Goal: Contribute content: Contribute content

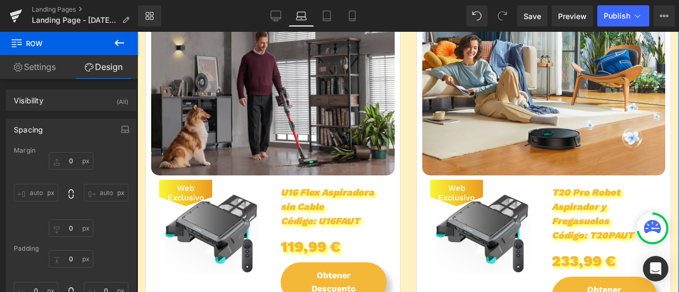
scroll to position [875, 0]
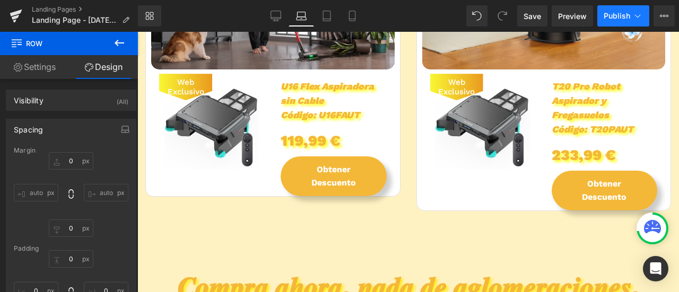
click at [644, 20] on button "Publish" at bounding box center [624, 15] width 52 height 21
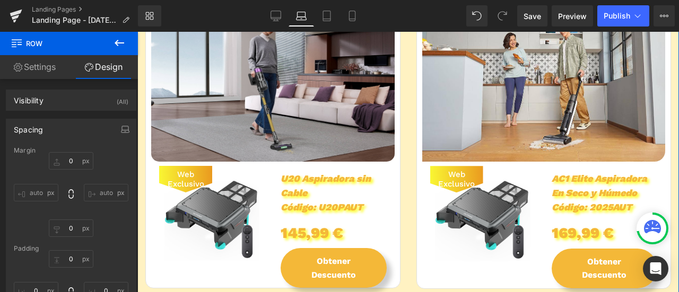
scroll to position [637, 0]
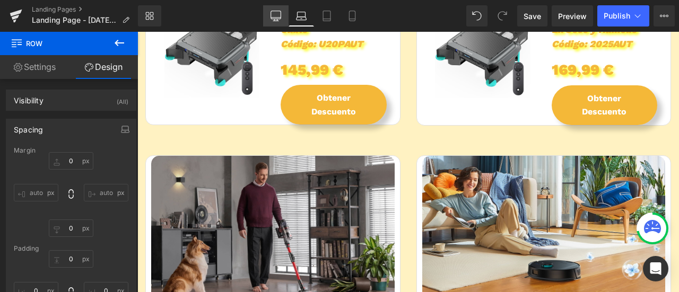
click at [265, 21] on link "Desktop" at bounding box center [275, 15] width 25 height 21
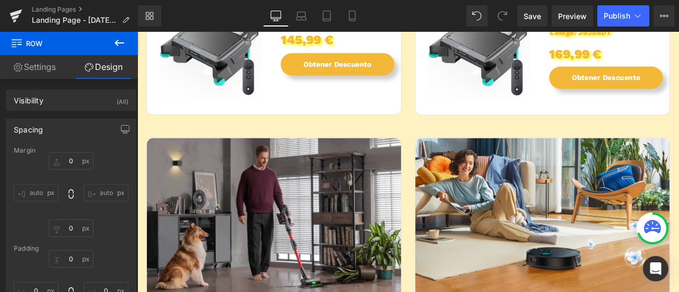
type input "0"
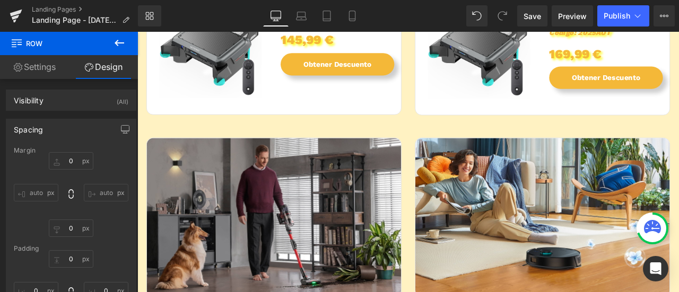
type input "0"
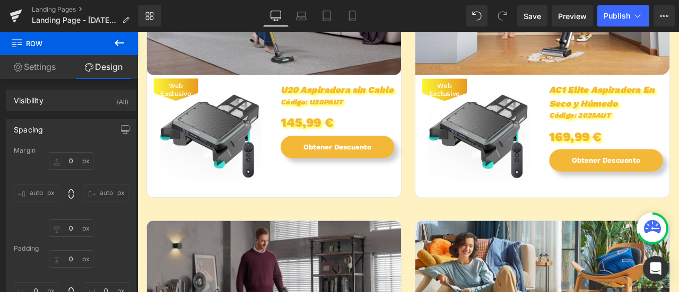
scroll to position [506, 0]
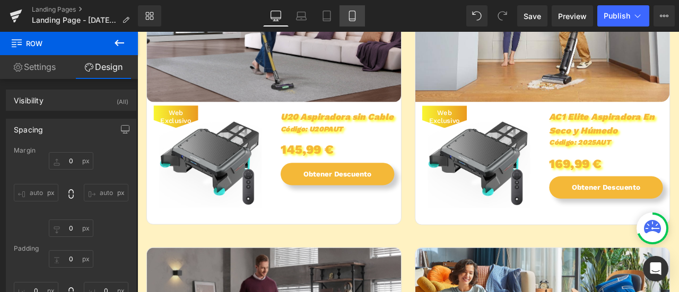
click at [359, 17] on link "Mobile" at bounding box center [352, 15] width 25 height 21
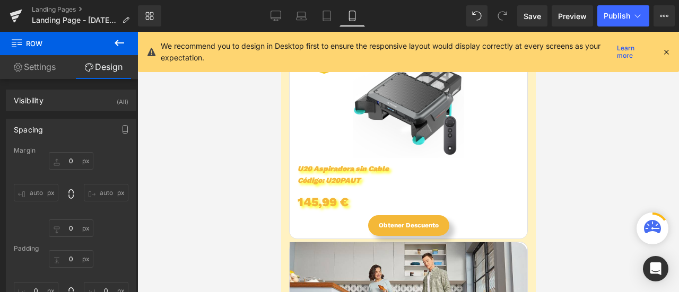
type input "0"
type input "13"
type input "0"
type input "29"
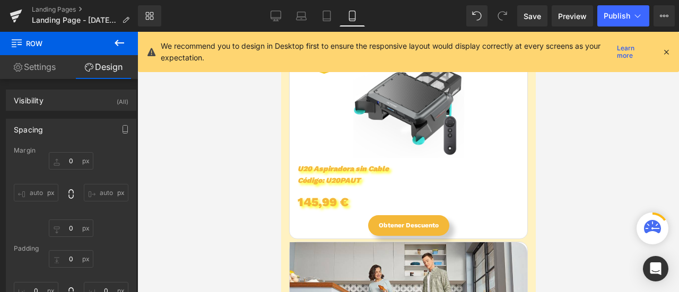
type input "0"
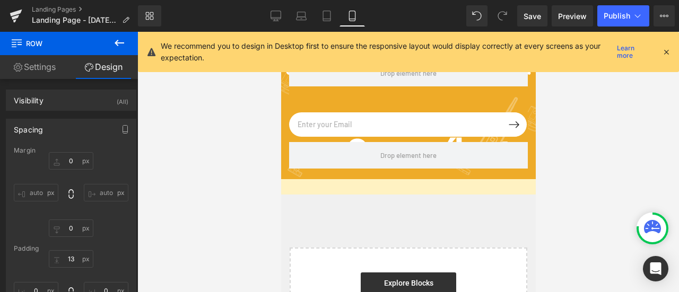
scroll to position [3649, 0]
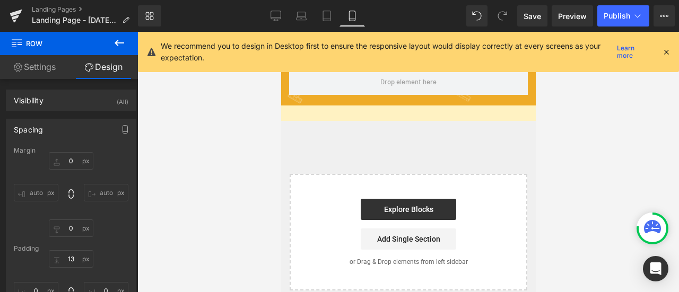
drag, startPoint x: 533, startPoint y: 174, endPoint x: 854, endPoint y: 182, distance: 321.2
click at [612, 10] on button "Publish" at bounding box center [624, 15] width 52 height 21
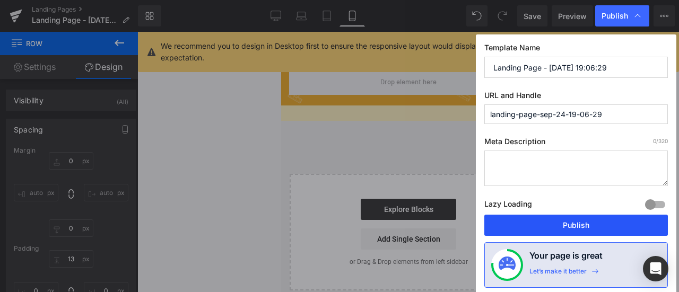
click at [552, 216] on button "Publish" at bounding box center [576, 225] width 184 height 21
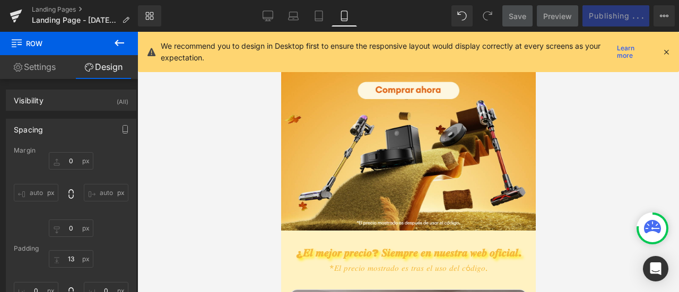
scroll to position [103, 0]
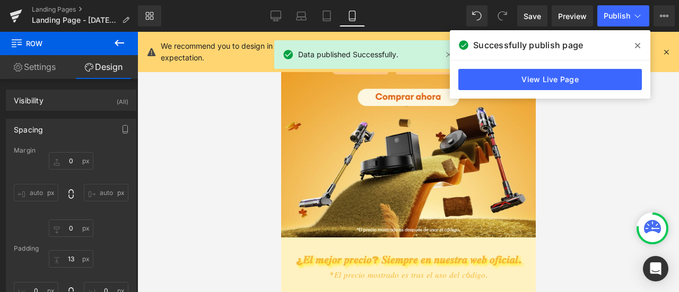
drag, startPoint x: 530, startPoint y: 199, endPoint x: 802, endPoint y: 93, distance: 292.5
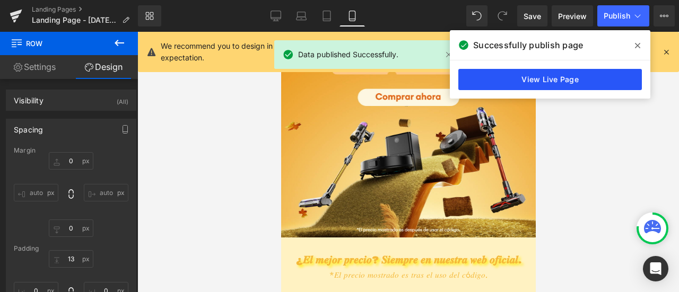
click at [539, 79] on link "View Live Page" at bounding box center [550, 79] width 184 height 21
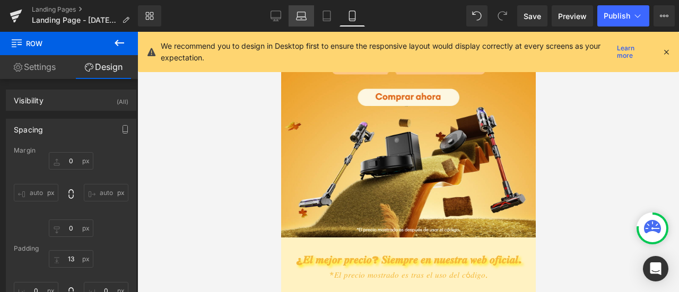
click at [291, 14] on link "Laptop" at bounding box center [301, 15] width 25 height 21
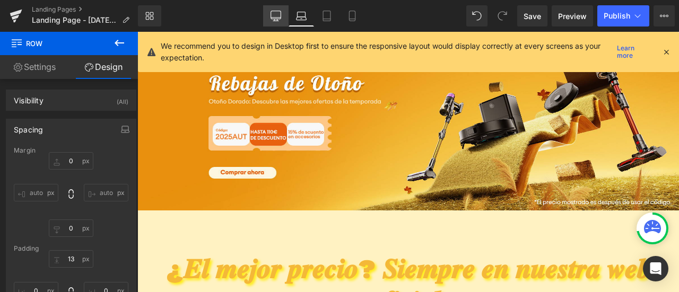
click at [275, 12] on icon at bounding box center [276, 16] width 11 height 11
type input "0"
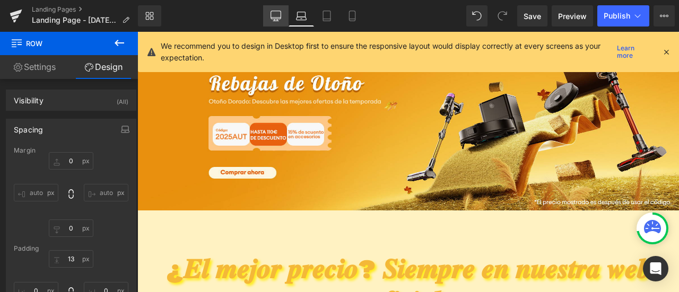
type input "0"
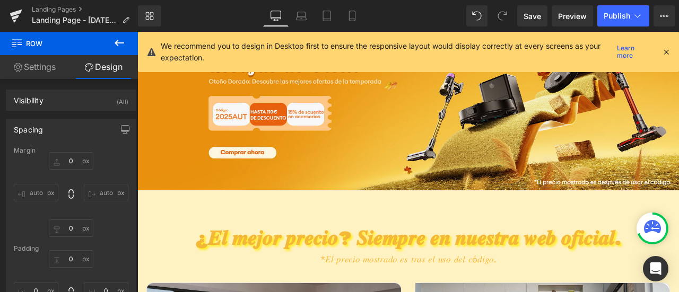
scroll to position [0, 0]
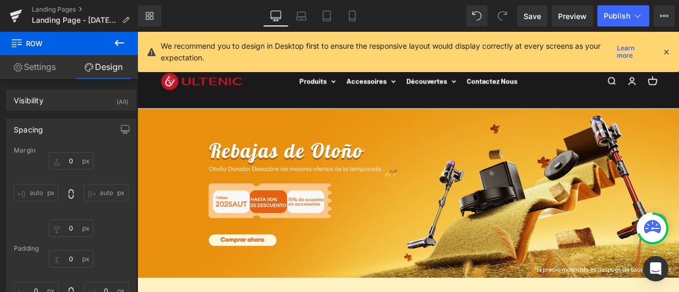
type input "0"
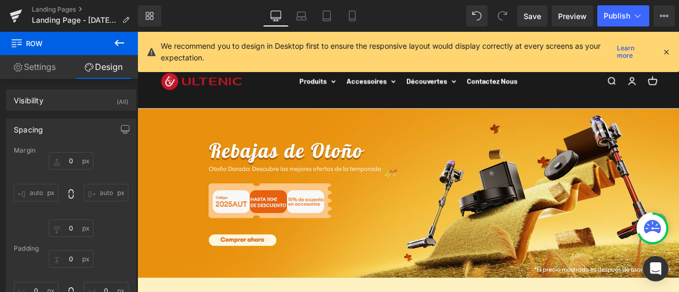
type input "0"
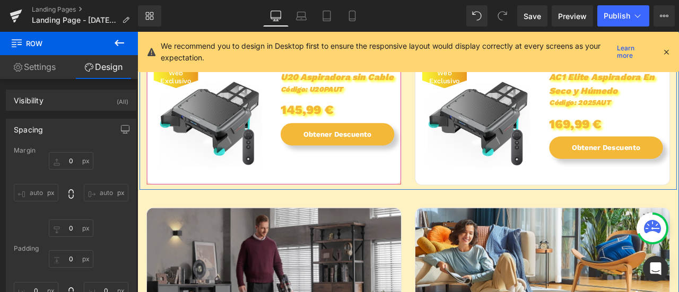
scroll to position [584, 0]
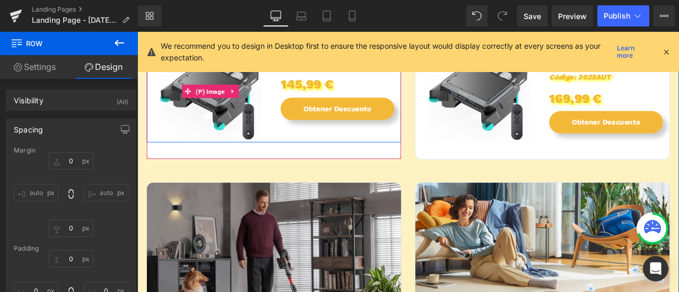
click at [209, 124] on img at bounding box center [224, 103] width 122 height 122
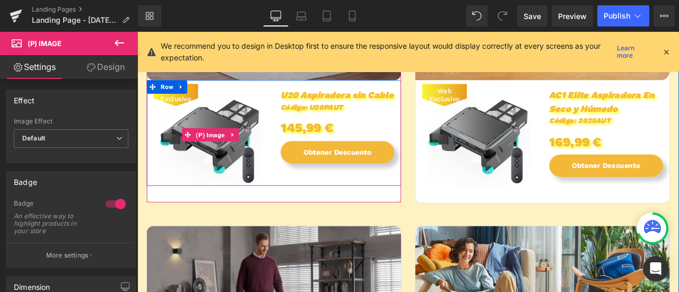
scroll to position [531, 0]
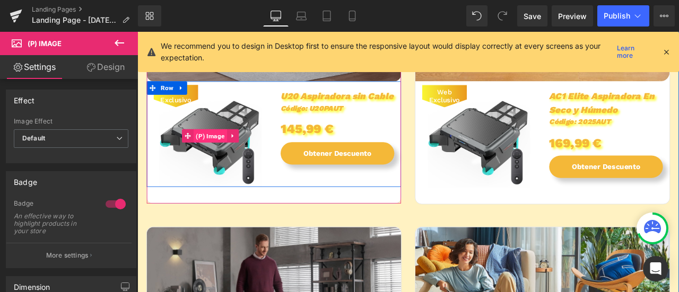
click at [224, 150] on span "(P) Image" at bounding box center [224, 156] width 40 height 16
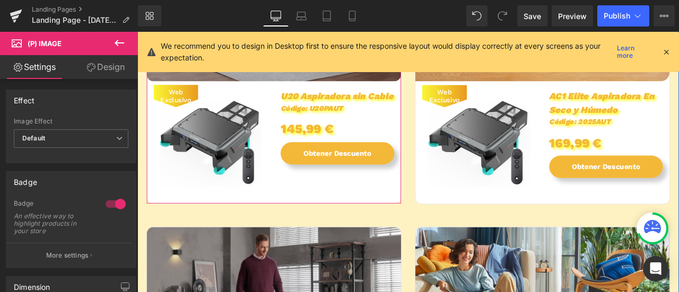
scroll to position [425, 0]
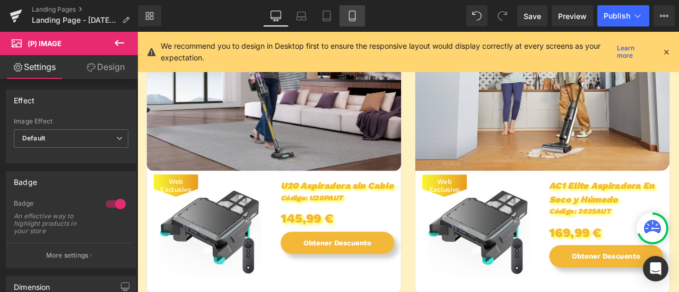
drag, startPoint x: 362, startPoint y: 15, endPoint x: 68, endPoint y: 55, distance: 296.6
click at [362, 15] on link "Mobile" at bounding box center [352, 15] width 25 height 21
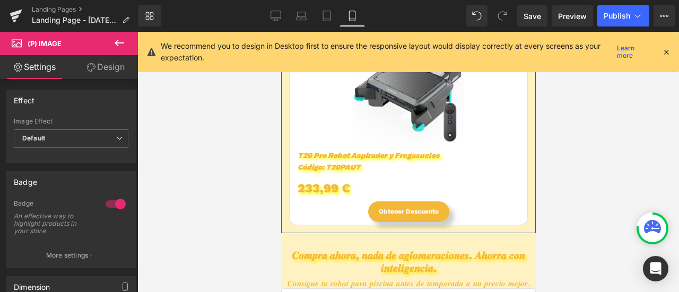
scroll to position [1639, 0]
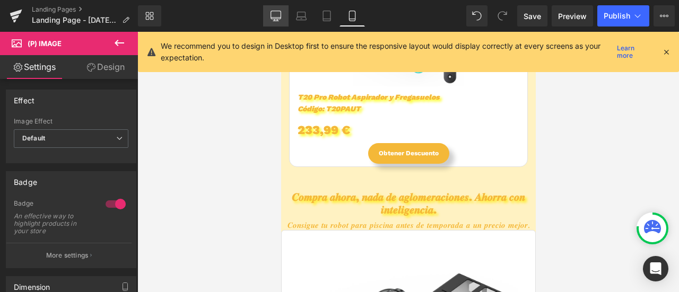
click at [275, 15] on icon at bounding box center [276, 16] width 11 height 11
type input "90"
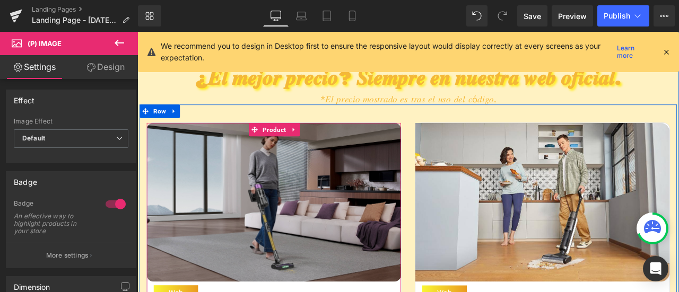
scroll to position [505, 0]
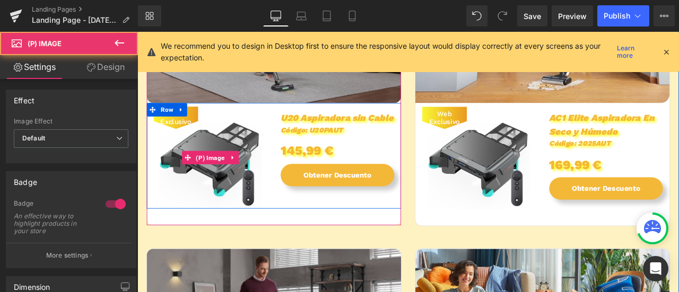
click at [228, 196] on img at bounding box center [224, 181] width 122 height 122
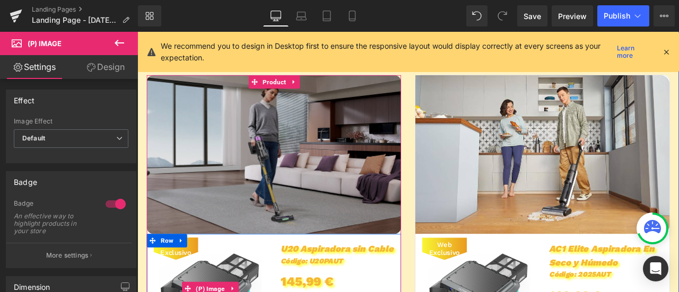
scroll to position [346, 0]
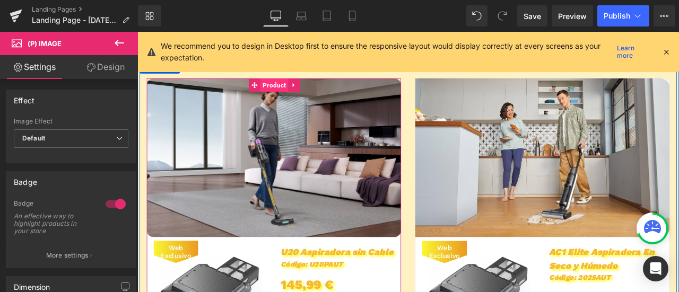
click at [296, 95] on span "Product" at bounding box center [299, 95] width 33 height 16
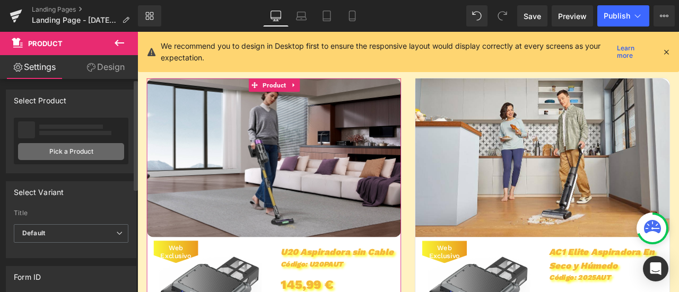
click at [70, 152] on link "Pick a Product" at bounding box center [71, 151] width 106 height 17
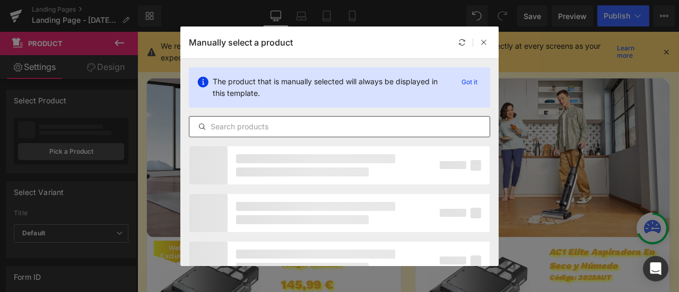
click at [283, 128] on input "text" at bounding box center [339, 126] width 300 height 13
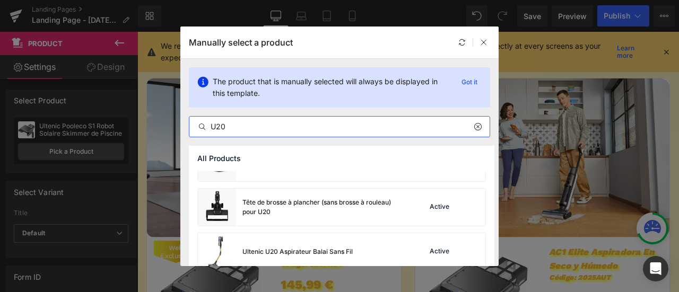
scroll to position [174, 0]
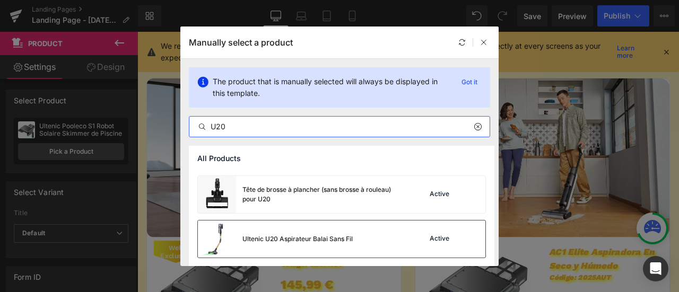
type input "U20"
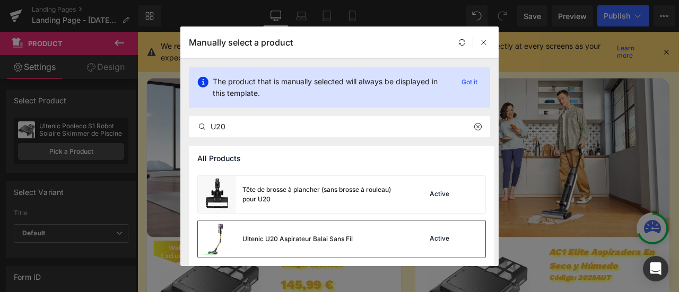
drag, startPoint x: 433, startPoint y: 239, endPoint x: 326, endPoint y: 239, distance: 106.7
click at [433, 239] on div "Active" at bounding box center [440, 239] width 24 height 8
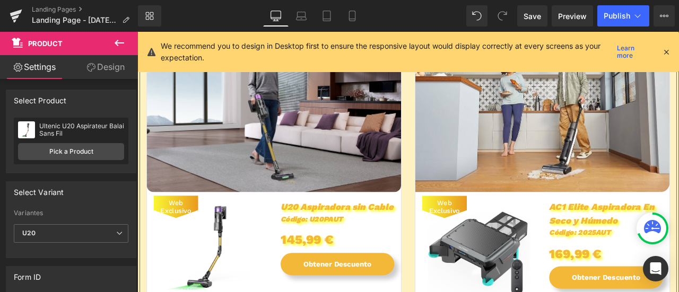
scroll to position [452, 0]
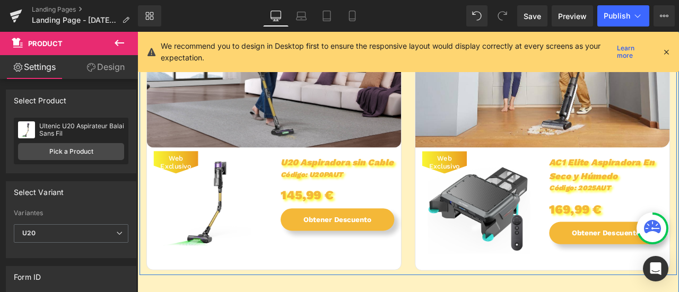
click at [531, 243] on img at bounding box center [543, 235] width 122 height 122
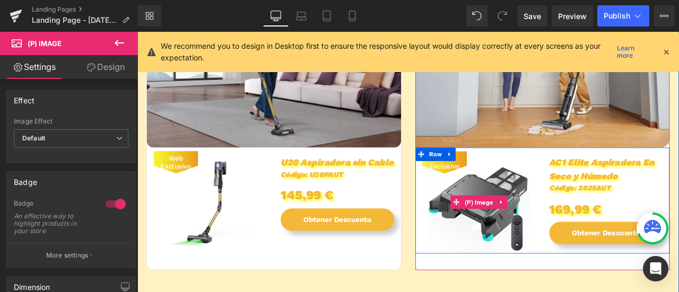
scroll to position [293, 0]
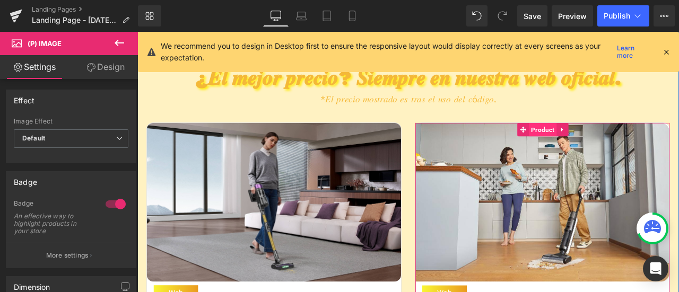
click at [605, 143] on span "Product" at bounding box center [618, 148] width 33 height 16
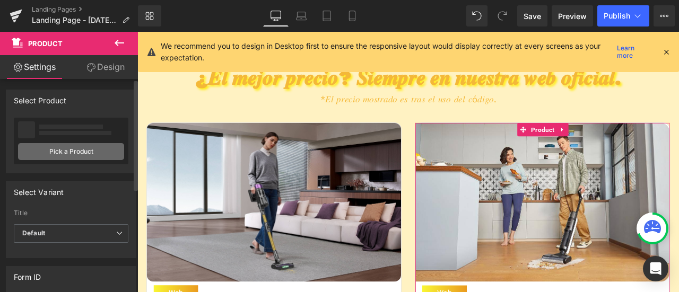
click at [76, 150] on link "Pick a Product" at bounding box center [71, 151] width 106 height 17
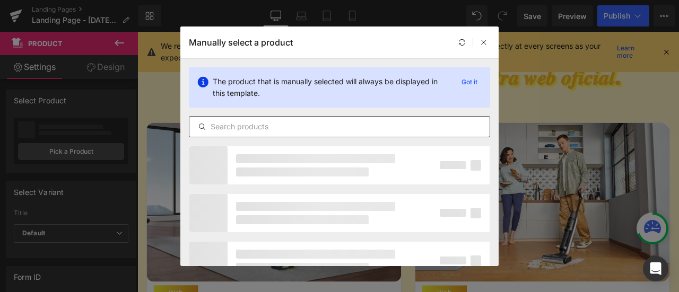
click at [278, 129] on input "text" at bounding box center [339, 126] width 300 height 13
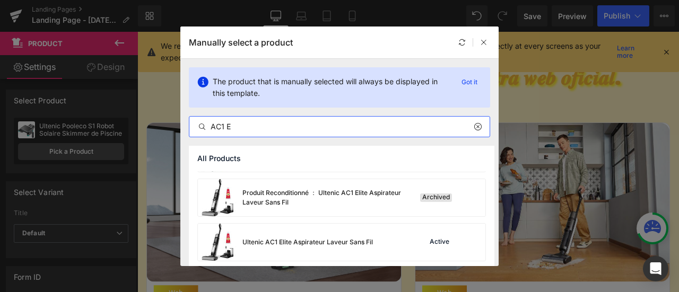
scroll to position [442, 0]
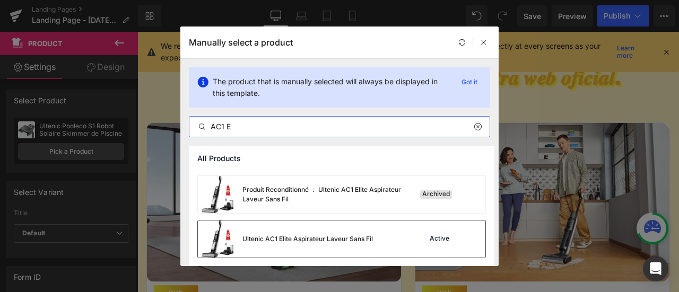
type input "AC1 E"
click at [431, 238] on div "Active" at bounding box center [440, 239] width 24 height 8
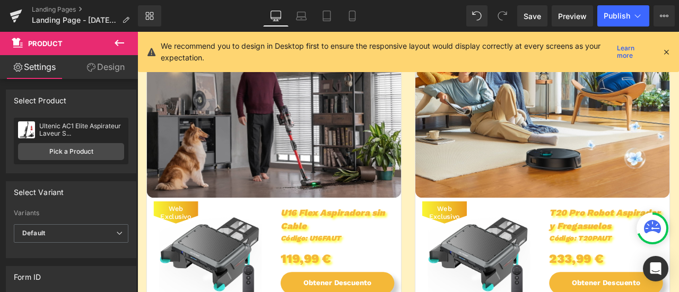
scroll to position [771, 0]
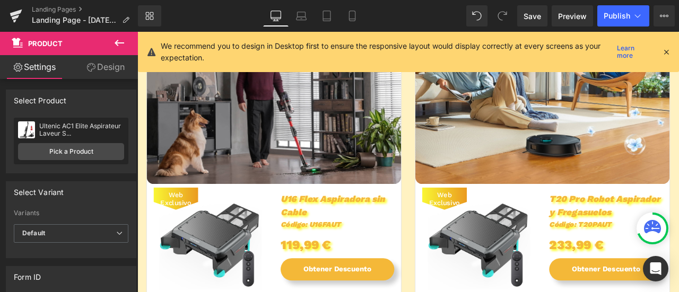
click at [219, 254] on img at bounding box center [224, 278] width 122 height 122
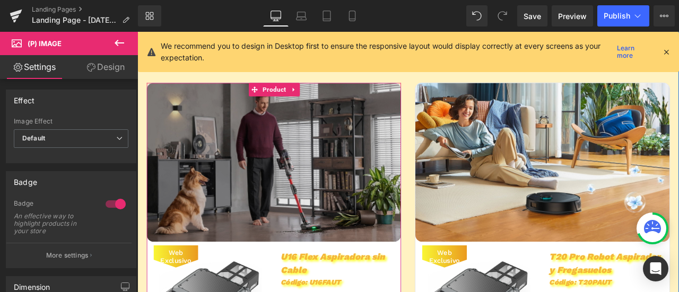
scroll to position [664, 0]
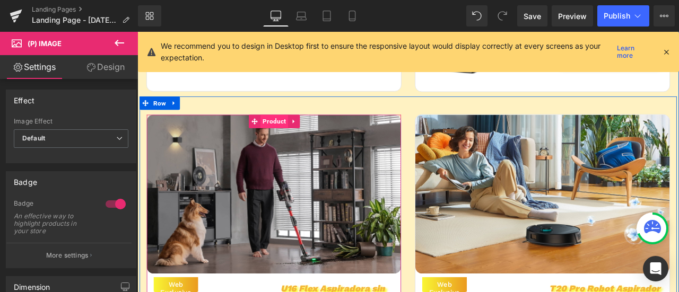
click at [296, 137] on span "Product" at bounding box center [299, 138] width 33 height 16
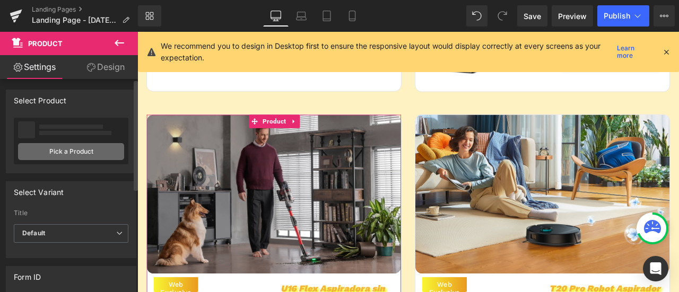
click at [60, 152] on link "Pick a Product" at bounding box center [71, 151] width 106 height 17
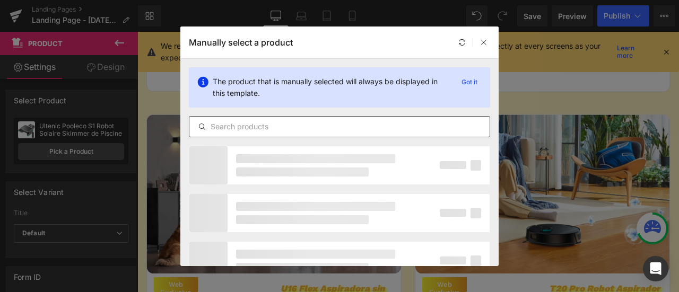
click at [295, 125] on input "text" at bounding box center [339, 126] width 300 height 13
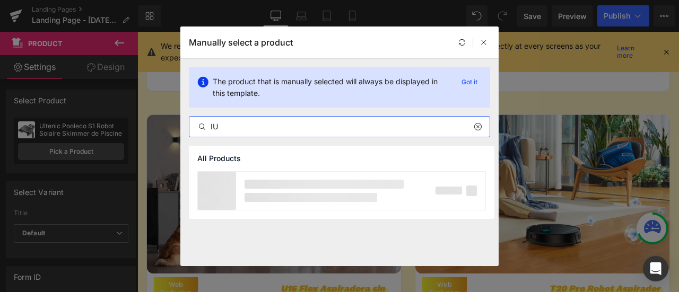
type input "I"
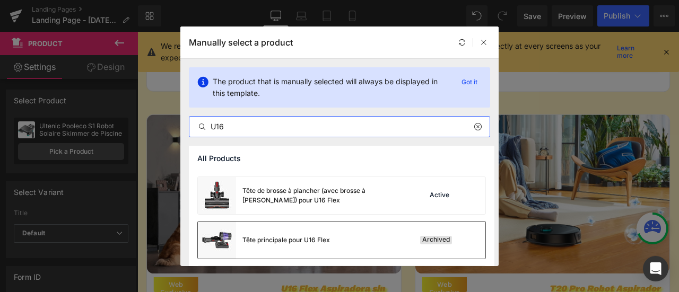
scroll to position [397, 0]
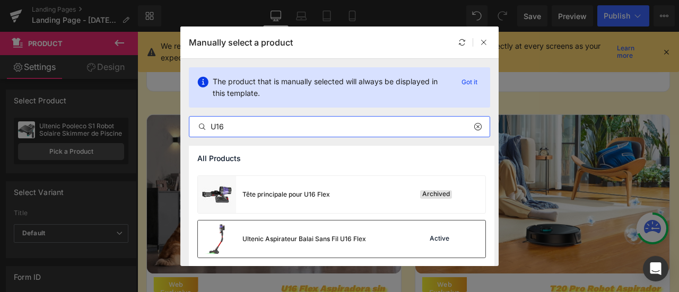
type input "U16"
click at [443, 240] on div "Active" at bounding box center [440, 239] width 24 height 8
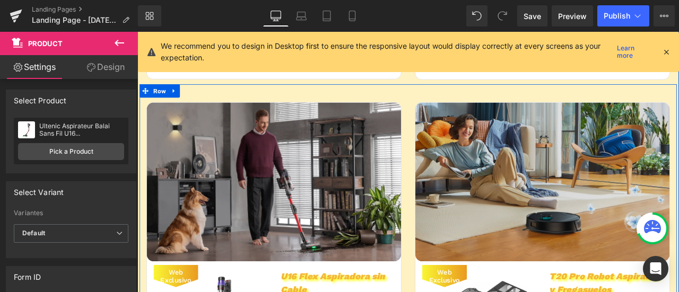
scroll to position [664, 0]
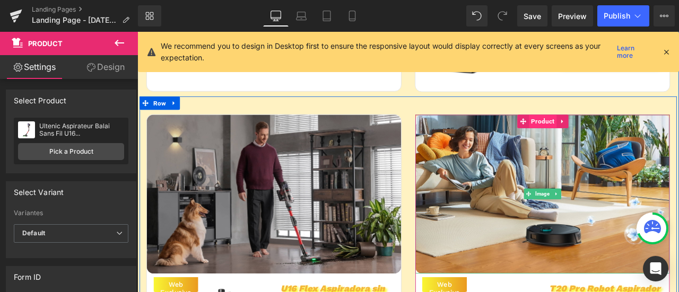
drag, startPoint x: 620, startPoint y: 149, endPoint x: 619, endPoint y: 140, distance: 9.1
click at [620, 149] on img at bounding box center [617, 224] width 301 height 188
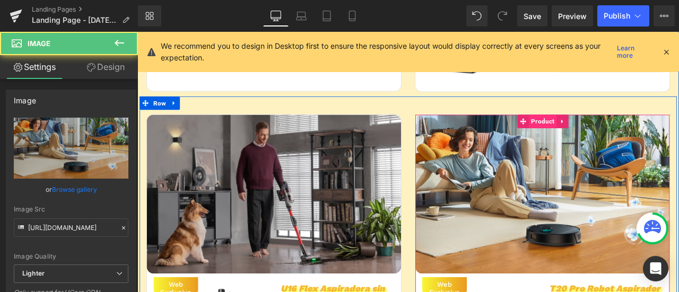
click at [618, 137] on span "Product" at bounding box center [618, 138] width 33 height 16
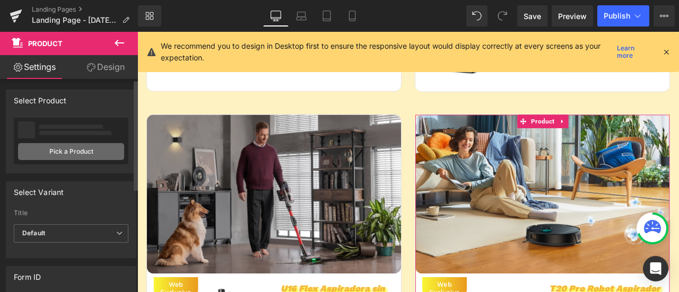
click at [64, 152] on link "Pick a Product" at bounding box center [71, 151] width 106 height 17
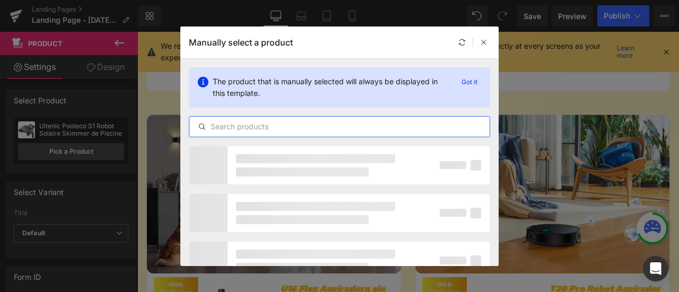
click at [324, 120] on input "text" at bounding box center [339, 126] width 300 height 13
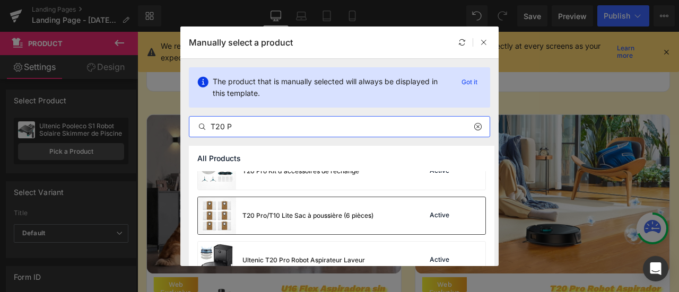
scroll to position [352, 0]
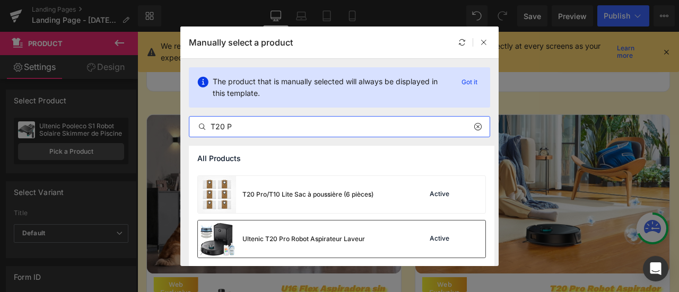
type input "T20 P"
click at [428, 238] on div "Active" at bounding box center [440, 239] width 24 height 8
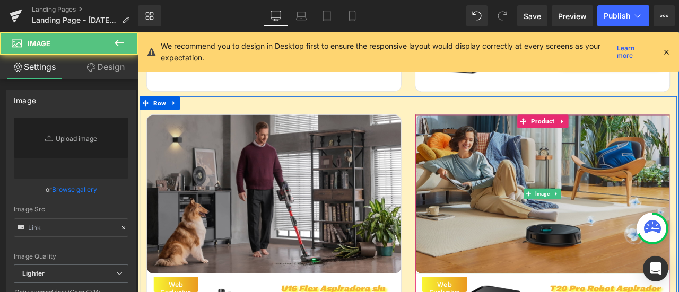
type input "[URL][DOMAIN_NAME]"
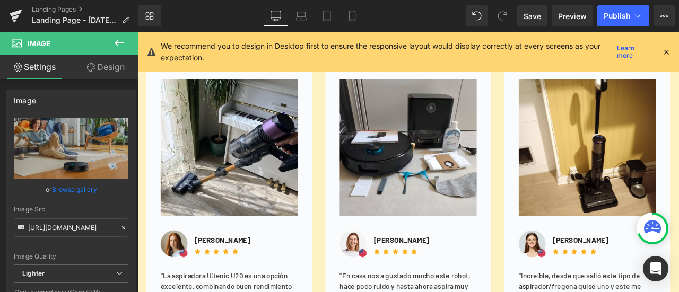
scroll to position [1885, 0]
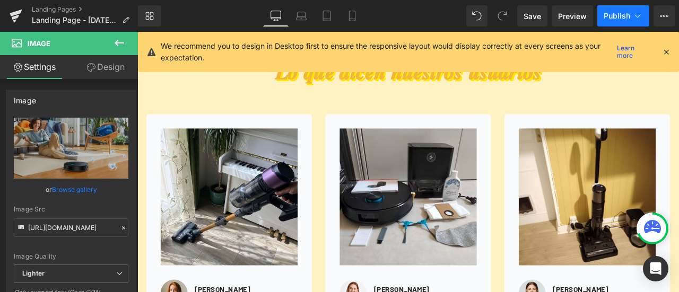
click at [617, 14] on span "Publish" at bounding box center [617, 16] width 27 height 8
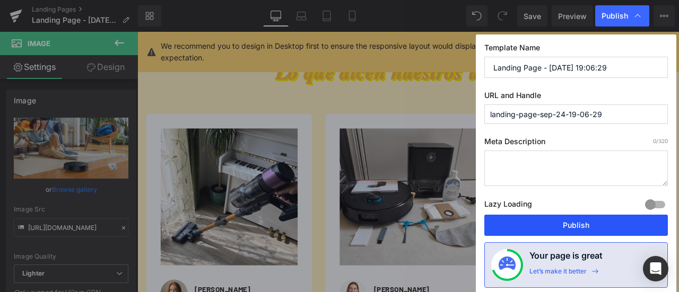
drag, startPoint x: 552, startPoint y: 218, endPoint x: 493, endPoint y: 220, distance: 58.9
click at [552, 218] on button "Publish" at bounding box center [576, 225] width 184 height 21
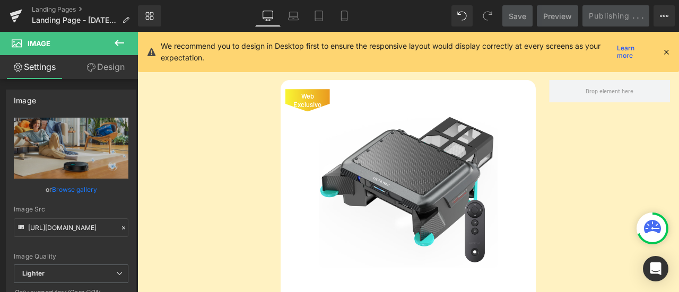
scroll to position [1195, 0]
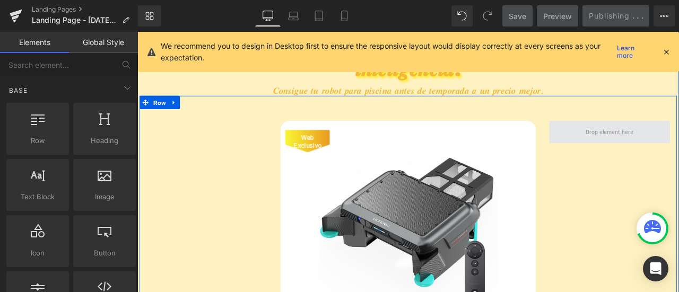
scroll to position [1089, 0]
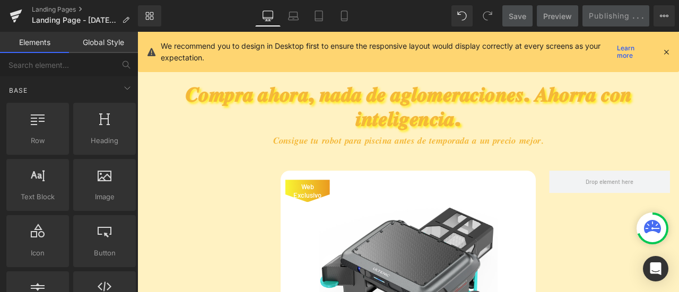
click at [666, 53] on icon at bounding box center [667, 52] width 10 height 10
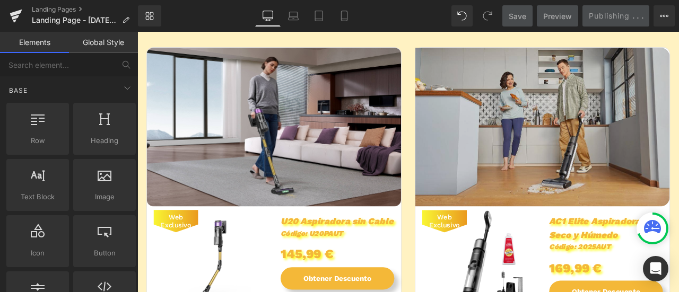
scroll to position [399, 0]
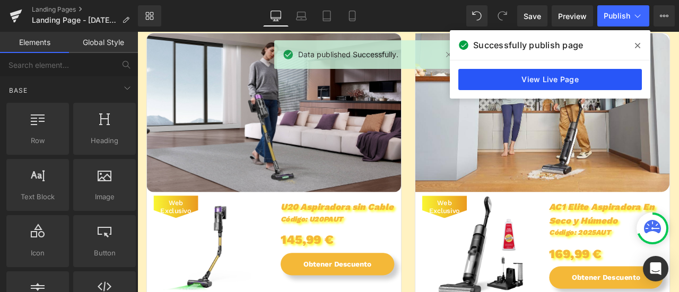
click at [501, 74] on link "View Live Page" at bounding box center [550, 79] width 184 height 21
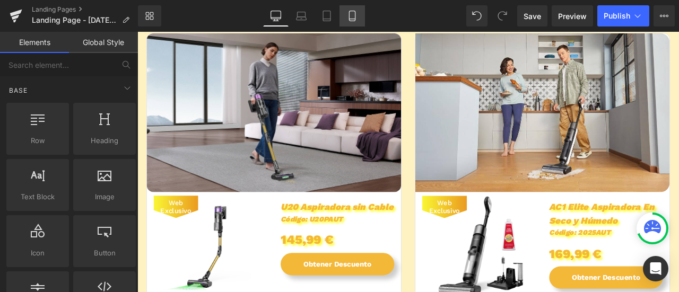
click at [349, 17] on icon at bounding box center [352, 16] width 11 height 11
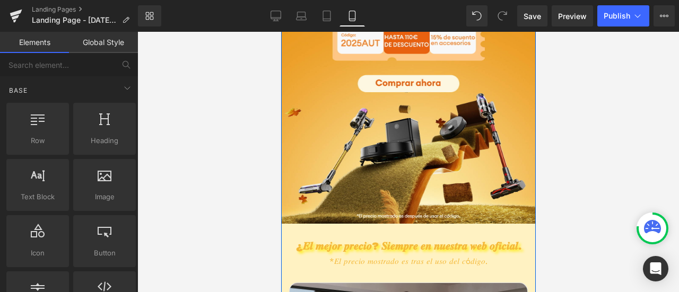
scroll to position [97, 0]
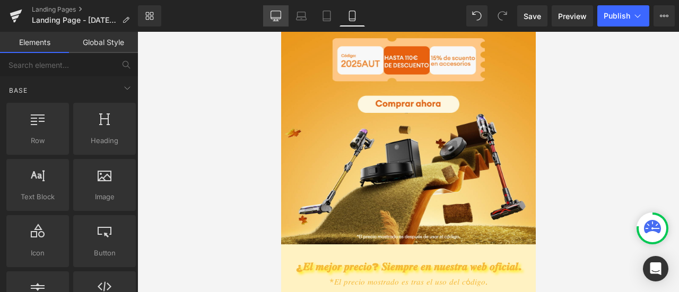
drag, startPoint x: 273, startPoint y: 15, endPoint x: 170, endPoint y: 86, distance: 125.0
click at [273, 15] on icon at bounding box center [276, 16] width 11 height 11
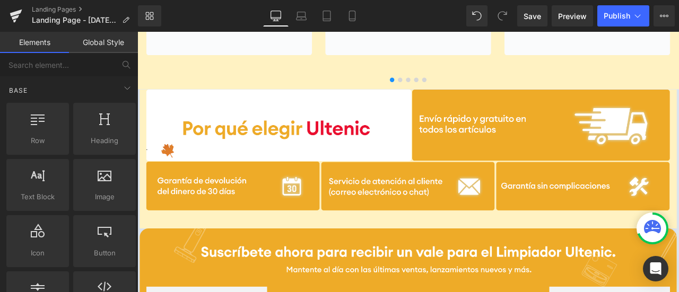
scroll to position [2328, 0]
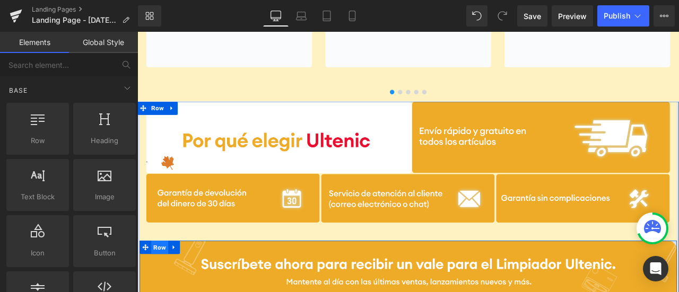
click at [154, 286] on span "Row" at bounding box center [164, 288] width 20 height 16
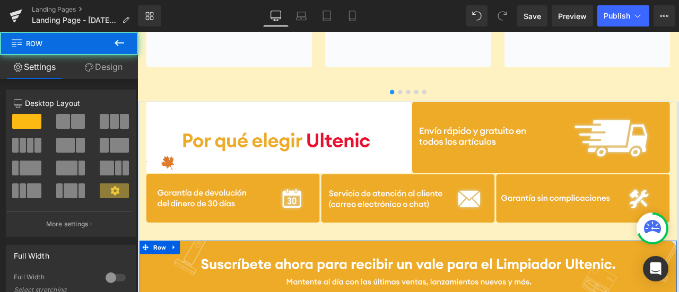
click at [114, 68] on link "Design" at bounding box center [103, 67] width 69 height 24
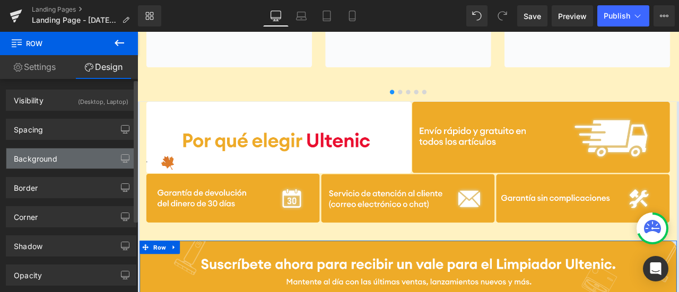
type input "#ffffff"
type input "100"
click at [86, 159] on div "Background" at bounding box center [70, 159] width 129 height 20
type input "[URL][DOMAIN_NAME]"
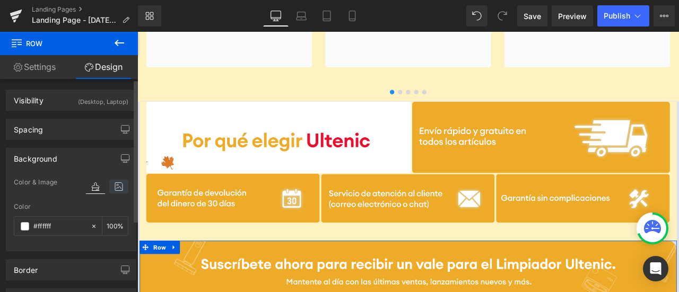
click at [111, 187] on icon at bounding box center [118, 187] width 19 height 14
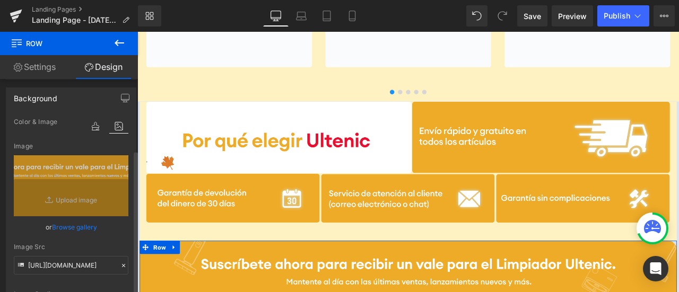
scroll to position [106, 0]
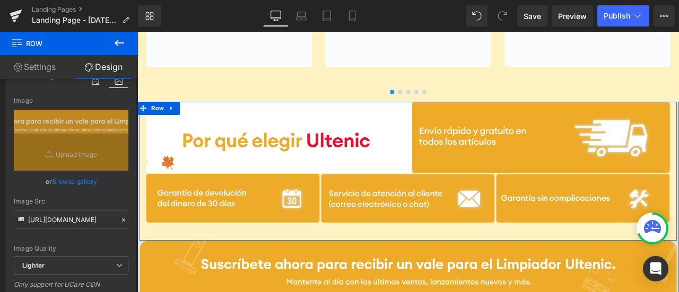
click at [141, 167] on div "Image" at bounding box center [458, 187] width 637 height 144
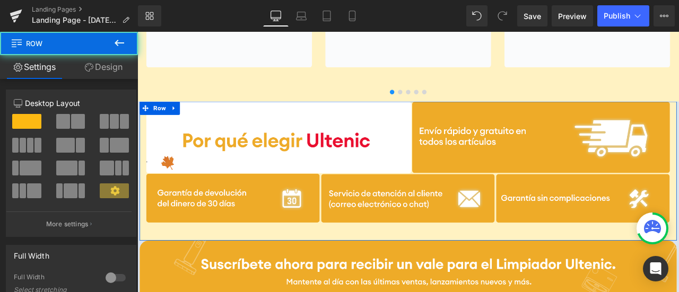
click at [102, 66] on link "Design" at bounding box center [103, 67] width 69 height 24
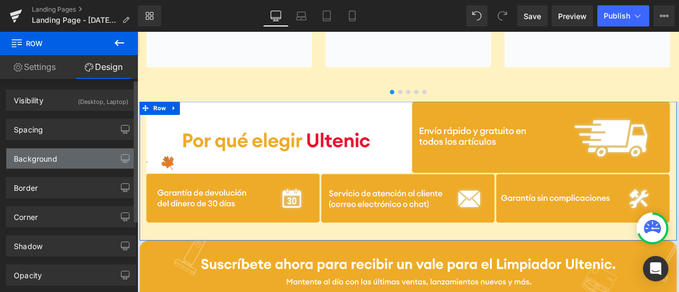
type input "[URL][DOMAIN_NAME]"
click at [93, 158] on div "Background" at bounding box center [70, 159] width 129 height 20
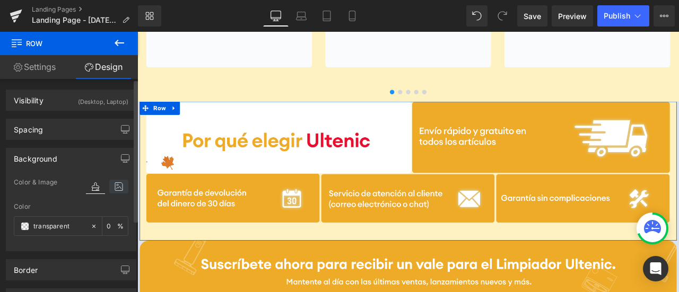
click at [115, 192] on icon at bounding box center [118, 187] width 19 height 14
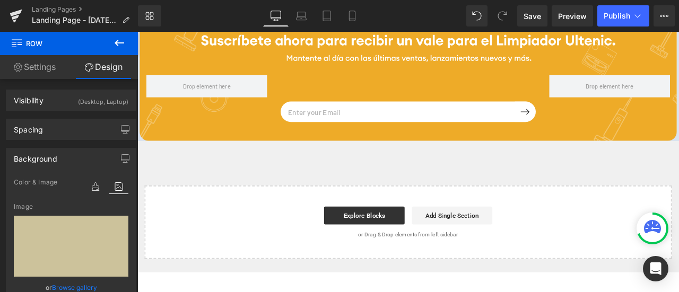
scroll to position [2540, 0]
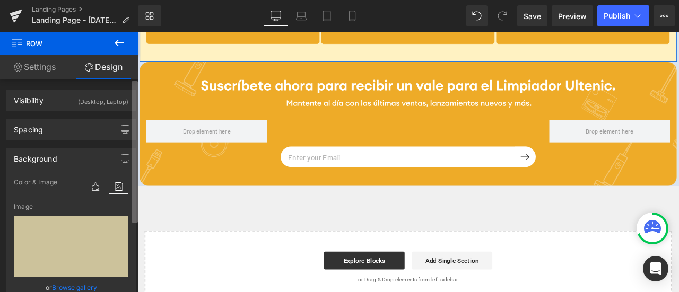
click at [135, 189] on b at bounding box center [135, 152] width 6 height 142
click at [103, 185] on div "Visibility (Desktop, Laptop) 0|0|0|0 1 Show on Desktop 1 Show on Laptop 0 Show …" at bounding box center [69, 188] width 138 height 218
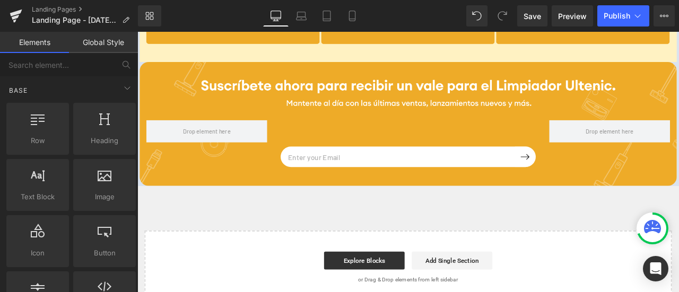
click at [105, 41] on link "Global Style" at bounding box center [103, 42] width 69 height 21
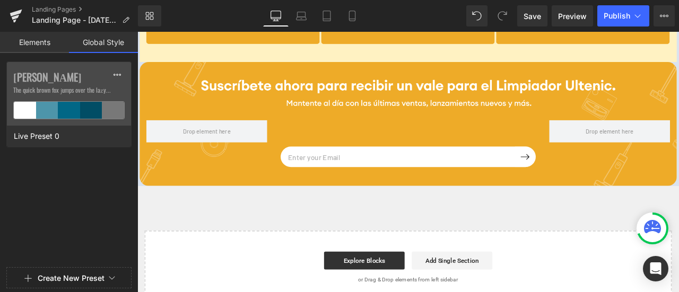
click at [46, 37] on link "Elements" at bounding box center [34, 42] width 69 height 21
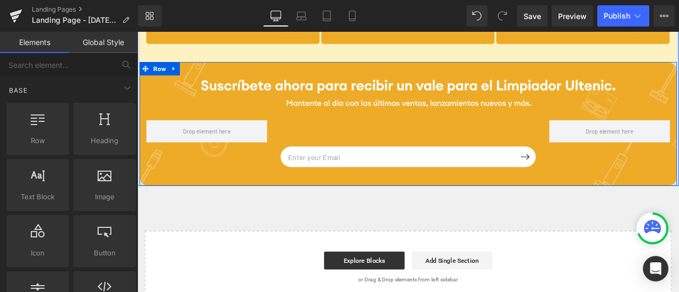
click at [264, 83] on div "Email Field Submit Button Row Newsletter Row" at bounding box center [458, 140] width 637 height 147
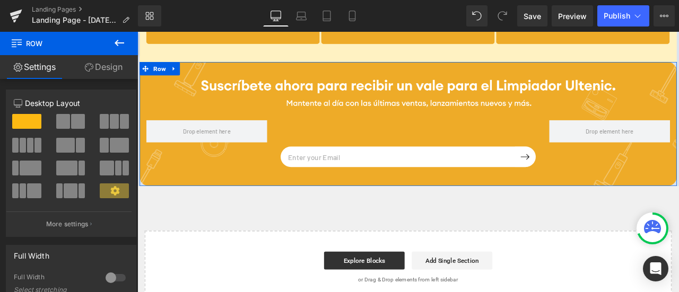
click at [120, 65] on link "Design" at bounding box center [103, 67] width 69 height 24
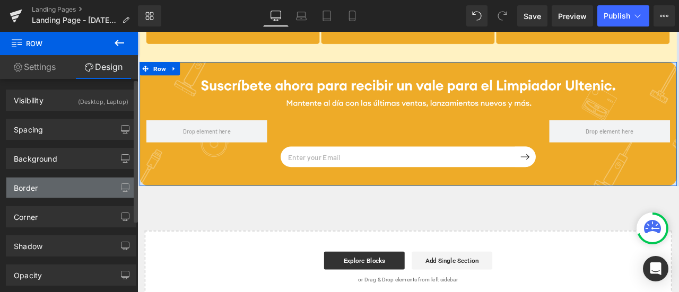
type input "[URL][DOMAIN_NAME]"
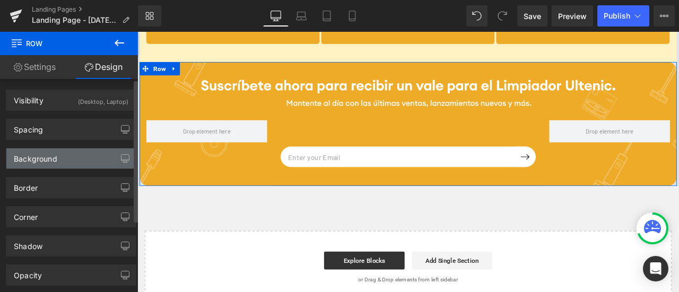
click at [84, 149] on div "Background" at bounding box center [70, 159] width 129 height 20
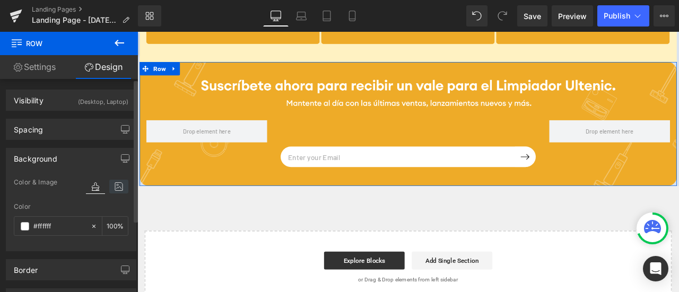
click at [115, 189] on icon at bounding box center [118, 187] width 19 height 14
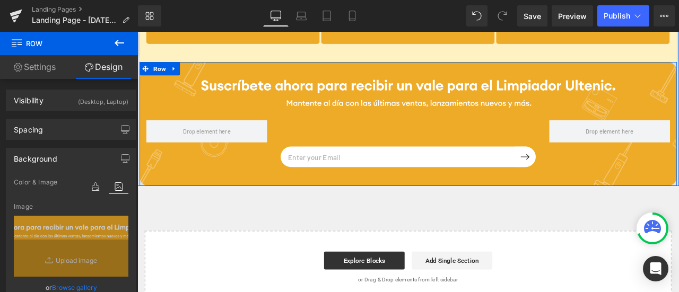
click at [152, 102] on div "Email Field Submit Button Row Newsletter Row" at bounding box center [458, 140] width 637 height 147
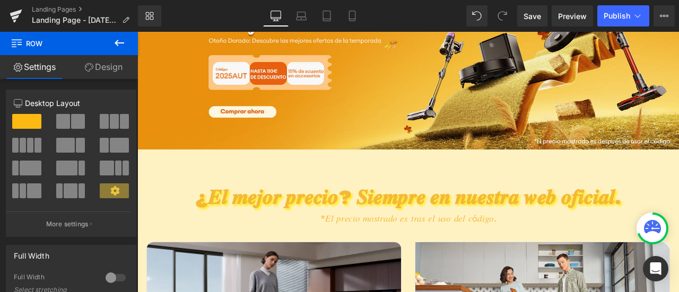
scroll to position [0, 0]
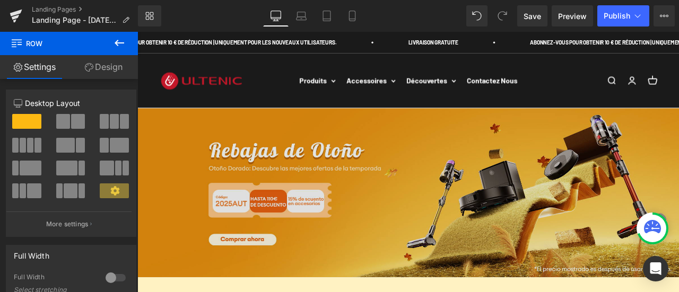
click at [428, 194] on img at bounding box center [458, 223] width 642 height 201
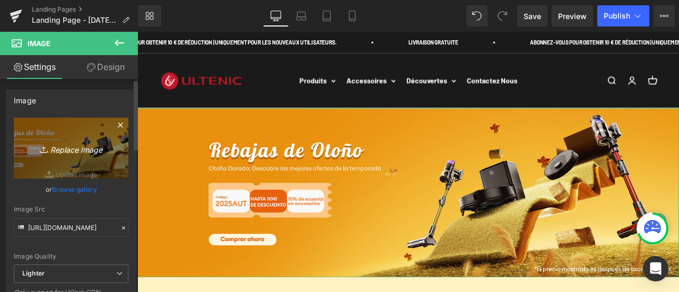
click at [69, 144] on icon "Replace Image" at bounding box center [71, 148] width 85 height 13
click at [75, 146] on icon "Replace Image" at bounding box center [71, 148] width 85 height 13
type input "C:\fakepath\landing page banner PC.png"
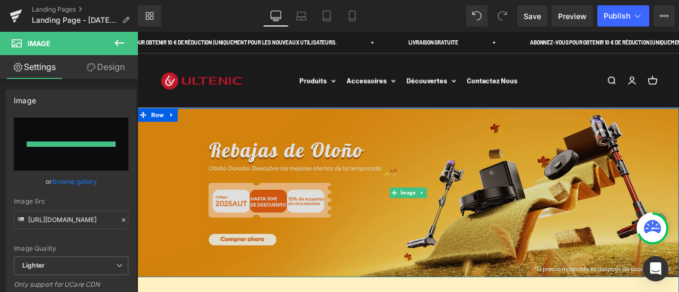
type input "[URL][DOMAIN_NAME]"
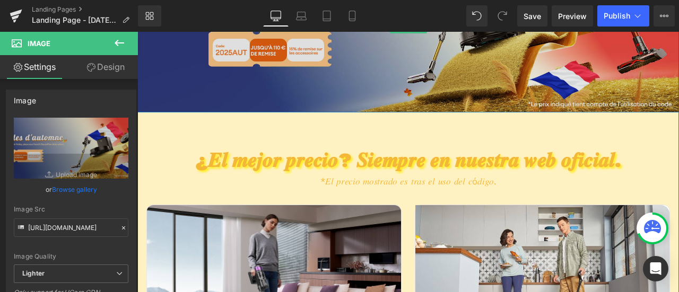
scroll to position [212, 0]
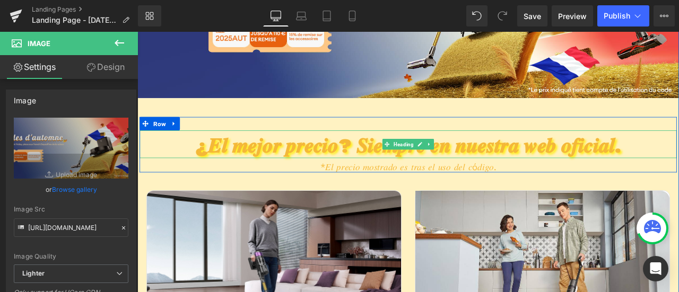
drag, startPoint x: 279, startPoint y: 165, endPoint x: 595, endPoint y: 149, distance: 316.7
click at [279, 165] on h2 "¿𝑬𝒍 𝒎𝒆𝒋𝒐𝒓 𝒑𝒓𝒆𝒄𝒊𝒐? 𝑺𝒊𝒆𝒎𝒑𝒓𝒆 𝒆𝒏 𝒏𝒖𝒆𝒔𝒕𝒓𝒂 𝒘𝒆𝒃 𝒐𝒇𝒊𝒄𝒊𝒂𝒍." at bounding box center [458, 167] width 637 height 29
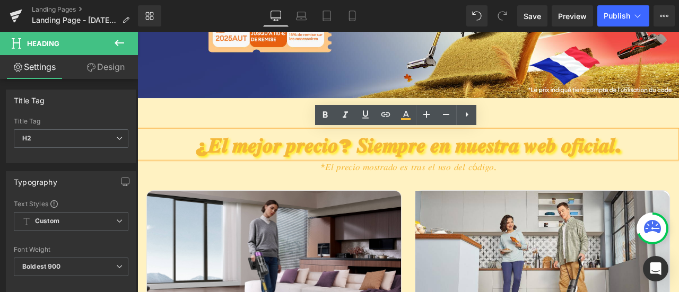
click at [679, 170] on h2 "¿𝑬𝒍 𝒎𝒆𝒋𝒐𝒓 𝒑𝒓𝒆𝒄𝒊𝒐? 𝑺𝒊𝒆𝒎𝒑𝒓𝒆 𝒆𝒏 𝒏𝒖𝒆𝒔𝒕𝒓𝒂 𝒘𝒆𝒃 𝒐𝒇𝒊𝒄𝒊𝒂𝒍." at bounding box center [458, 167] width 637 height 29
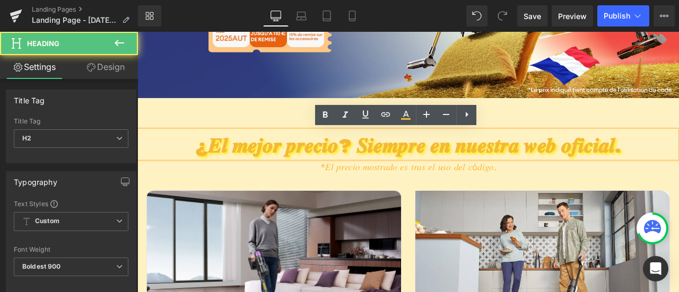
paste div
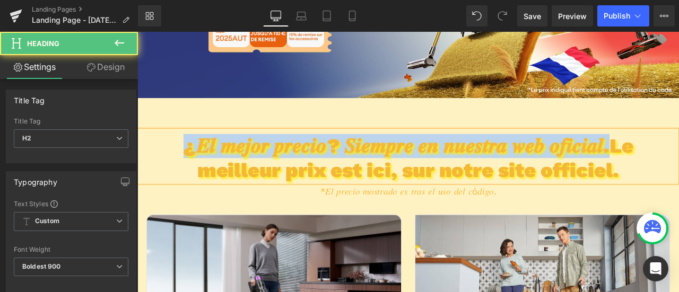
drag, startPoint x: 231, startPoint y: 195, endPoint x: 191, endPoint y: 170, distance: 47.4
click at [191, 170] on h2 "¿𝑬𝒍 𝒎𝒆𝒋𝒐𝒓 𝒑𝒓𝒆𝒄𝒊𝒐? 𝑺𝒊𝒆𝒎𝒑𝒓𝒆 𝒆𝒏 𝒏𝒖𝒆𝒔𝒕𝒓𝒂 𝒘𝒆𝒃 𝒐𝒇𝒊𝒄𝒊𝒂𝒍.Le meilleur prix est ici, sur …" at bounding box center [458, 181] width 637 height 57
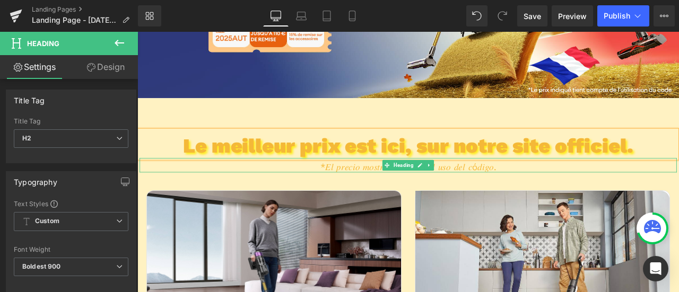
click at [380, 190] on span "*𝐸𝑙 𝑝𝑟𝑒𝑐𝑖𝑜 𝑚𝑜𝑠𝑡𝑟𝑎𝑑𝑜 𝑒𝑠 𝑡𝑟𝑎𝑠 𝑒𝑙 𝑢𝑠𝑜 𝑑𝑒𝑙 𝑐ó𝑑𝑖𝑔𝑜.​​" at bounding box center [458, 192] width 208 height 13
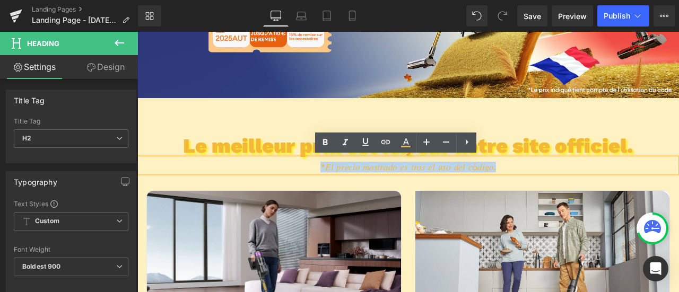
drag, startPoint x: 566, startPoint y: 192, endPoint x: 342, endPoint y: 194, distance: 224.0
click at [342, 194] on h2 "*𝐸𝑙 𝑝𝑟𝑒𝑐𝑖𝑜 𝑚𝑜𝑠𝑡𝑟𝑎𝑑𝑜 𝑒𝑠 𝑡𝑟𝑎𝑠 𝑒𝑙 𝑢𝑠𝑜 𝑑𝑒𝑙 𝑐ó𝑑𝑖𝑔𝑜.​​" at bounding box center [458, 192] width 637 height 13
copy span "*𝐸𝑙 𝑝𝑟𝑒𝑐𝑖𝑜 𝑚𝑜𝑠𝑡𝑟𝑎𝑑𝑜 𝑒𝑠 𝑡𝑟𝑎𝑠 𝑒𝑙 𝑢𝑠𝑜 𝑑𝑒𝑙 𝑐ó𝑑𝑖𝑔𝑜.​​"
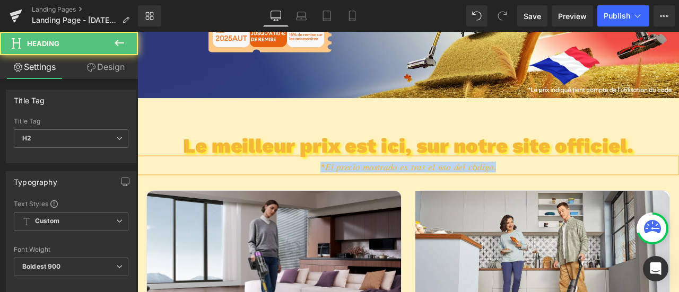
click at [572, 196] on h2 "*𝐸𝑙 𝑝𝑟𝑒𝑐𝑖𝑜 𝑚𝑜𝑠𝑡𝑟𝑎𝑑𝑜 𝑒𝑠 𝑡𝑟𝑎𝑠 𝑒𝑙 𝑢𝑠𝑜 𝑑𝑒𝑙 𝑐ó𝑑𝑖𝑔𝑜.​​" at bounding box center [458, 192] width 637 height 13
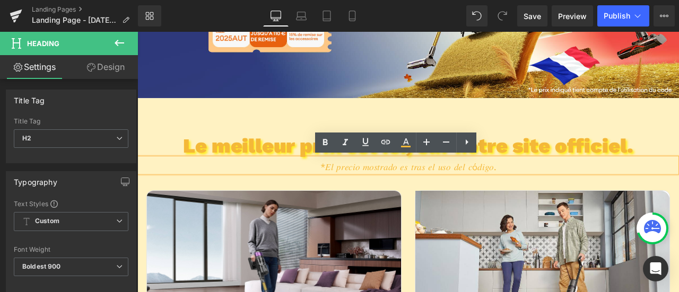
paste div
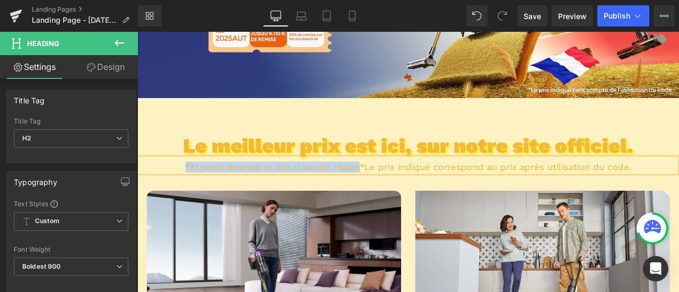
drag, startPoint x: 409, startPoint y: 193, endPoint x: 180, endPoint y: 193, distance: 228.7
click at [180, 193] on h2 "*𝐸𝑙 𝑝𝑟𝑒𝑐𝑖𝑜 𝑚𝑜𝑠𝑡𝑟𝑎𝑑𝑜 𝑒𝑠 𝑡𝑟𝑎𝑠 𝑒𝑙 𝑢𝑠𝑜 𝑑𝑒𝑙 𝑐ó𝑑𝑖𝑔𝑜.​​*Le prix indiqué correspond au …" at bounding box center [458, 192] width 637 height 13
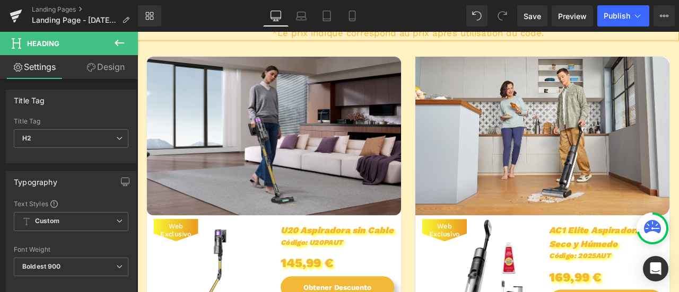
scroll to position [425, 0]
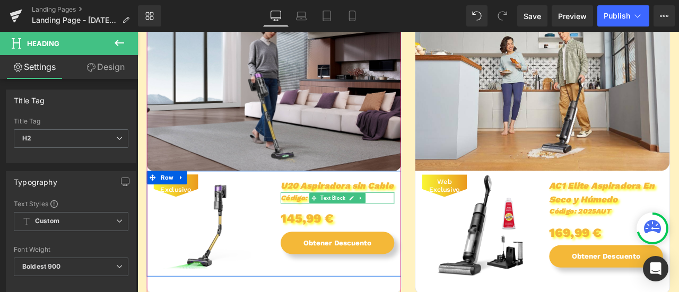
drag, startPoint x: 324, startPoint y: 229, endPoint x: 332, endPoint y: 226, distance: 8.4
click at [324, 229] on span "Código: U20PAUT" at bounding box center [344, 229] width 74 height 10
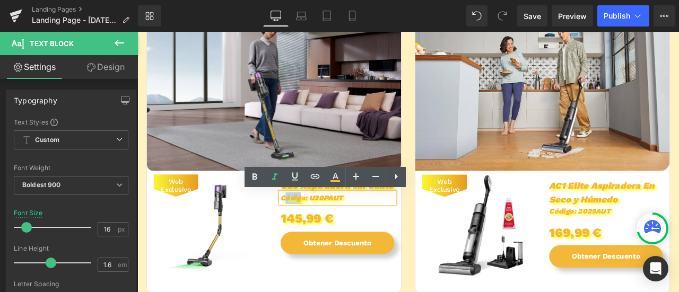
drag, startPoint x: 327, startPoint y: 229, endPoint x: 310, endPoint y: 228, distance: 16.5
click at [310, 228] on span "Código: U20PAUT" at bounding box center [344, 229] width 74 height 10
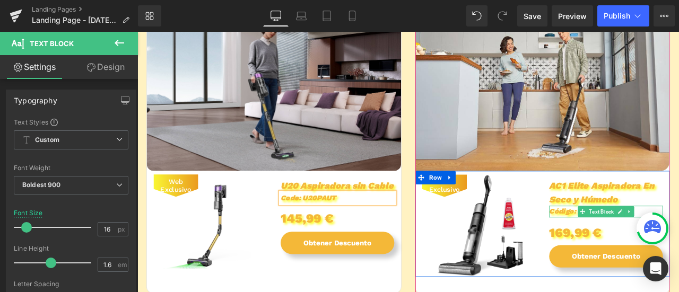
click at [651, 243] on span "Código: 2025AUT" at bounding box center [662, 245] width 73 height 10
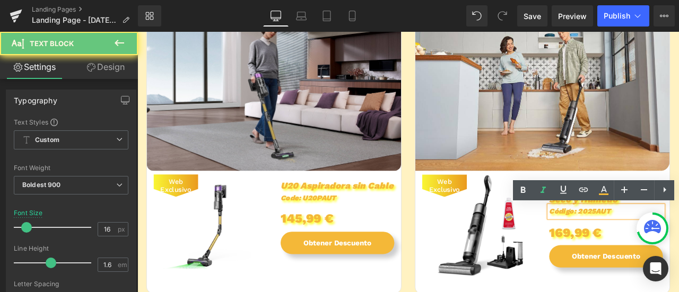
click at [645, 244] on span "Código: 2025AUT" at bounding box center [662, 245] width 73 height 10
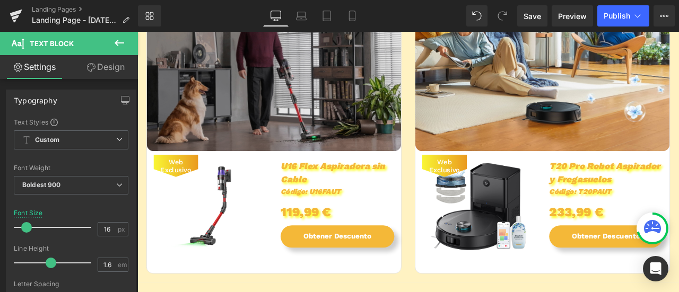
scroll to position [902, 0]
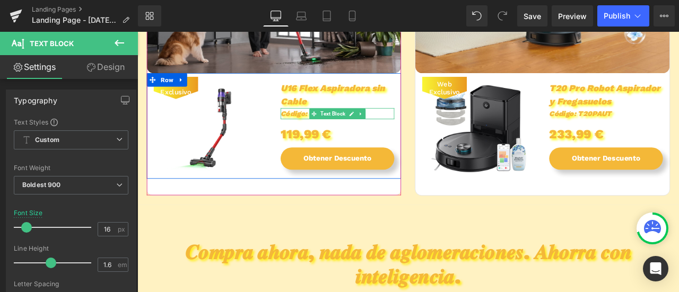
click at [327, 128] on span "Código: U16FAUT" at bounding box center [342, 129] width 71 height 10
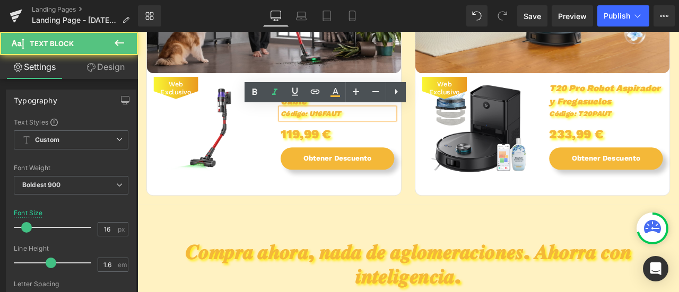
click at [328, 130] on span "Código: U16FAUT" at bounding box center [342, 129] width 71 height 10
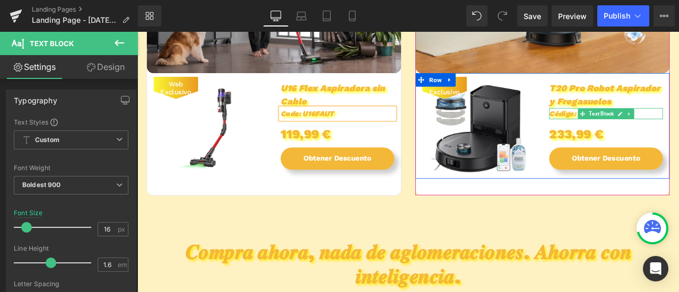
click at [650, 128] on span "Código: T20PAUT" at bounding box center [663, 129] width 74 height 10
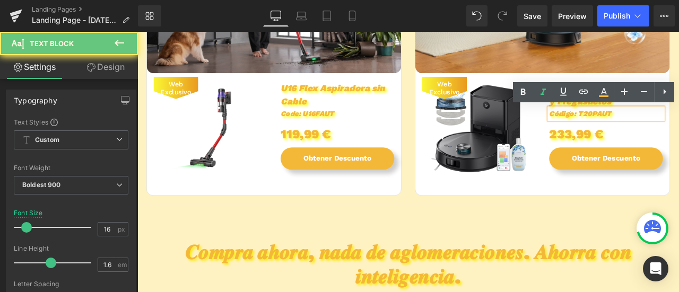
click at [647, 130] on span "Código: T20PAUT" at bounding box center [663, 129] width 74 height 10
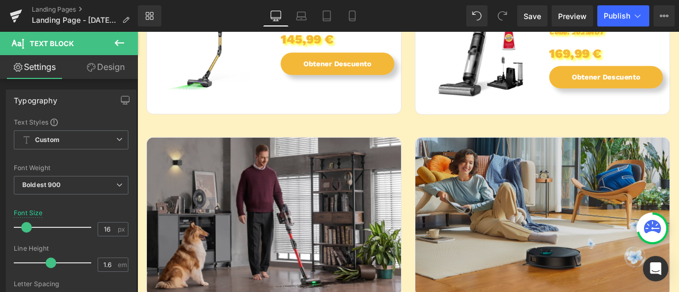
scroll to position [478, 0]
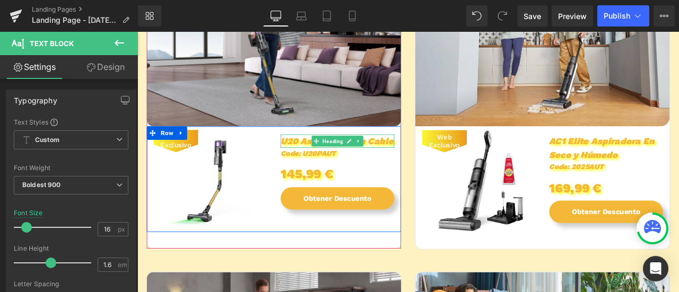
click at [332, 158] on span "U20 Aspiradora sin Cable" at bounding box center [374, 161] width 134 height 13
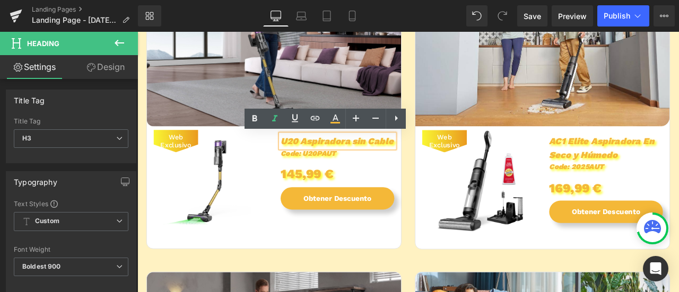
click at [435, 160] on h3 "U20 Aspiradora sin Cable" at bounding box center [374, 161] width 135 height 16
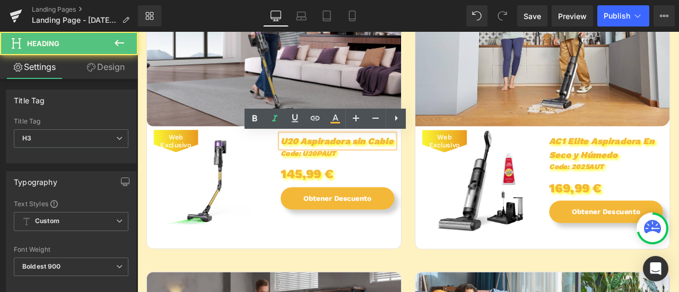
paste div
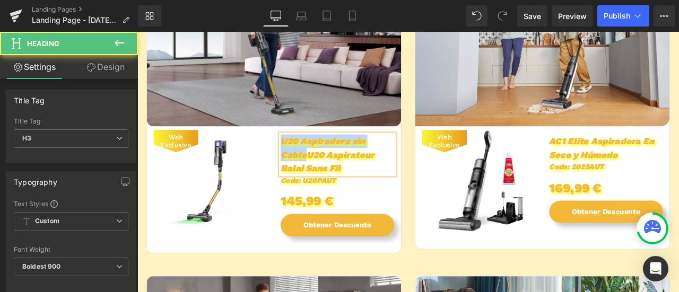
drag, startPoint x: 334, startPoint y: 176, endPoint x: 306, endPoint y: 162, distance: 30.9
click at [307, 162] on span "U20 Aspiradora sin CableU20 Aspirateur Balai Sans Fil" at bounding box center [362, 177] width 111 height 45
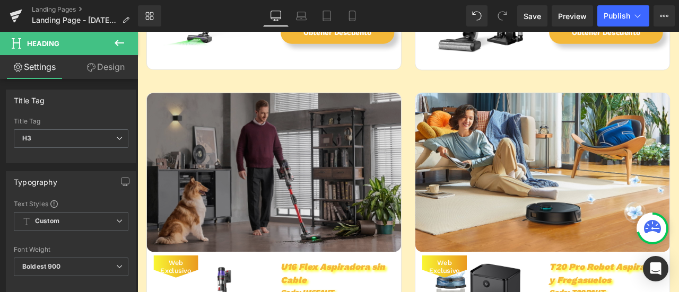
scroll to position [849, 0]
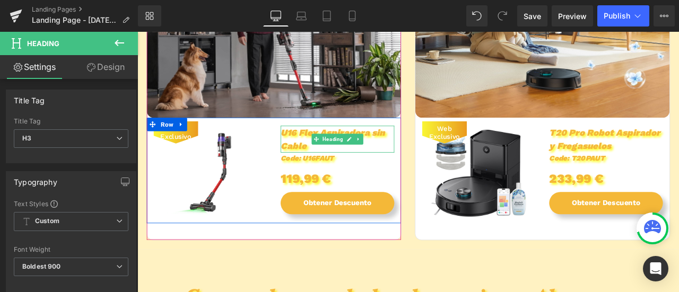
click at [331, 167] on span "U16 Flex Aspiradora sin Cable" at bounding box center [369, 159] width 124 height 29
click at [335, 166] on h3 "U16 Flex Aspiradora sin Cable" at bounding box center [374, 159] width 135 height 32
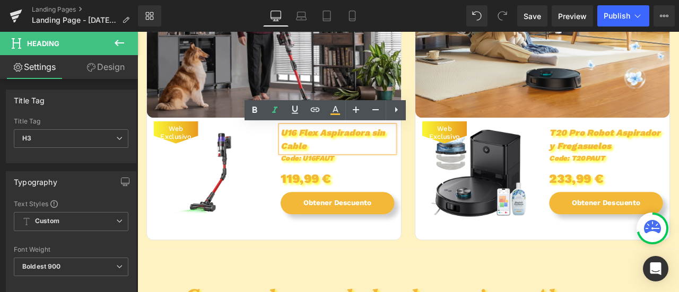
paste div
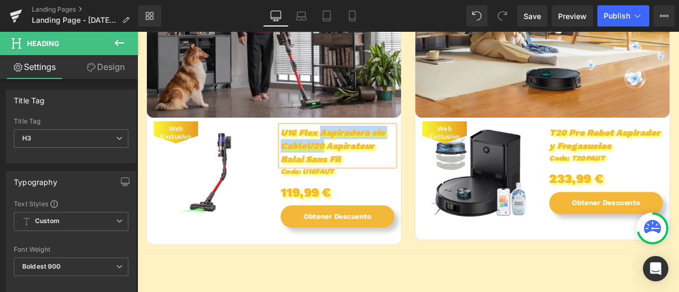
drag, startPoint x: 354, startPoint y: 168, endPoint x: 352, endPoint y: 152, distance: 16.0
click at [352, 152] on span "U16 Flex Aspiradora sin CableU20 Aspirateur Balai Sans Fil" at bounding box center [369, 167] width 124 height 45
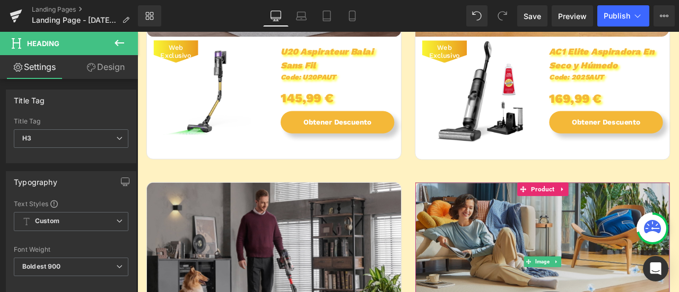
scroll to position [584, 0]
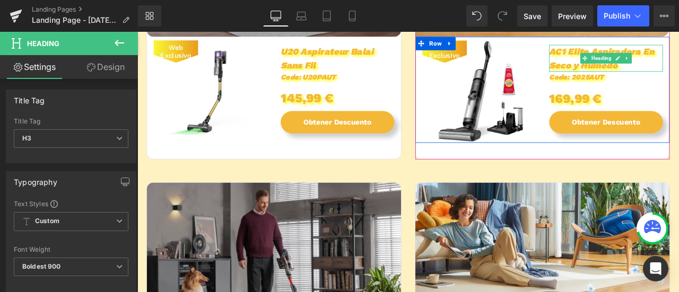
drag, startPoint x: 750, startPoint y: 98, endPoint x: 702, endPoint y: 73, distance: 55.1
click at [679, 73] on span "AC1 Elite Aspiradora En Seco y Húmedo" at bounding box center [688, 63] width 124 height 29
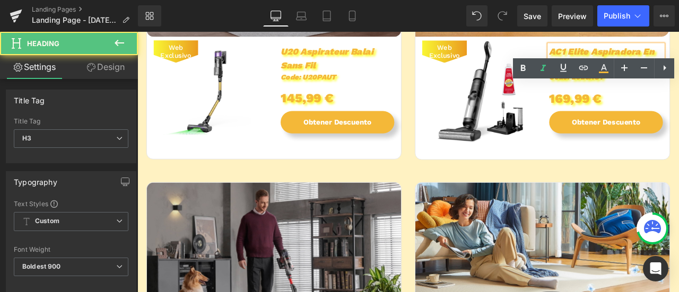
paste div
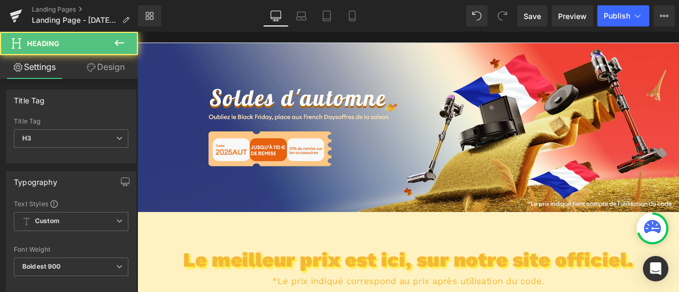
scroll to position [0, 0]
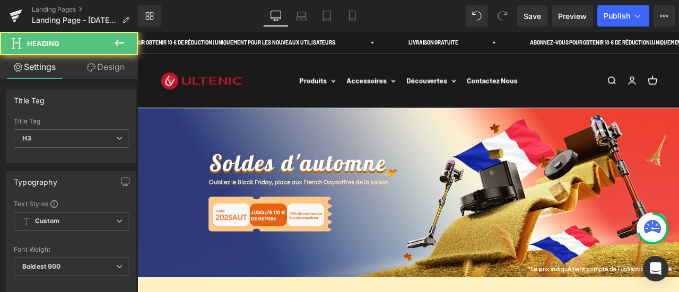
drag, startPoint x: 684, startPoint y: 66, endPoint x: 651, endPoint y: 111, distance: 55.1
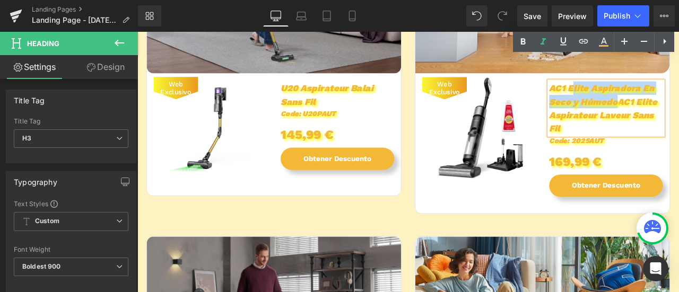
scroll to position [531, 0]
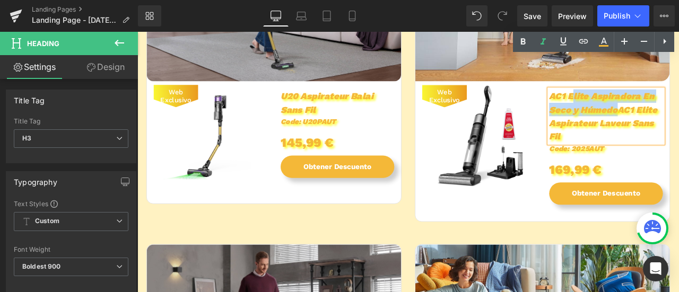
click at [679, 125] on span "AC1 Elite Aspiradora En Seco y HúmedoAC1 Elite Aspirateur Laveur Sans Fil" at bounding box center [690, 132] width 128 height 60
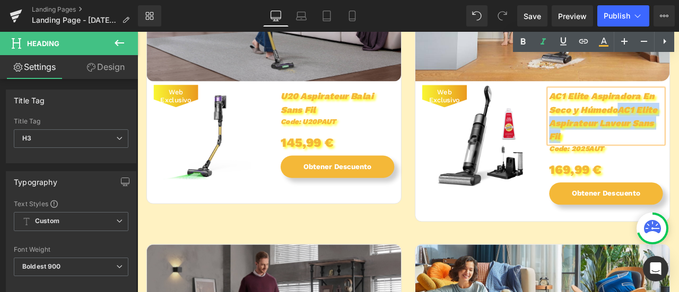
drag, startPoint x: 702, startPoint y: 124, endPoint x: 619, endPoint y: 108, distance: 83.9
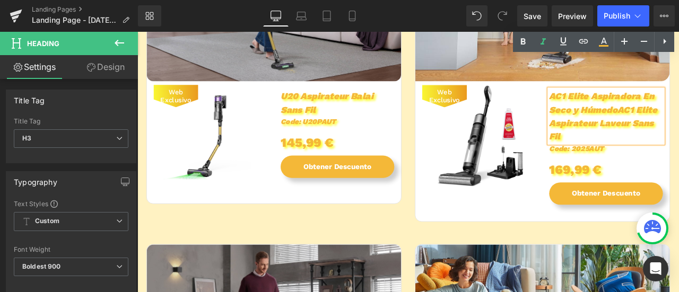
click at [631, 110] on span "AC1 Elite Aspiradora En Seco y HúmedoAC1 Elite Aspirateur Laveur Sans Fil" at bounding box center [690, 132] width 128 height 60
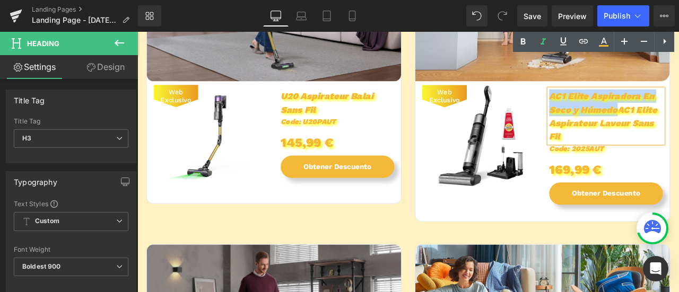
drag, startPoint x: 702, startPoint y: 122, endPoint x: 624, endPoint y: 110, distance: 78.9
click at [626, 110] on span "AC1 Elite Aspiradora En Seco y HúmedoAC1 Elite Aspirateur Laveur Sans Fil" at bounding box center [690, 132] width 128 height 60
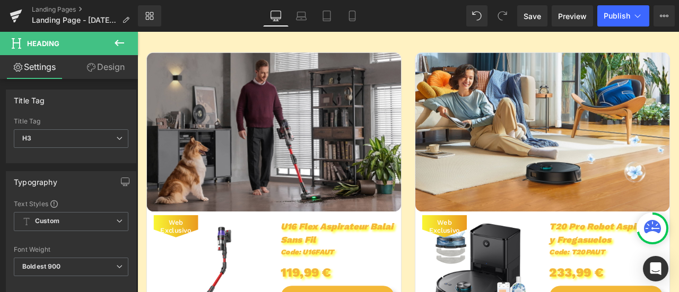
scroll to position [844, 0]
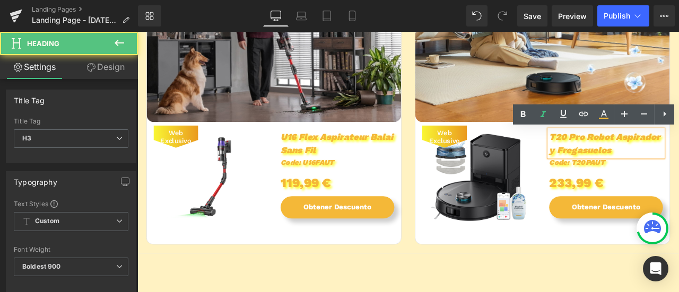
paste div
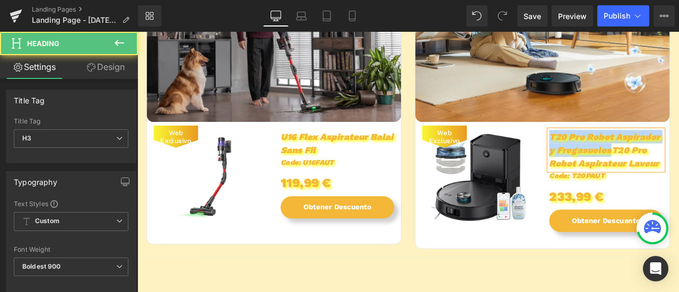
drag, startPoint x: 693, startPoint y: 175, endPoint x: 624, endPoint y: 155, distance: 72.1
click at [626, 155] on span "T20 Pro Robot Aspirador y FregasuelosT20 Pro Robot Aspirateur Laveur" at bounding box center [692, 172] width 132 height 45
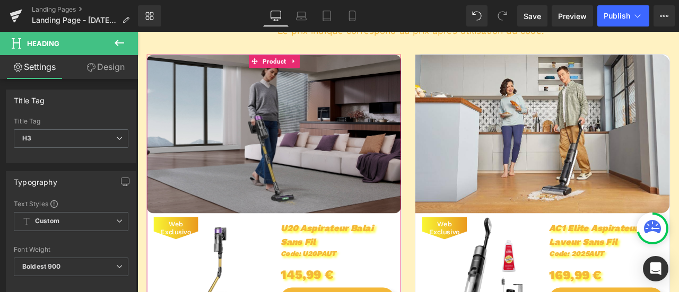
scroll to position [419, 0]
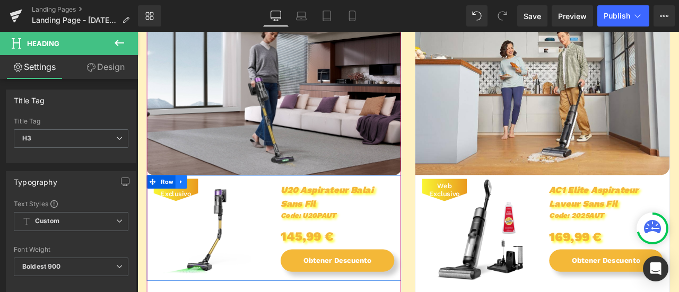
click at [183, 217] on link at bounding box center [190, 210] width 14 height 16
click at [181, 227] on span "Web Exclusivo" at bounding box center [183, 219] width 42 height 19
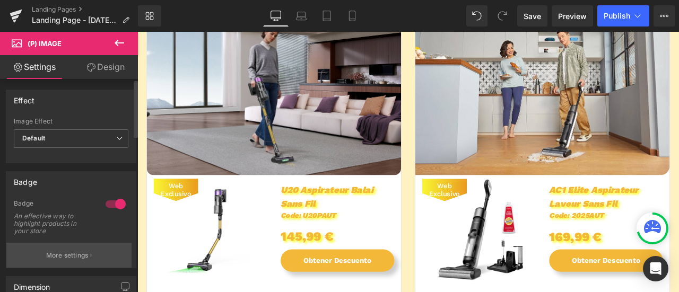
click at [48, 256] on p "More settings" at bounding box center [67, 256] width 42 height 10
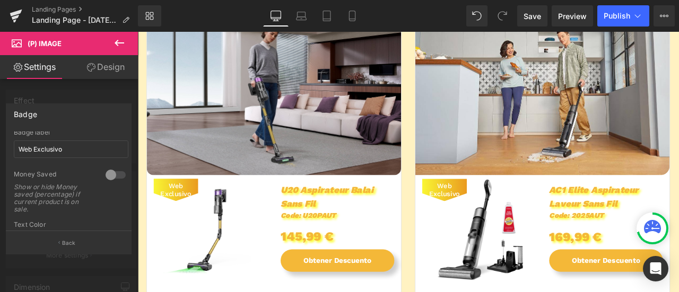
scroll to position [265, 0]
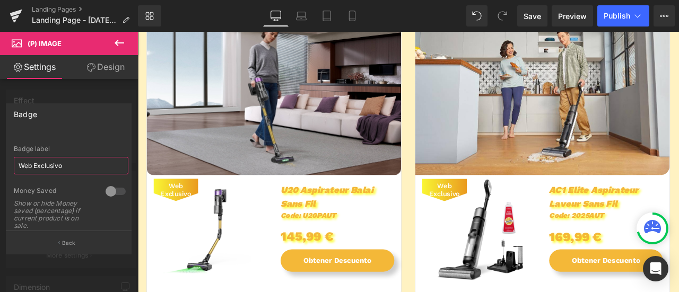
drag, startPoint x: 71, startPoint y: 162, endPoint x: 0, endPoint y: 163, distance: 70.6
click at [0, 163] on div "Badge Text Styles Custom Custom Setup Global Style Custom Setup Global Style Te…" at bounding box center [69, 175] width 138 height 158
paste input "Exclusivité web"
type input "Exclusivité web"
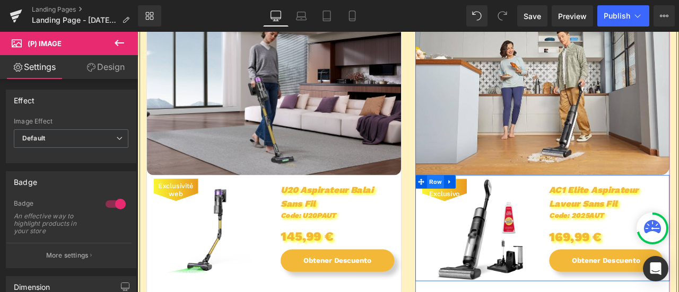
click at [493, 212] on span "Row" at bounding box center [491, 210] width 20 height 16
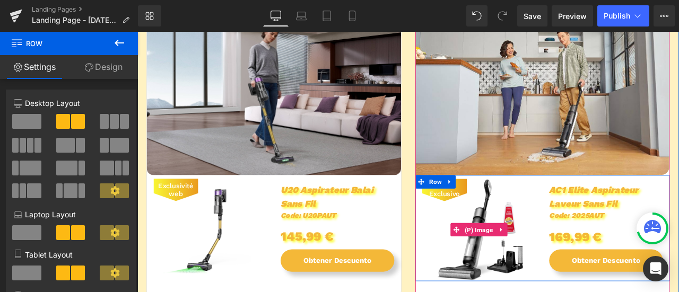
click at [497, 224] on span "Web Exclusivo" at bounding box center [501, 219] width 42 height 19
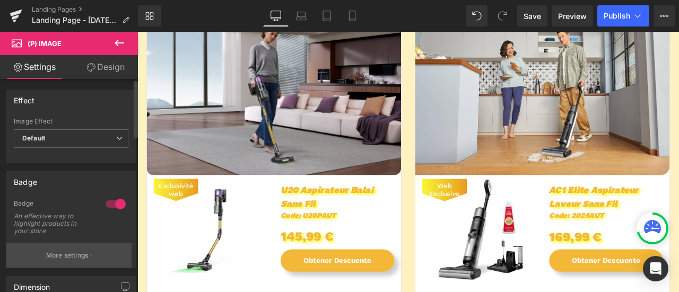
click at [58, 248] on button "More settings" at bounding box center [68, 255] width 125 height 25
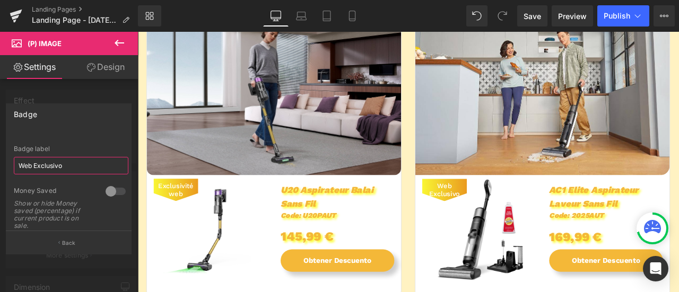
drag, startPoint x: 72, startPoint y: 168, endPoint x: 0, endPoint y: 171, distance: 72.3
click at [0, 171] on div "Badge Text Styles Custom Custom Setup Global Style Custom Setup Global Style Te…" at bounding box center [69, 175] width 138 height 158
paste input "Exclusivité web"
type input "Exclusivité web"
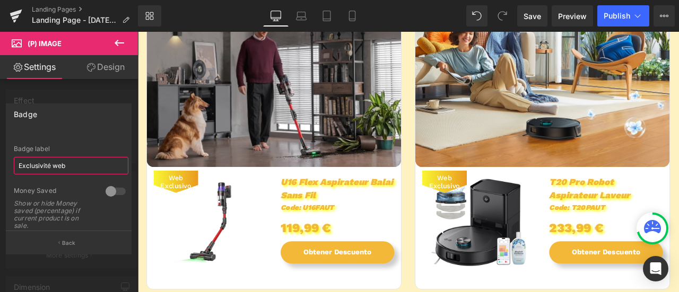
scroll to position [844, 0]
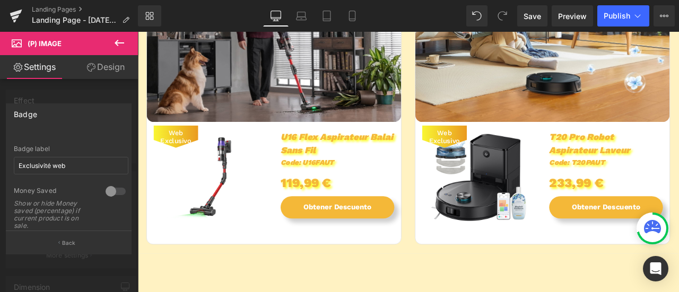
click at [184, 161] on div at bounding box center [458, 186] width 642 height 309
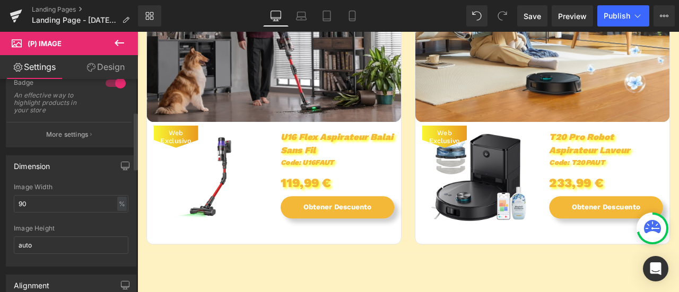
scroll to position [106, 0]
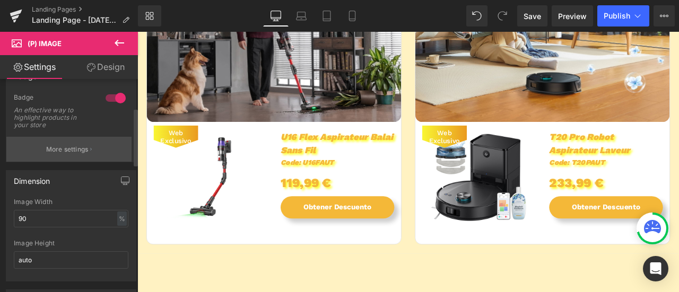
click at [62, 147] on p "More settings" at bounding box center [67, 150] width 42 height 10
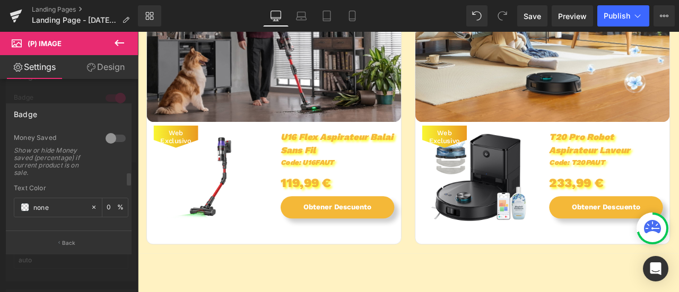
scroll to position [212, 0]
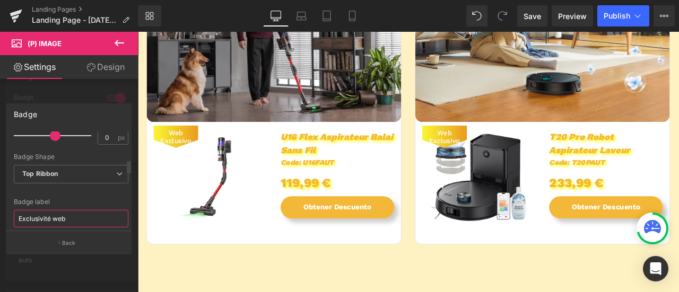
click at [66, 215] on input "Exclusivité web" at bounding box center [71, 219] width 115 height 18
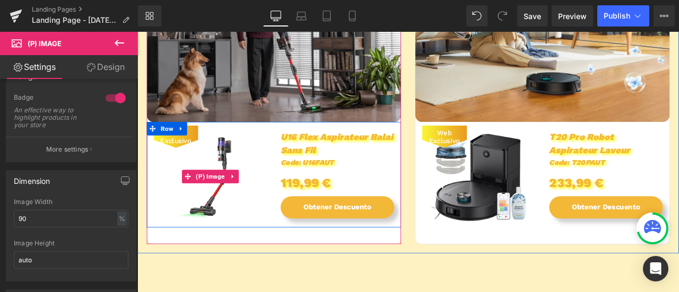
click at [184, 161] on span "Web Exclusivo" at bounding box center [183, 156] width 42 height 19
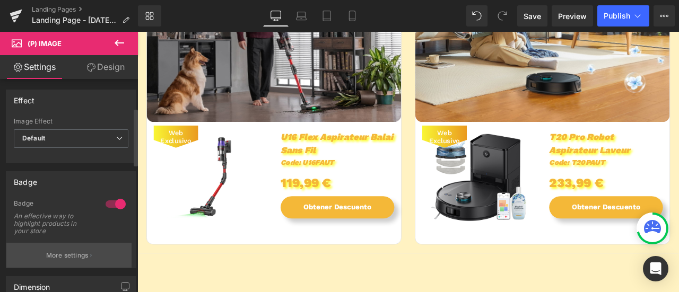
scroll to position [106, 0]
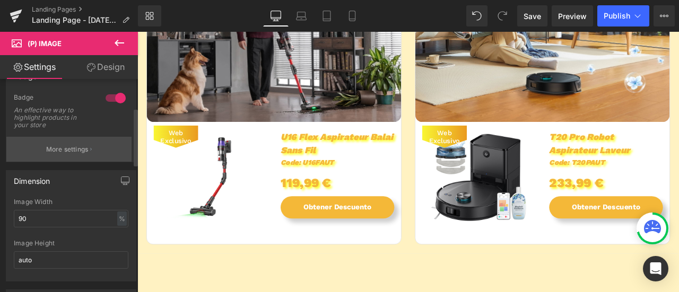
click at [70, 153] on button "More settings" at bounding box center [68, 149] width 125 height 25
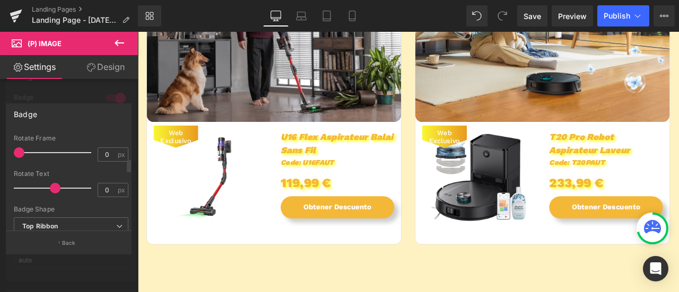
scroll to position [212, 0]
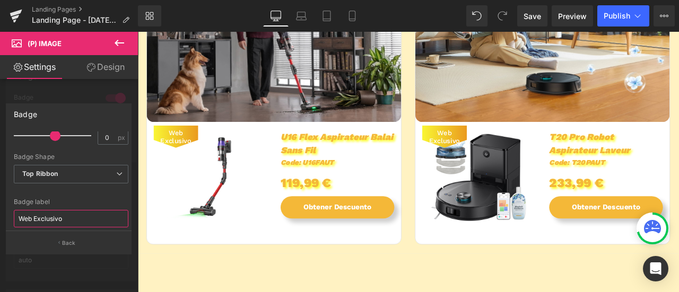
drag, startPoint x: 67, startPoint y: 215, endPoint x: 0, endPoint y: 215, distance: 66.9
click at [0, 215] on div "Badge Text Styles Custom Custom Setup Global Style Custom Setup Global Style Te…" at bounding box center [69, 175] width 138 height 158
paste input "Exclusivité web"
type input "Exclusivité web"
click at [497, 157] on div at bounding box center [458, 186] width 642 height 309
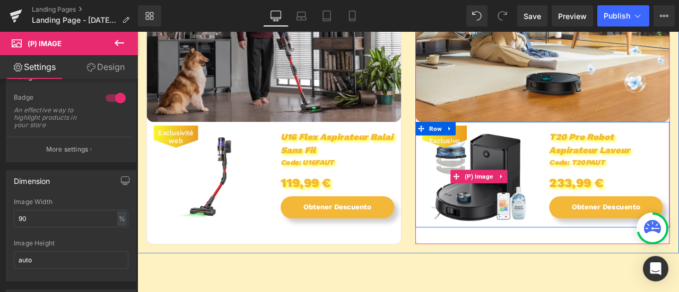
click at [497, 160] on span "Web Exclusivo" at bounding box center [501, 156] width 42 height 19
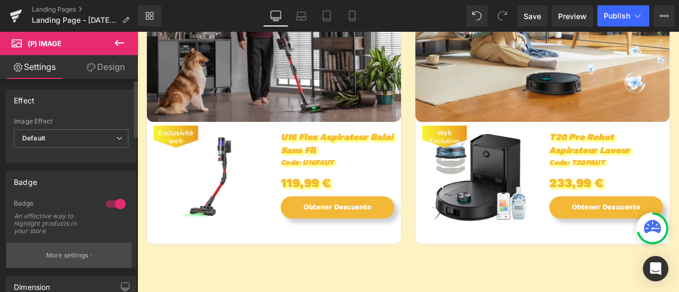
click at [63, 249] on button "More settings" at bounding box center [68, 255] width 125 height 25
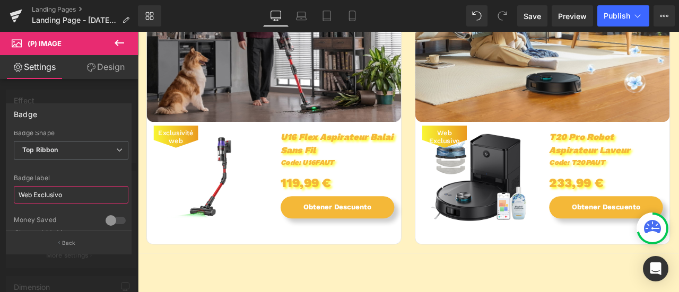
drag, startPoint x: 70, startPoint y: 218, endPoint x: 0, endPoint y: 224, distance: 70.3
click at [0, 224] on div "Badge Text Styles Custom Custom Setup Global Style Custom Setup Global Style Te…" at bounding box center [69, 175] width 138 height 158
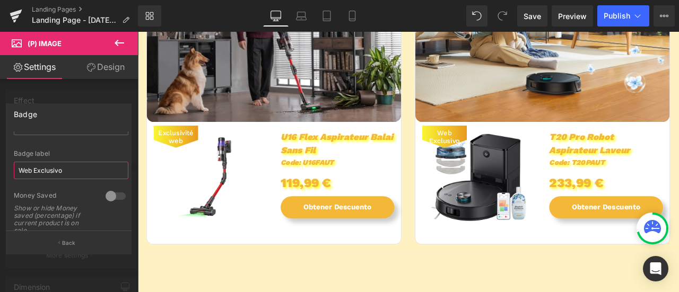
paste input "Exclusivité web"
type input "Exclusivité web"
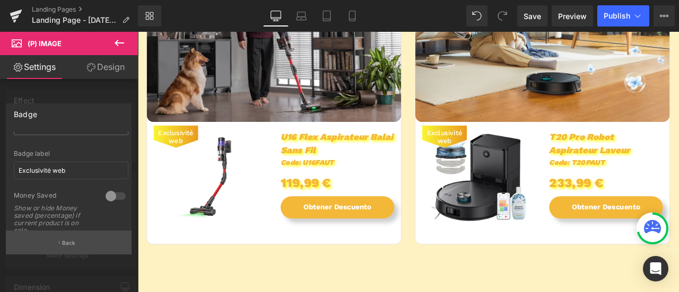
click at [89, 244] on button "Back" at bounding box center [69, 243] width 126 height 24
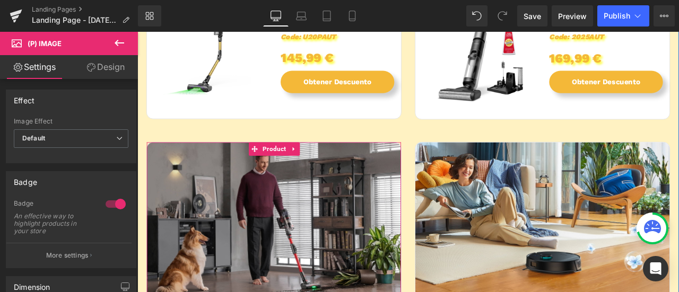
scroll to position [525, 0]
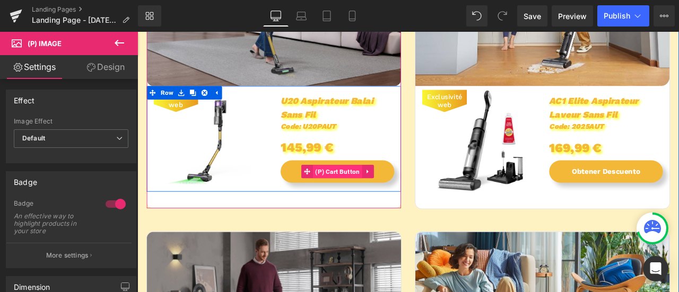
click at [369, 194] on span "(P) Cart Button" at bounding box center [374, 197] width 58 height 16
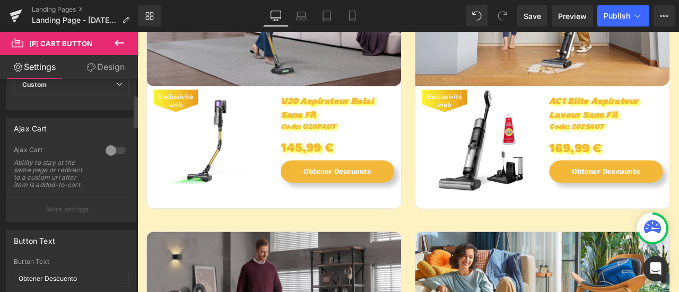
scroll to position [106, 0]
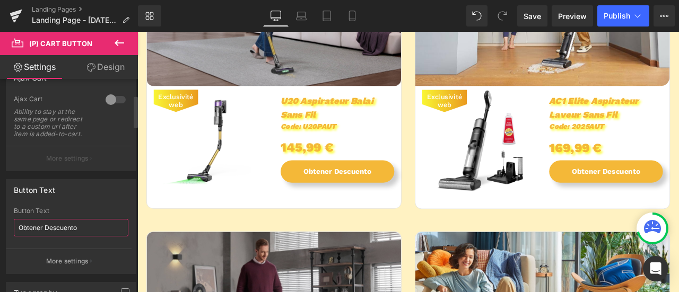
drag, startPoint x: 54, startPoint y: 227, endPoint x: 0, endPoint y: 229, distance: 53.6
click at [0, 229] on div "Button Text Obtener Descuento Button Text Obtener Descuento More settings" at bounding box center [71, 222] width 143 height 103
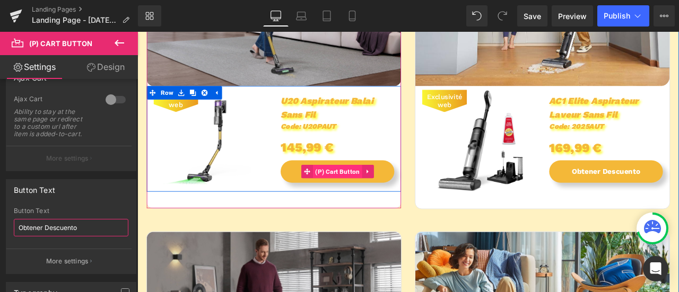
click at [360, 197] on span "(P) Cart Button" at bounding box center [374, 197] width 58 height 16
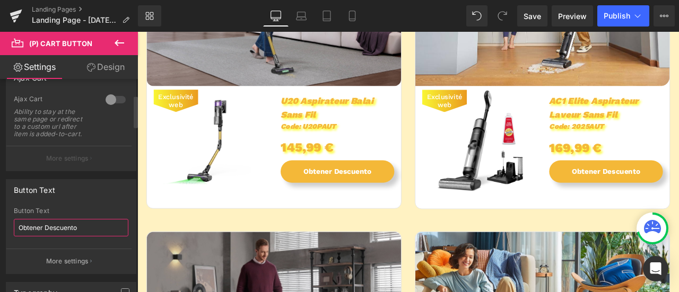
click at [106, 228] on input "Obtener Descuento" at bounding box center [71, 228] width 115 height 18
drag, startPoint x: 100, startPoint y: 226, endPoint x: 0, endPoint y: 220, distance: 100.0
click at [0, 220] on div "Button Text Obtener Descuento Button Text Obtener Descuento More settings" at bounding box center [71, 222] width 143 height 103
paste input "profiter de l'offre"
click at [12, 224] on div "profiter de l'offre Button Text profiter de l'offre More settings" at bounding box center [70, 240] width 129 height 66
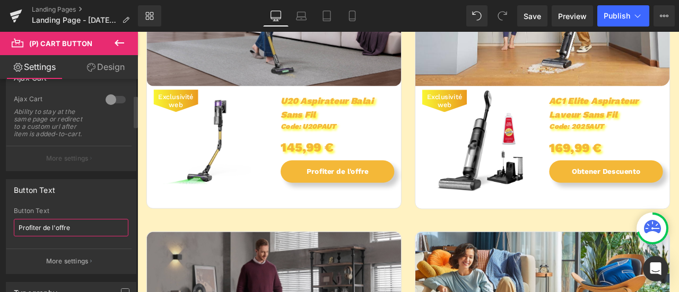
drag, startPoint x: 72, startPoint y: 227, endPoint x: 17, endPoint y: 226, distance: 55.2
click at [17, 226] on input "Profiter de l'offre" at bounding box center [71, 228] width 115 height 18
click at [81, 224] on input "Profiter de l'offre" at bounding box center [71, 228] width 115 height 18
drag, startPoint x: 16, startPoint y: 224, endPoint x: 0, endPoint y: 231, distance: 17.4
click at [0, 231] on div "Button Text Profiter de l'offre Button Text Profiter de l'offre More settings" at bounding box center [71, 222] width 143 height 103
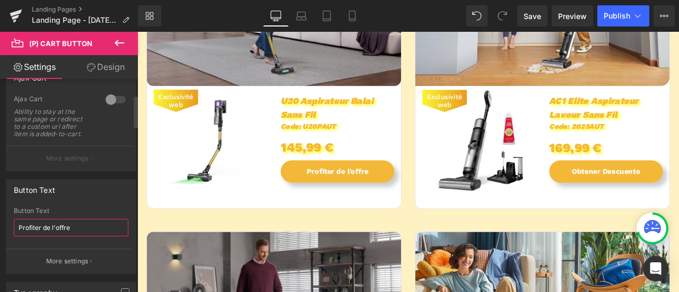
paste input "z-en"
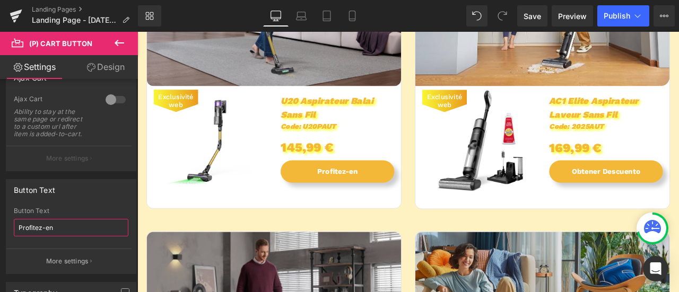
type input "Profitez-en"
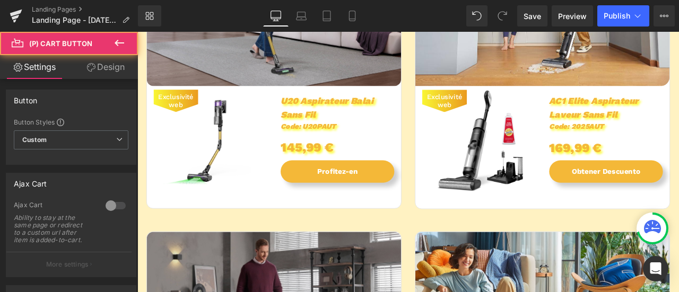
click at [74, 224] on div "Ability to stay at the same page or redirect to a custom url after item is adde…" at bounding box center [54, 229] width 80 height 30
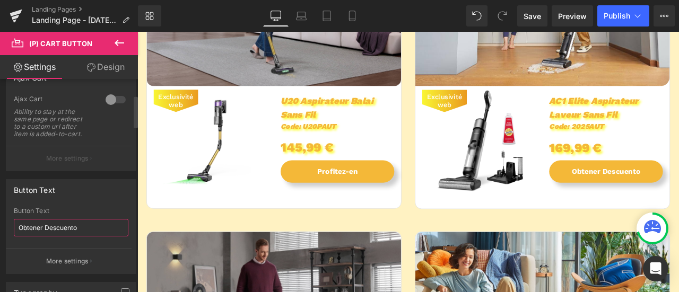
drag, startPoint x: 82, startPoint y: 227, endPoint x: 0, endPoint y: 230, distance: 82.3
click at [0, 230] on div "Button Text Obtener Descuento Button Text Obtener Descuento More settings" at bounding box center [71, 222] width 143 height 103
paste input "Profitez-en"
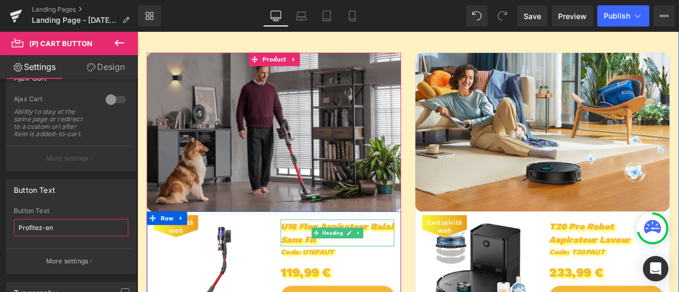
scroll to position [791, 0]
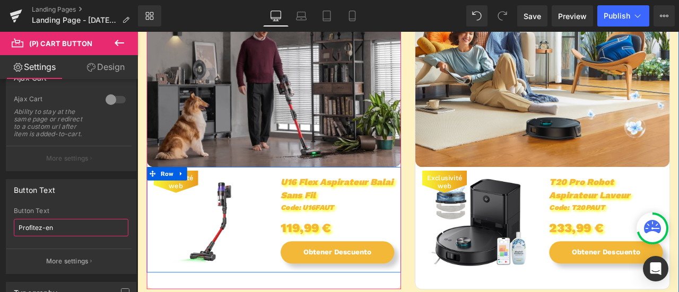
type input "Profitez-en"
click at [340, 245] on div "Loading Product" at bounding box center [340, 251] width 58 height 12
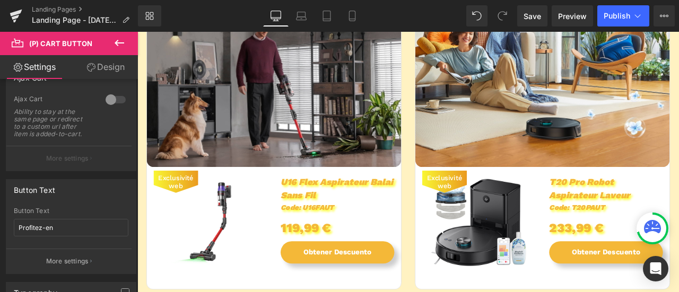
click at [380, 292] on div "Obtener Descuento (P) Cart Button" at bounding box center [374, 293] width 135 height 27
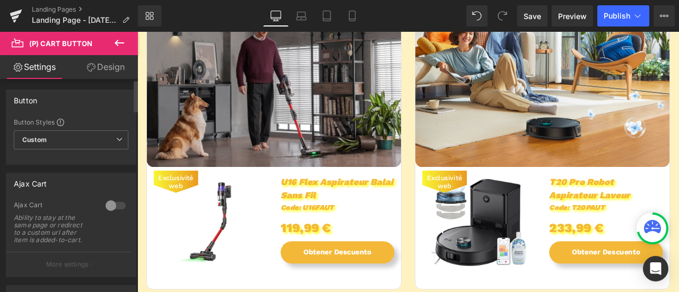
click at [65, 227] on div "Ability to stay at the same page or redirect to a custom url after item is adde…" at bounding box center [54, 229] width 80 height 30
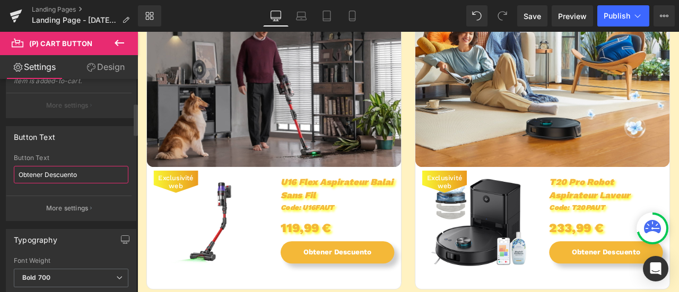
click at [87, 176] on input "Obtener Descuento" at bounding box center [71, 175] width 115 height 18
drag, startPoint x: 73, startPoint y: 174, endPoint x: 0, endPoint y: 174, distance: 72.7
click at [0, 174] on div "Button Text Obtener Descuento Button Text Obtener Descuento More settings" at bounding box center [71, 169] width 143 height 103
paste input "Profitez-en"
type input "Profitez-en"
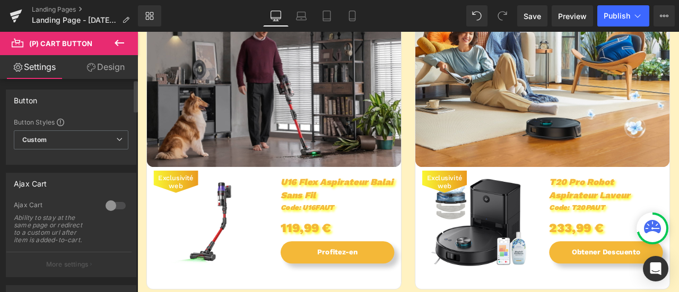
scroll to position [212, 0]
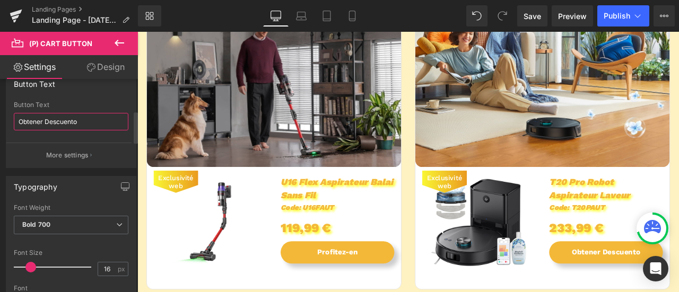
drag, startPoint x: 87, startPoint y: 119, endPoint x: 0, endPoint y: 118, distance: 87.0
click at [0, 118] on div "Button Text Obtener Descuento Button Text Obtener Descuento More settings" at bounding box center [71, 116] width 143 height 103
paste input "Profitez-en"
type input "Profitez-en"
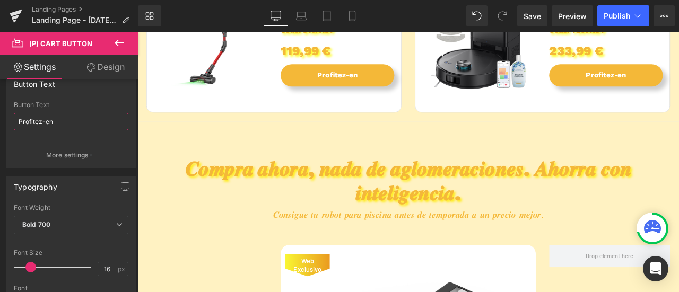
scroll to position [1061, 0]
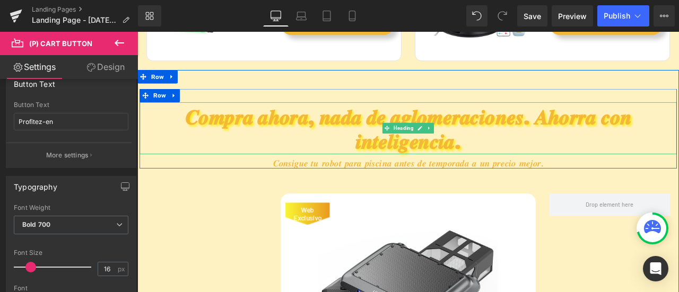
click at [281, 132] on h2 "𝑪𝒐𝒎𝒑𝒓𝒂 𝒂𝒉𝒐𝒓𝒂, 𝒏𝒂𝒅𝒂 𝒅𝒆 𝒂𝒈𝒍𝒐𝒎𝒆𝒓𝒂𝒄𝒊𝒐𝒏𝒆𝒔. 𝑨𝒉𝒐𝒓𝒓𝒂 𝒄𝒐𝒏 𝒊𝒏𝒕𝒆𝒍𝒊𝒈𝒆𝒏𝒄𝒊𝒂." at bounding box center [458, 148] width 637 height 57
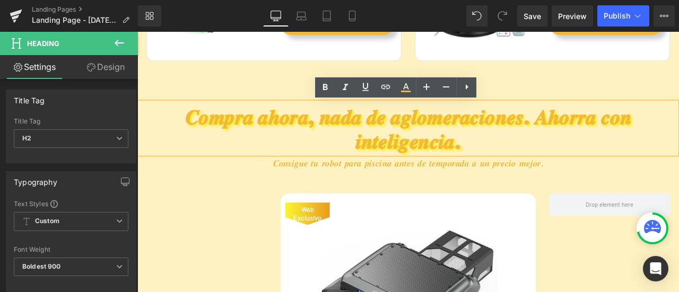
click at [560, 165] on h2 "𝑪𝒐𝒎𝒑𝒓𝒂 𝒂𝒉𝒐𝒓𝒂, 𝒏𝒂𝒅𝒂 𝒅𝒆 𝒂𝒈𝒍𝒐𝒎𝒆𝒓𝒂𝒄𝒊𝒐𝒏𝒆𝒔. 𝑨𝒉𝒐𝒓𝒓𝒂 𝒄𝒐𝒏 𝒊𝒏𝒕𝒆𝒍𝒊𝒈𝒆𝒏𝒄𝒊𝒂." at bounding box center [458, 148] width 637 height 57
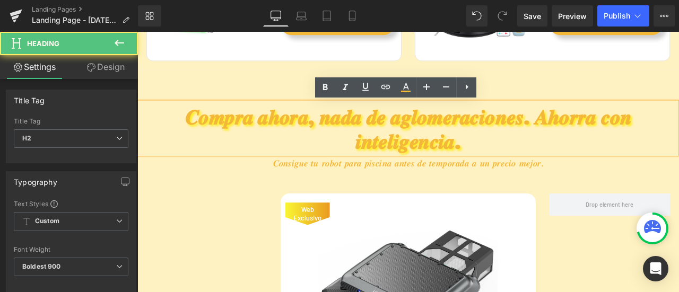
paste div
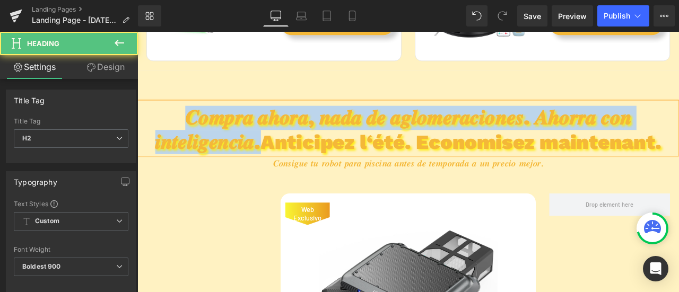
drag, startPoint x: 398, startPoint y: 167, endPoint x: 142, endPoint y: 136, distance: 257.6
click at [142, 136] on h2 "𝑪𝒐𝒎𝒑𝒓𝒂 𝒂𝒉𝒐𝒓𝒂, 𝒏𝒂𝒅𝒂 𝒅𝒆 𝒂𝒈𝒍𝒐𝒎𝒆𝒓𝒂𝒄𝒊𝒐𝒏𝒆𝒔. 𝑨𝒉𝒐𝒓𝒓𝒂 𝒄𝒐𝒏 𝒊𝒏𝒕𝒆𝒍𝒊𝒈𝒆𝒏𝒄𝒊𝒂.Anticipez l‘été. …" at bounding box center [458, 148] width 637 height 57
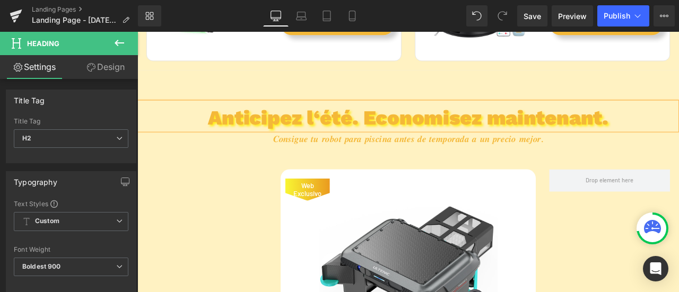
click at [645, 161] on h2 "𝑪𝒐𝒏𝒔𝒊𝒈𝒖𝒆 𝒕𝒖 𝒓𝒐𝒃𝒐𝒕 𝒑𝒂𝒓𝒂 𝒑𝒊𝒔𝒄𝒊𝒏𝒂 𝒂𝒏𝒕𝒆𝒔 𝒅𝒆 𝒕𝒆𝒎𝒑𝒐𝒓𝒂𝒅𝒂 𝒂 𝒖𝒏 𝒑𝒓𝒆𝒄𝒊𝒐 𝒎𝒆𝒋𝒐𝒓." at bounding box center [458, 159] width 637 height 13
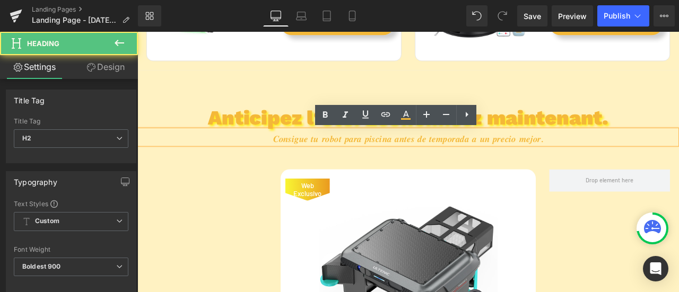
click at [647, 158] on h2 "𝑪𝒐𝒏𝒔𝒊𝒈𝒖𝒆 𝒕𝒖 𝒓𝒐𝒃𝒐𝒕 𝒑𝒂𝒓𝒂 𝒑𝒊𝒔𝒄𝒊𝒏𝒂 𝒂𝒏𝒕𝒆𝒔 𝒅𝒆 𝒕𝒆𝒎𝒑𝒐𝒓𝒂𝒅𝒂 𝒂 𝒖𝒏 𝒑𝒓𝒆𝒄𝒊𝒐 𝒎𝒆𝒋𝒐𝒓." at bounding box center [458, 159] width 637 height 13
paste div
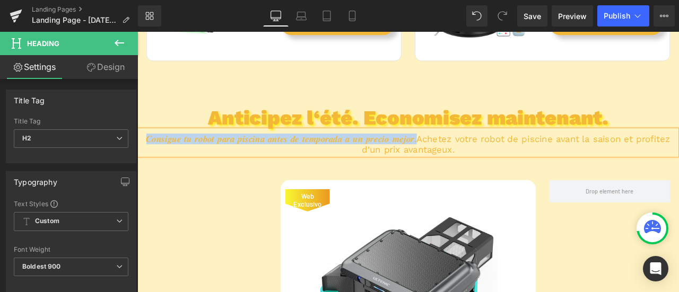
drag, startPoint x: 518, startPoint y: 161, endPoint x: 139, endPoint y: 156, distance: 378.9
click at [148, 156] on span "𝑪𝒐𝒏𝒔𝒊𝒈𝒖𝒆 𝒕𝒖 𝒓𝒐𝒃𝒐𝒕 𝒑𝒂𝒓𝒂 𝒑𝒊𝒔𝒄𝒊𝒏𝒂 𝒂𝒏𝒕𝒆𝒔 𝒅𝒆 𝒕𝒆𝒎𝒑𝒐𝒓𝒂𝒅𝒂 𝒂 𝒖𝒏 𝒑𝒓𝒆𝒄𝒊𝒐 𝒎𝒆𝒋𝒐𝒓.Achetez vot…" at bounding box center [458, 165] width 621 height 25
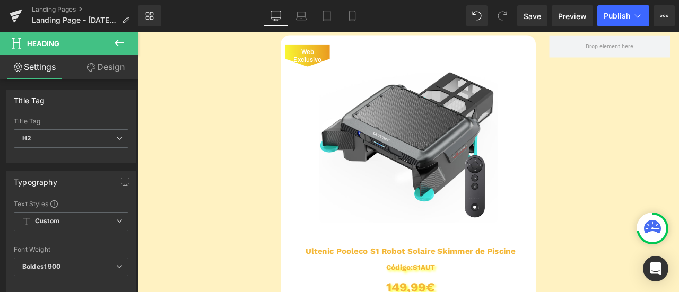
scroll to position [1114, 0]
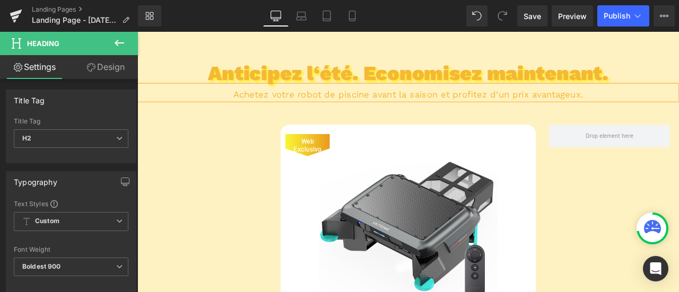
click at [430, 221] on img at bounding box center [459, 259] width 212 height 212
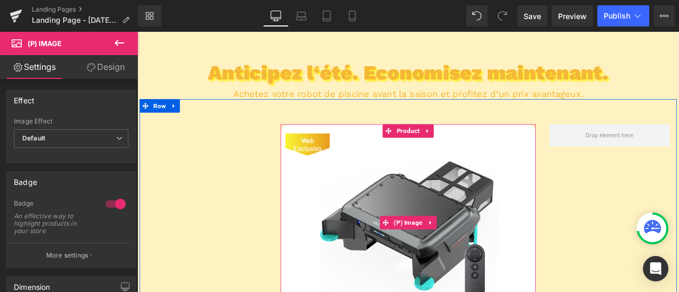
scroll to position [1221, 0]
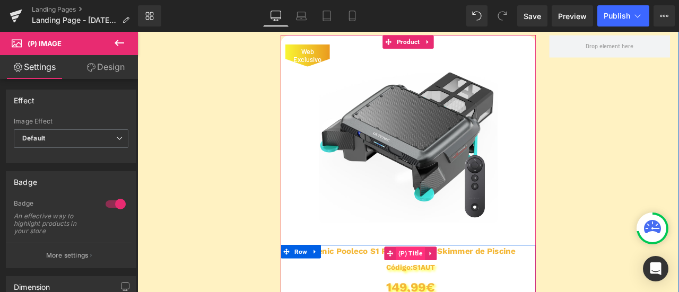
click at [468, 292] on span "(P) Title" at bounding box center [461, 295] width 34 height 16
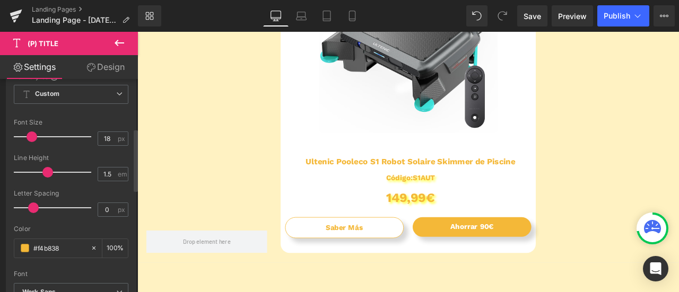
scroll to position [318, 0]
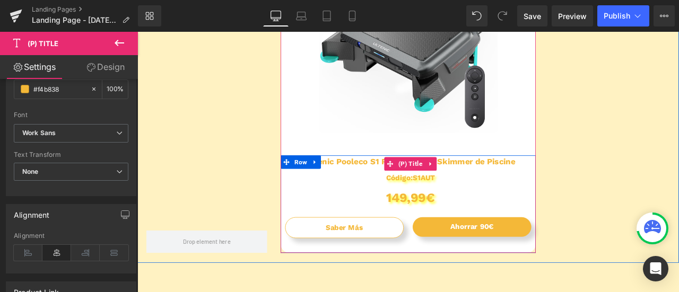
click at [451, 186] on span "(P) Title" at bounding box center [461, 189] width 34 height 16
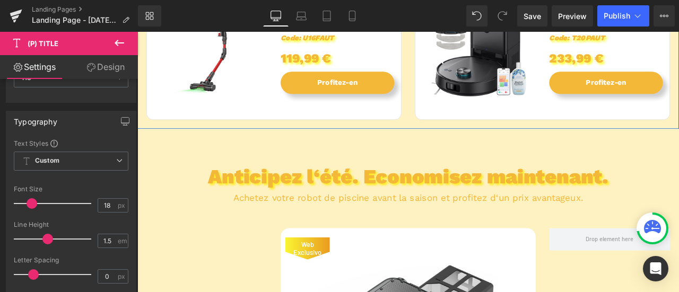
scroll to position [1114, 0]
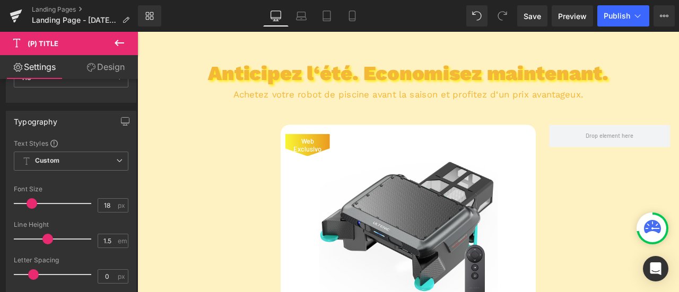
drag, startPoint x: 447, startPoint y: 221, endPoint x: 472, endPoint y: 158, distance: 67.6
click at [446, 221] on img at bounding box center [459, 259] width 212 height 212
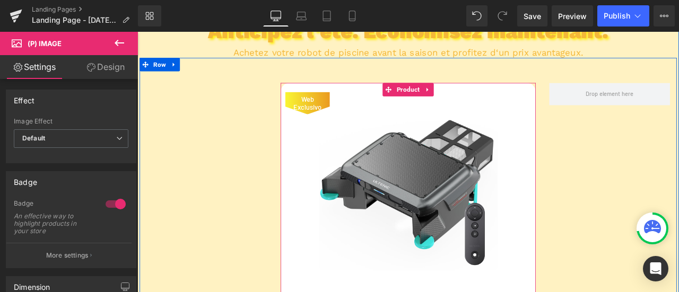
scroll to position [1167, 0]
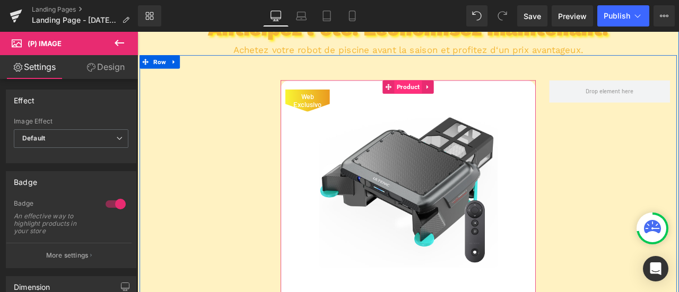
click at [459, 99] on span "Product" at bounding box center [458, 97] width 33 height 16
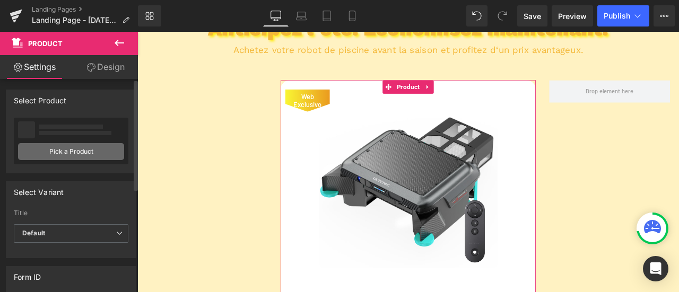
click at [105, 157] on link "Pick a Product" at bounding box center [71, 151] width 106 height 17
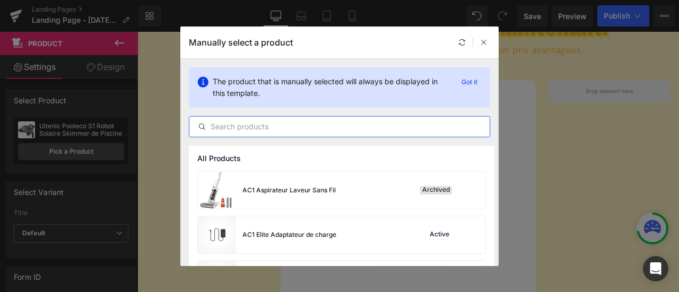
click at [247, 128] on input "text" at bounding box center [339, 126] width 300 height 13
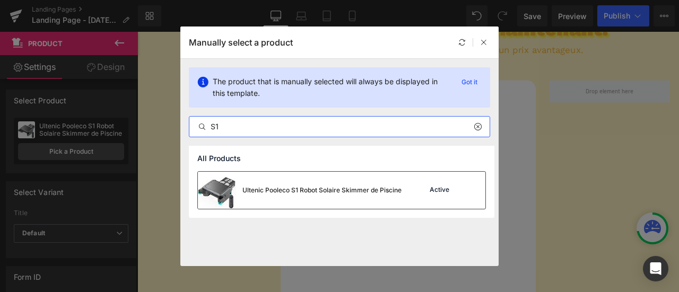
type input "S1"
click at [440, 190] on div "Active" at bounding box center [440, 190] width 24 height 8
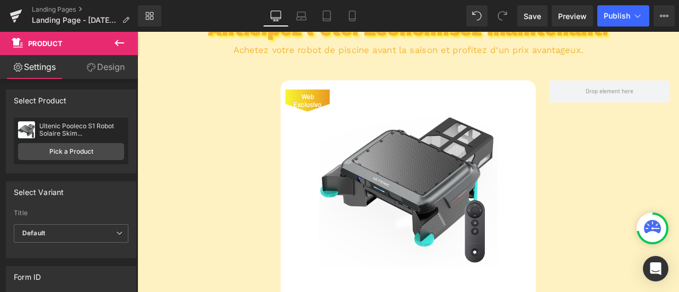
scroll to position [1433, 0]
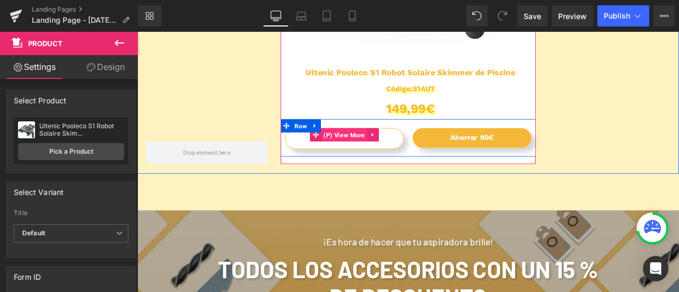
drag, startPoint x: 386, startPoint y: 151, endPoint x: 359, endPoint y: 159, distance: 28.9
click at [386, 151] on span "(P) View More" at bounding box center [383, 154] width 55 height 16
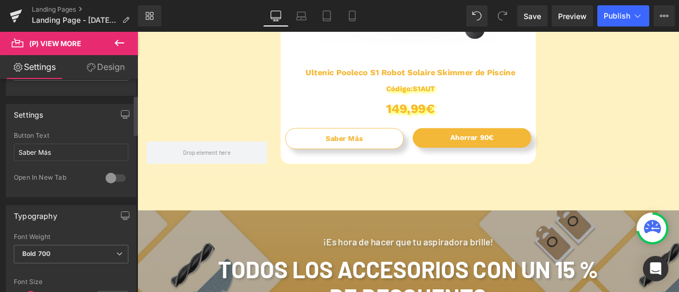
scroll to position [106, 0]
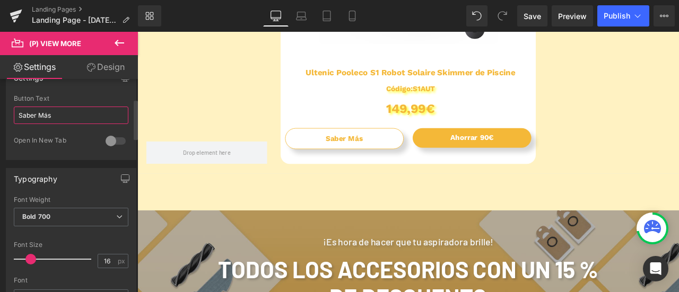
drag, startPoint x: 57, startPoint y: 113, endPoint x: 17, endPoint y: 113, distance: 40.3
click at [17, 113] on input "Saber Más" at bounding box center [71, 116] width 115 height 18
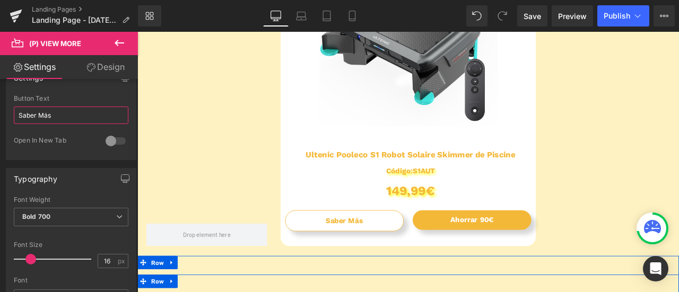
scroll to position [1327, 0]
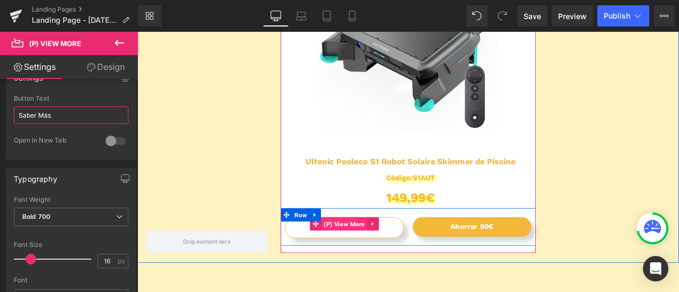
click at [390, 265] on span "(P) View More" at bounding box center [383, 260] width 55 height 16
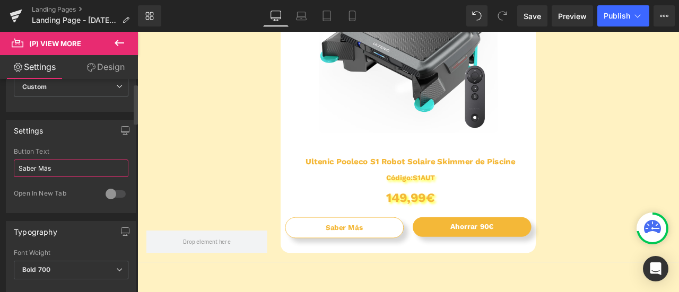
scroll to position [0, 0]
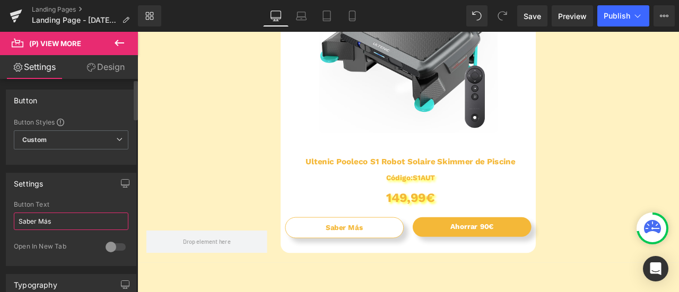
click at [58, 221] on input "Saber Más" at bounding box center [71, 222] width 115 height 18
drag, startPoint x: 15, startPoint y: 220, endPoint x: 5, endPoint y: 219, distance: 10.1
click at [5, 219] on div "Settings Saber Más Button Text Saber Más 0 Open In [GEOGRAPHIC_DATA]" at bounding box center [71, 215] width 143 height 101
paste input "en savoir plu"
drag, startPoint x: 21, startPoint y: 220, endPoint x: 13, endPoint y: 219, distance: 8.0
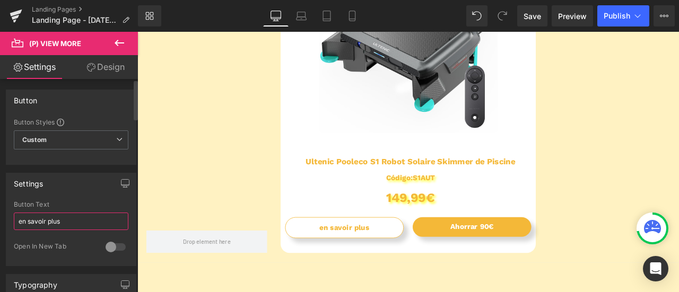
click at [13, 219] on div "en savoir plus Button Text en savoir plus 0 Open In New Tab" at bounding box center [70, 233] width 129 height 65
type input "En savoir plus"
click at [55, 221] on input "En savoir plus" at bounding box center [71, 222] width 115 height 18
drag, startPoint x: 65, startPoint y: 221, endPoint x: 55, endPoint y: 224, distance: 11.1
click at [65, 221] on input "En savoir plus" at bounding box center [71, 222] width 115 height 18
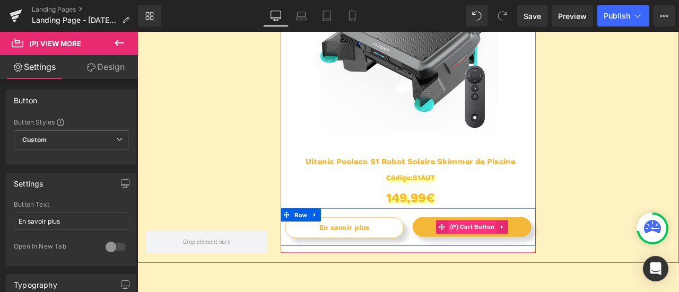
click at [520, 264] on span "(P) Cart Button" at bounding box center [534, 264] width 58 height 16
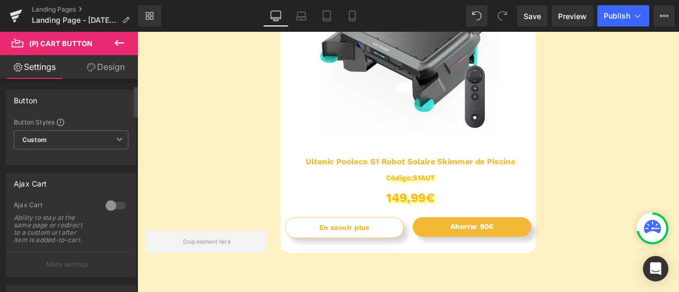
scroll to position [106, 0]
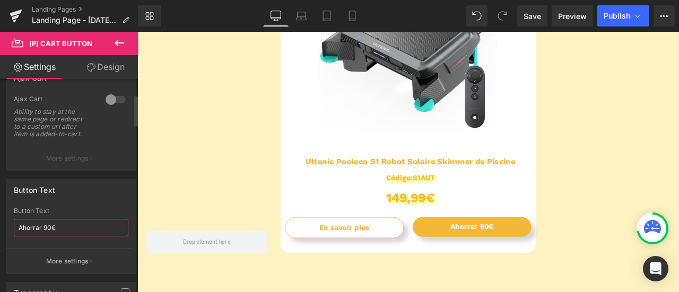
drag, startPoint x: 60, startPoint y: 224, endPoint x: 11, endPoint y: 223, distance: 49.4
click at [11, 223] on div "Ahorrar 90€ Button Text Ahorrar 90€ More settings" at bounding box center [70, 240] width 129 height 66
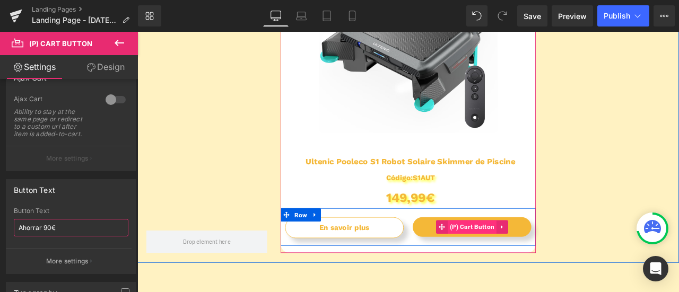
click at [525, 268] on span "(P) Cart Button" at bounding box center [534, 264] width 58 height 16
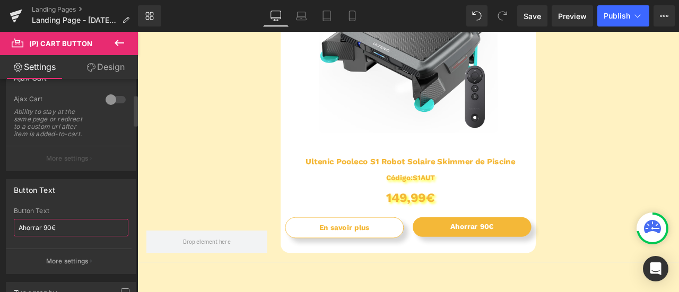
click at [60, 222] on input "Ahorrar 90€" at bounding box center [71, 228] width 115 height 18
drag, startPoint x: 50, startPoint y: 227, endPoint x: 0, endPoint y: 220, distance: 50.8
click at [0, 220] on div "Button Text Ahorrar 90€ Button Text Ahorrar 90€ More settings" at bounding box center [71, 222] width 143 height 103
paste input "Économisez 90"
type input "Économisez 90 €"
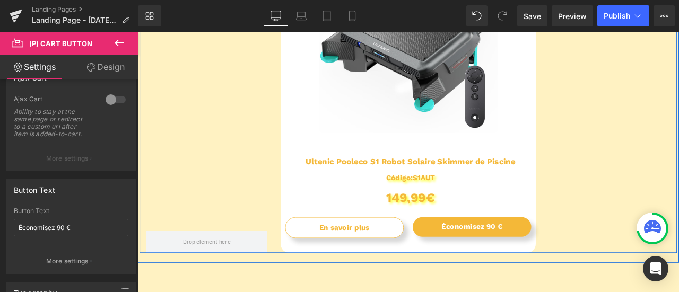
click at [257, 201] on div at bounding box center [219, 112] width 159 height 364
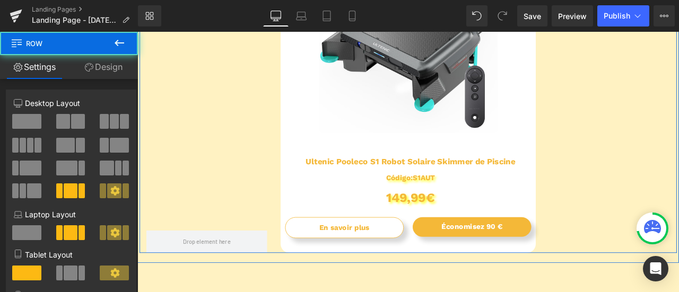
scroll to position [1167, 0]
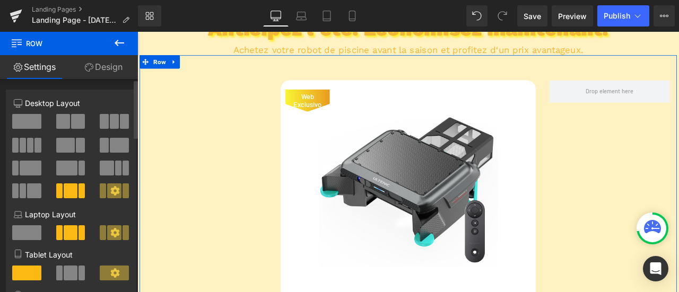
click at [68, 125] on button at bounding box center [71, 121] width 30 height 15
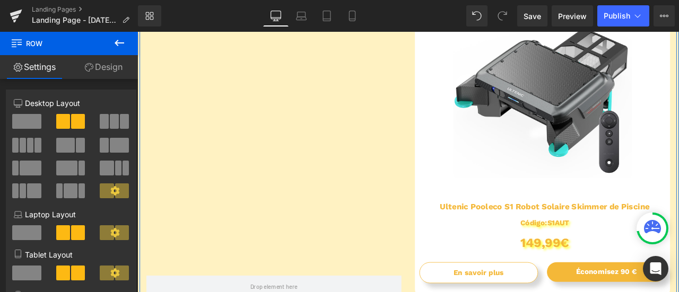
scroll to position [1433, 0]
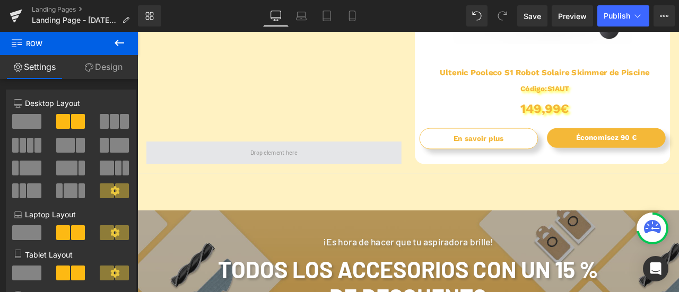
click at [292, 179] on span at bounding box center [299, 175] width 64 height 16
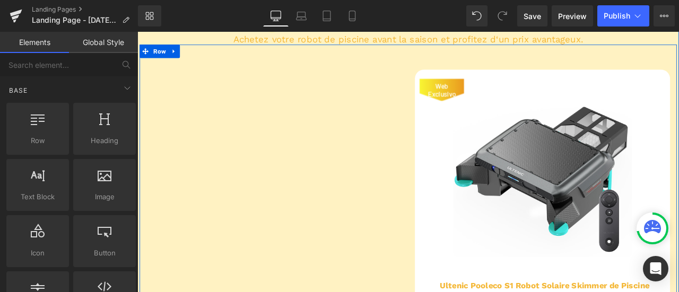
scroll to position [1167, 0]
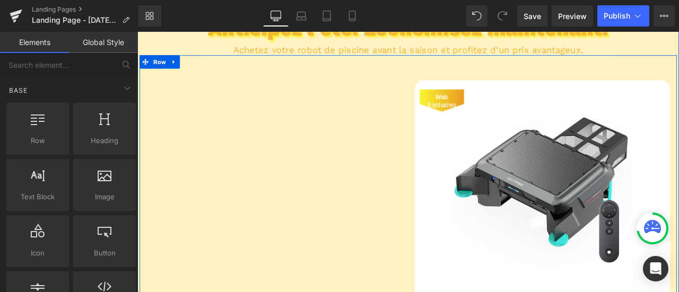
click at [236, 120] on div at bounding box center [299, 271] width 318 height 364
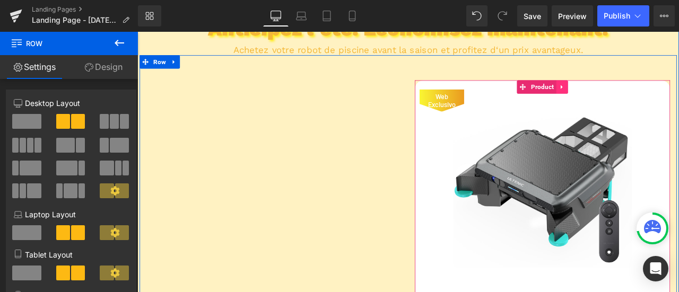
click at [639, 97] on icon at bounding box center [640, 97] width 2 height 5
click at [631, 97] on icon at bounding box center [633, 96] width 7 height 7
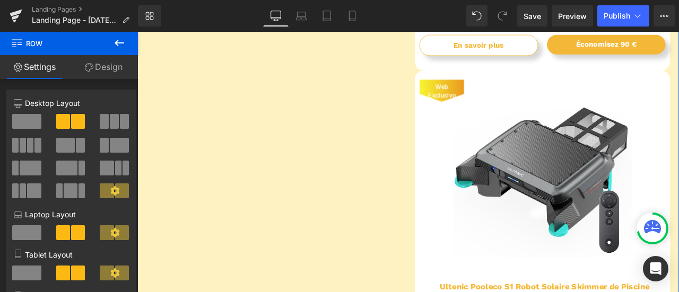
scroll to position [1493, 0]
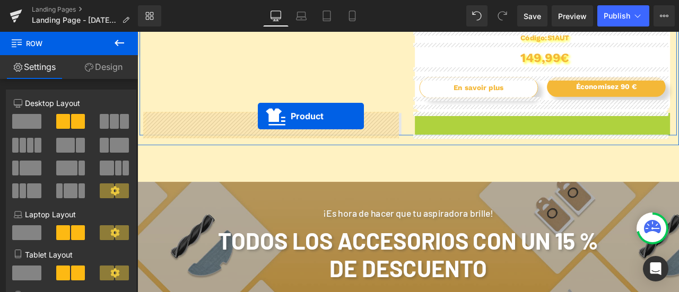
drag, startPoint x: 592, startPoint y: 133, endPoint x: 280, endPoint y: 132, distance: 311.5
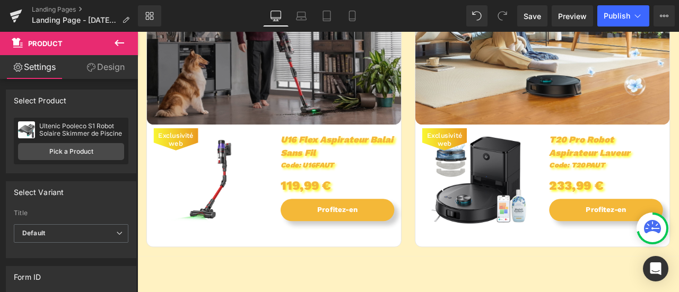
scroll to position [803, 0]
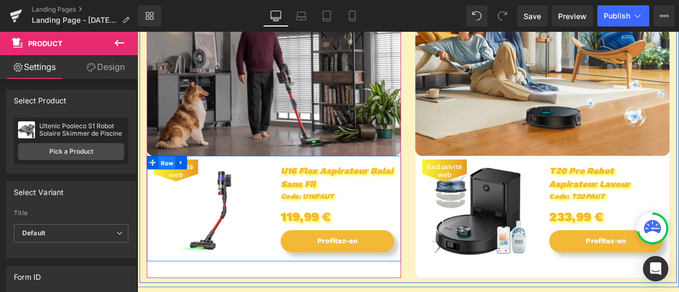
click at [178, 194] on span "Row" at bounding box center [172, 188] width 20 height 16
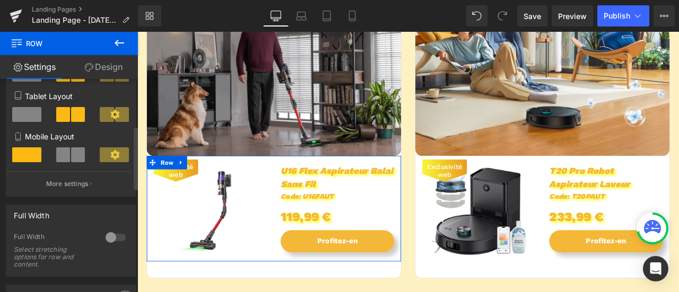
scroll to position [159, 0]
click at [44, 70] on link "Settings" at bounding box center [34, 67] width 69 height 24
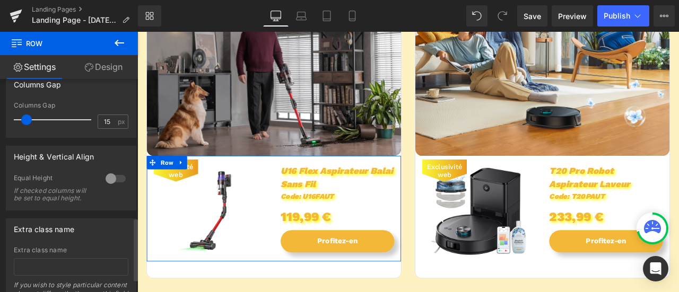
scroll to position [514, 0]
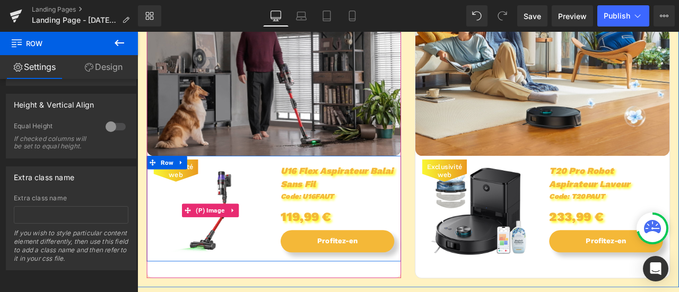
click at [181, 198] on span "Exclusivité web" at bounding box center [183, 196] width 42 height 19
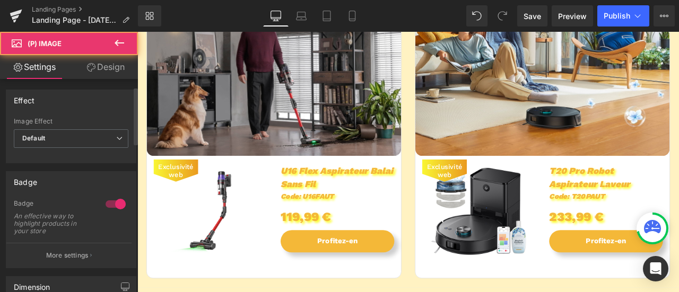
scroll to position [106, 0]
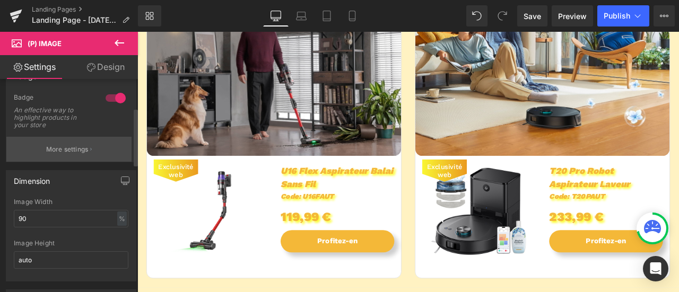
click at [72, 145] on p "More settings" at bounding box center [67, 150] width 42 height 10
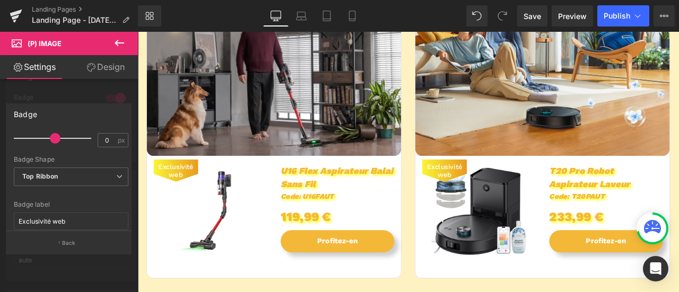
scroll to position [265, 0]
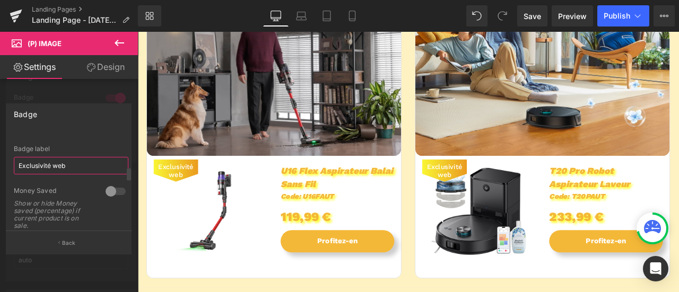
drag, startPoint x: 73, startPoint y: 162, endPoint x: 18, endPoint y: 163, distance: 54.7
click at [18, 163] on input "Exclusivité web" at bounding box center [71, 166] width 115 height 18
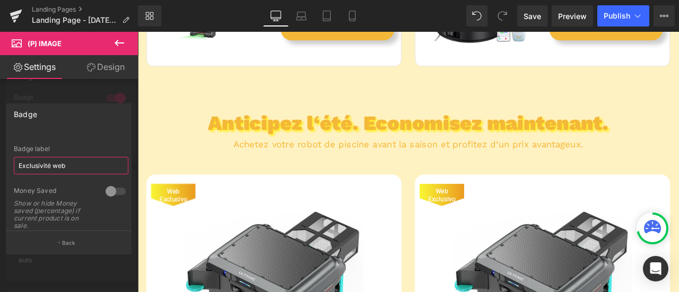
scroll to position [1175, 0]
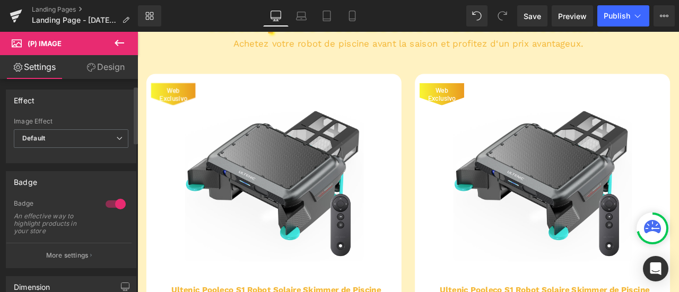
scroll to position [0, 0]
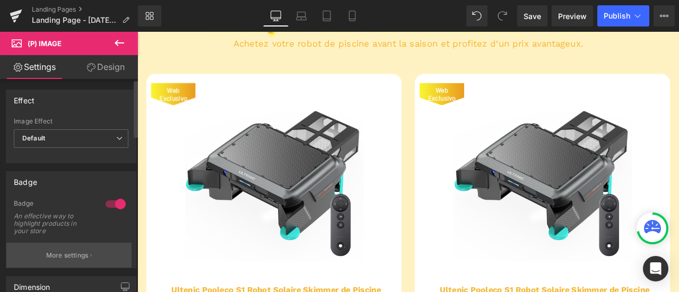
click at [62, 258] on p "More settings" at bounding box center [67, 256] width 42 height 10
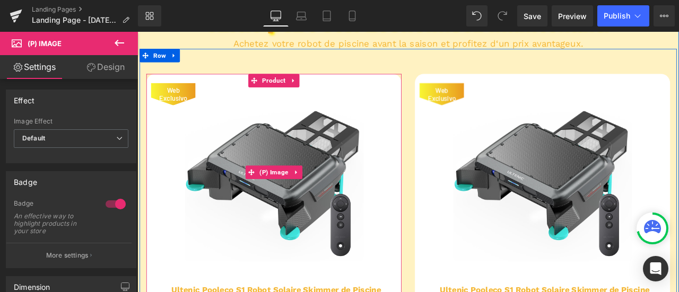
click at [175, 105] on span "Web Exclusivo" at bounding box center [180, 105] width 42 height 19
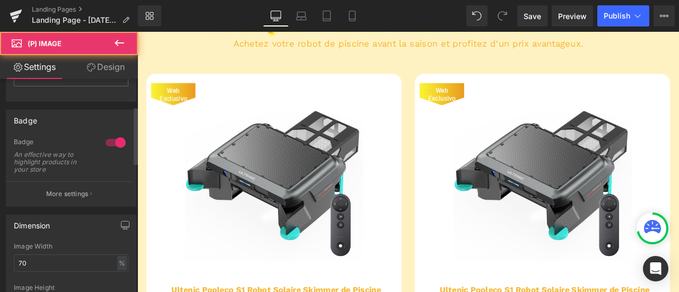
scroll to position [106, 0]
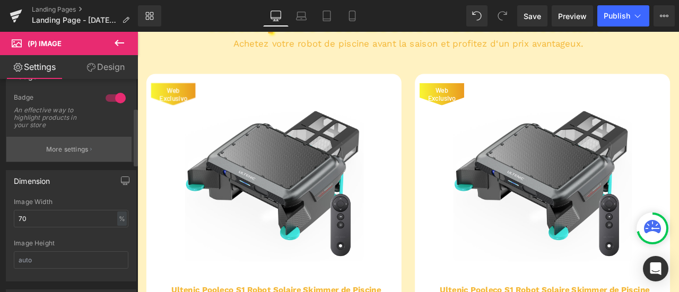
click at [59, 153] on p "More settings" at bounding box center [67, 150] width 42 height 10
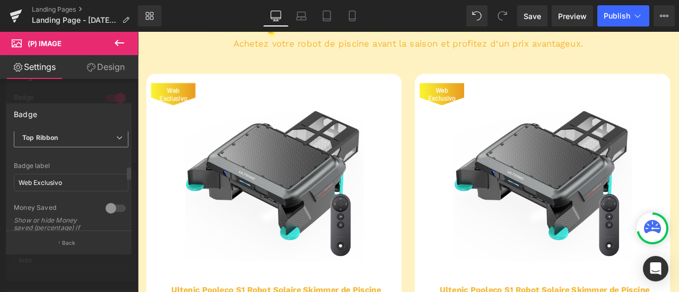
scroll to position [265, 0]
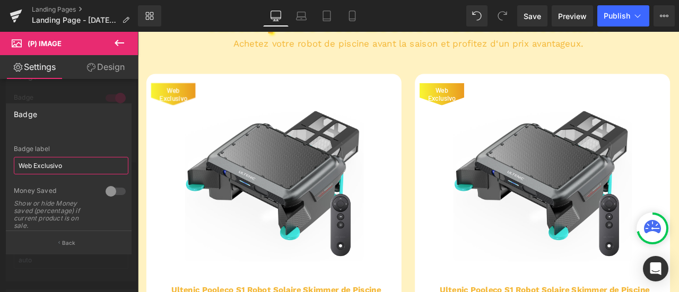
drag, startPoint x: 70, startPoint y: 163, endPoint x: 0, endPoint y: 159, distance: 70.2
click at [0, 159] on div "Badge Text Styles Custom Custom Setup Global Style Custom Setup Global Style Te…" at bounding box center [69, 175] width 138 height 158
paste input "Exclusivité web"
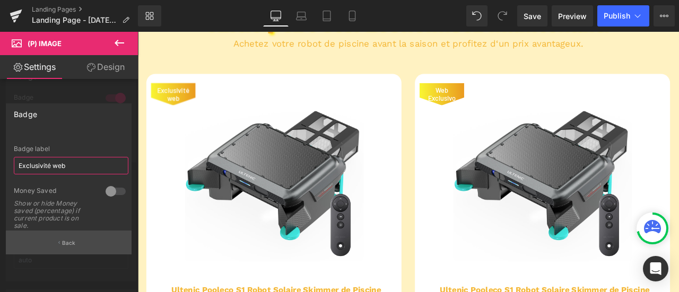
type input "Exclusivité web"
click at [79, 244] on button "Back" at bounding box center [69, 243] width 126 height 24
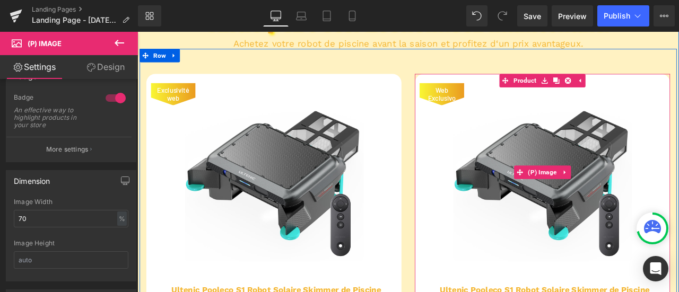
click at [494, 109] on span "Web Exclusivo" at bounding box center [498, 105] width 42 height 19
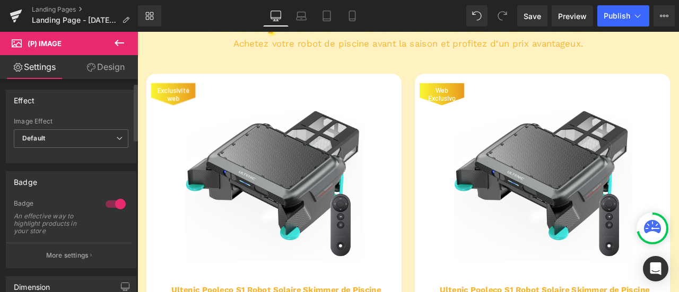
scroll to position [53, 0]
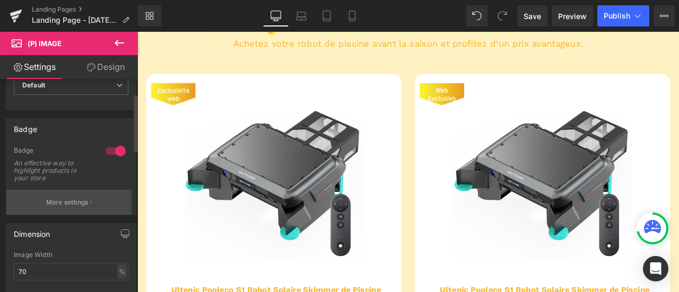
click at [75, 200] on p "More settings" at bounding box center [67, 203] width 42 height 10
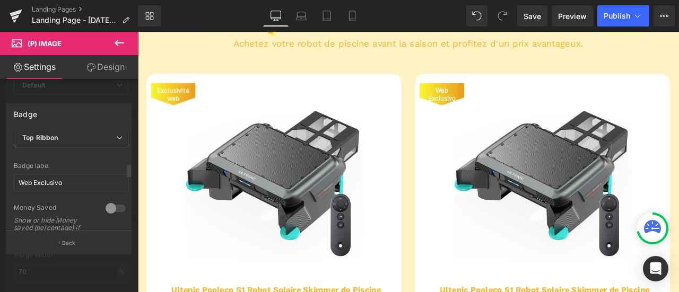
scroll to position [265, 0]
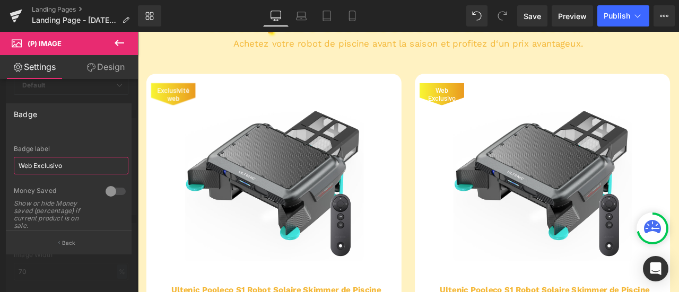
drag, startPoint x: 68, startPoint y: 162, endPoint x: 0, endPoint y: 151, distance: 68.7
click at [0, 151] on div "Badge Text Styles Custom Custom Setup Global Style Custom Setup Global Style Te…" at bounding box center [69, 175] width 138 height 158
paste input "Exclusivité web"
type input "Exclusivité web"
click at [80, 239] on button "Back" at bounding box center [69, 243] width 126 height 24
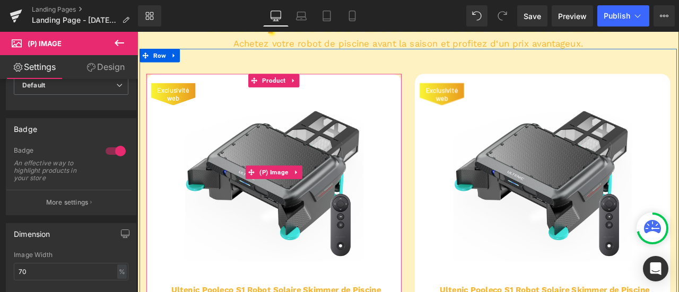
click at [218, 132] on img at bounding box center [300, 198] width 212 height 212
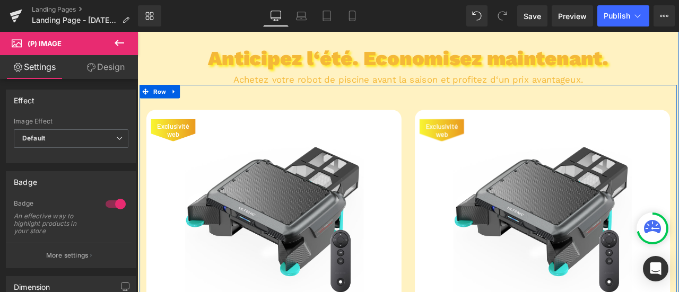
scroll to position [1122, 0]
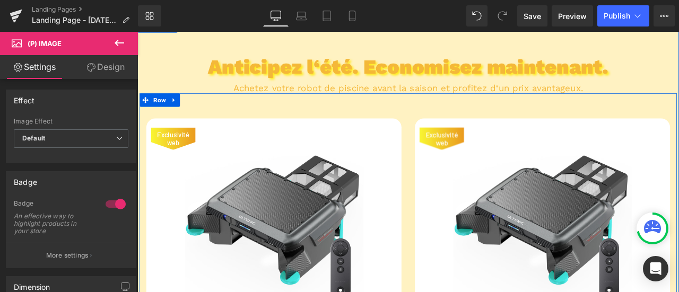
click at [631, 216] on img at bounding box center [618, 251] width 212 height 212
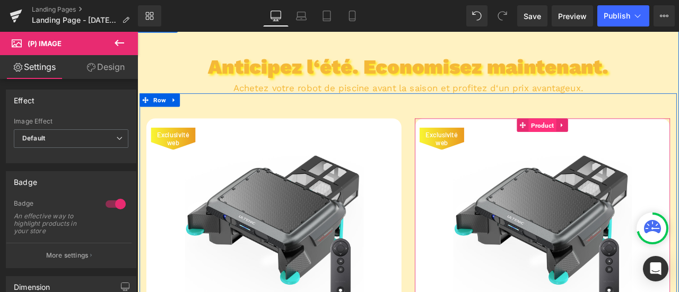
click at [601, 146] on span "Product" at bounding box center [617, 143] width 33 height 16
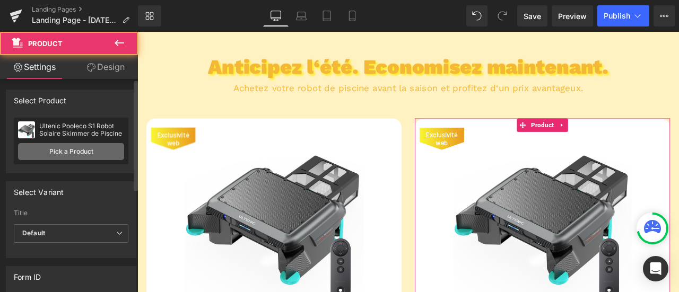
click at [91, 154] on link "Pick a Product" at bounding box center [71, 151] width 106 height 17
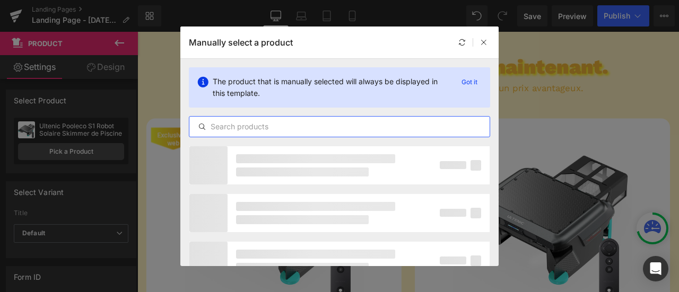
click at [309, 123] on input "text" at bounding box center [339, 126] width 300 height 13
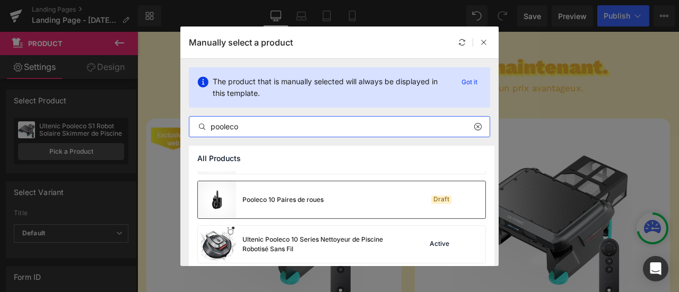
scroll to position [174, 0]
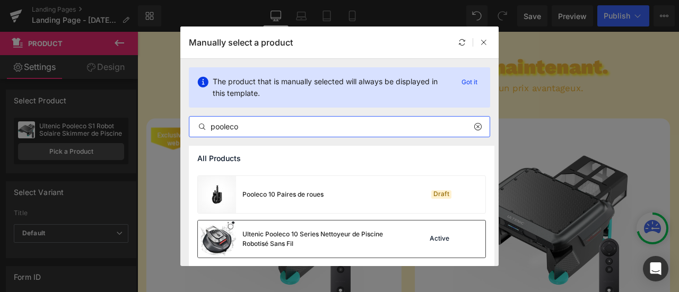
type input "pooleco"
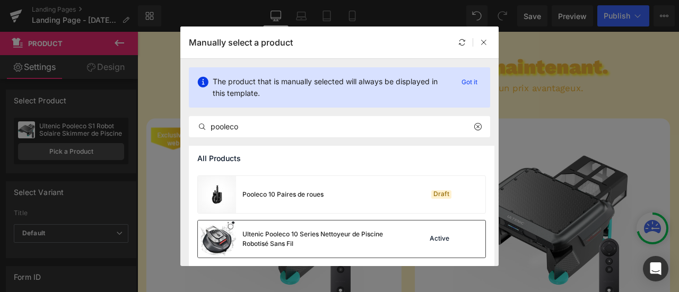
click at [436, 240] on div "Active" at bounding box center [440, 239] width 24 height 8
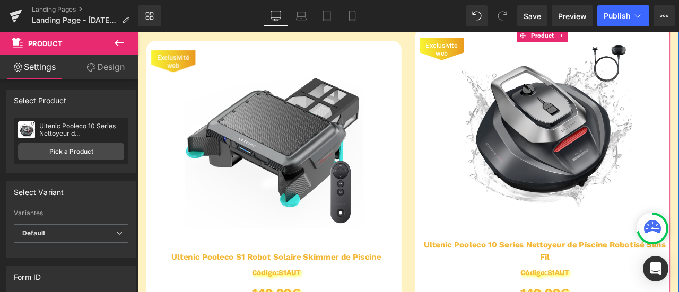
scroll to position [1334, 0]
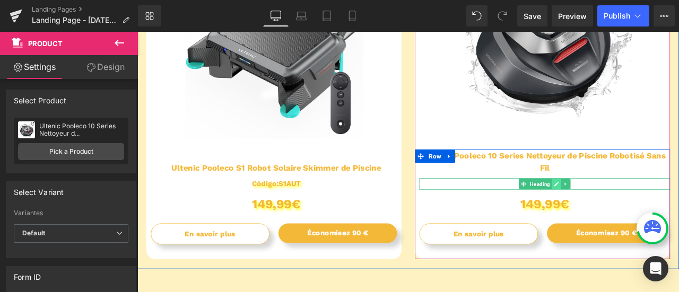
click at [631, 213] on icon at bounding box center [634, 212] width 6 height 6
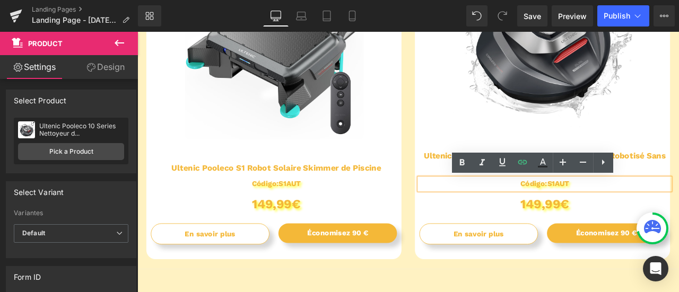
click at [628, 209] on h1 "Código:S1AUT" at bounding box center [620, 212] width 297 height 14
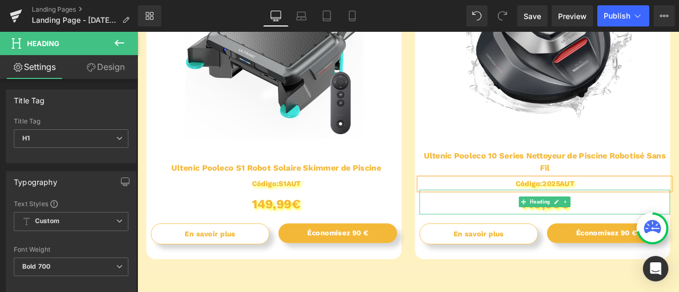
click at [679, 233] on h1 "149,99€" at bounding box center [620, 236] width 297 height 24
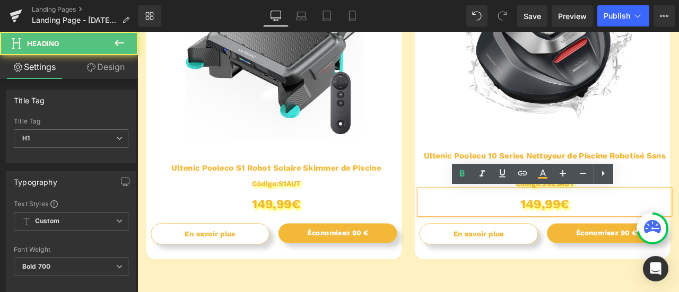
click at [613, 236] on h1 "149,99€" at bounding box center [620, 236] width 297 height 24
drag, startPoint x: 594, startPoint y: 237, endPoint x: 608, endPoint y: 235, distance: 14.0
click at [608, 235] on h1 "149,99€" at bounding box center [620, 236] width 297 height 24
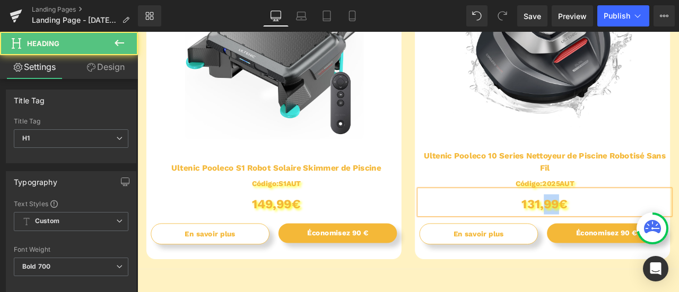
drag, startPoint x: 617, startPoint y: 236, endPoint x: 629, endPoint y: 235, distance: 12.8
click at [629, 235] on h1 "131,99€" at bounding box center [620, 236] width 297 height 24
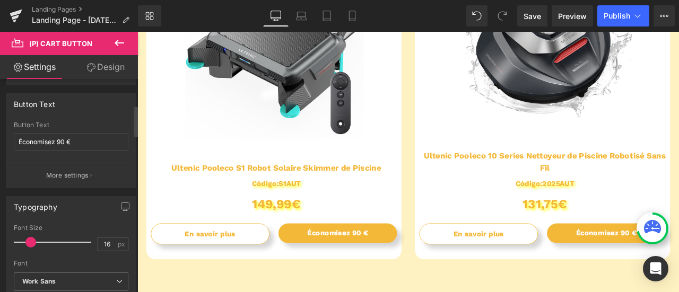
scroll to position [212, 0]
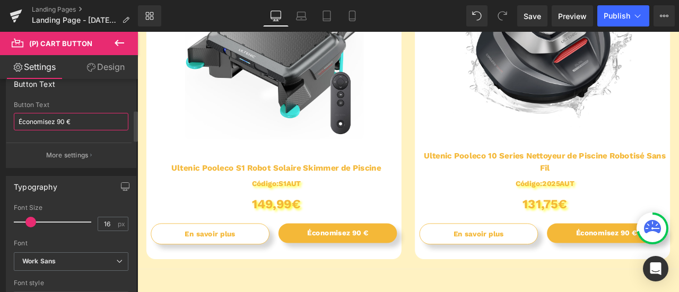
drag, startPoint x: 56, startPoint y: 119, endPoint x: 70, endPoint y: 119, distance: 13.8
click at [70, 119] on input "Économisez 90 €" at bounding box center [71, 122] width 115 height 18
drag, startPoint x: 70, startPoint y: 119, endPoint x: 57, endPoint y: 118, distance: 13.3
click at [57, 118] on input "Économisez 90 €" at bounding box center [71, 122] width 115 height 18
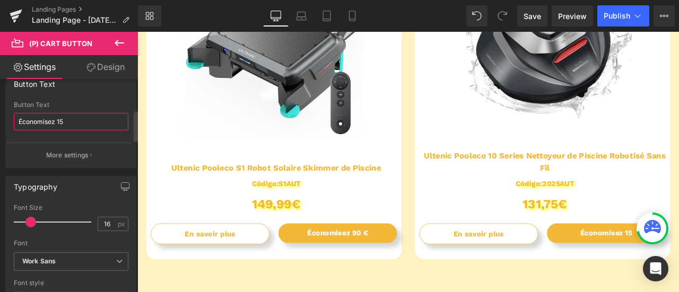
type input "Économisez 15%"
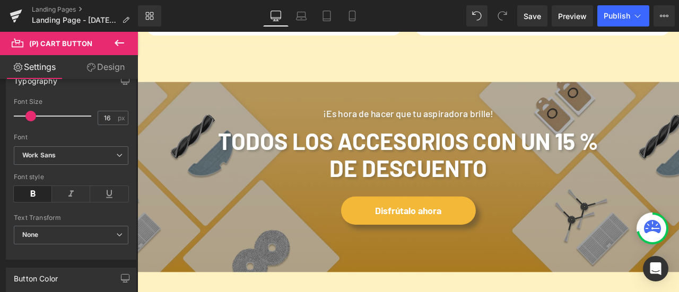
scroll to position [1599, 0]
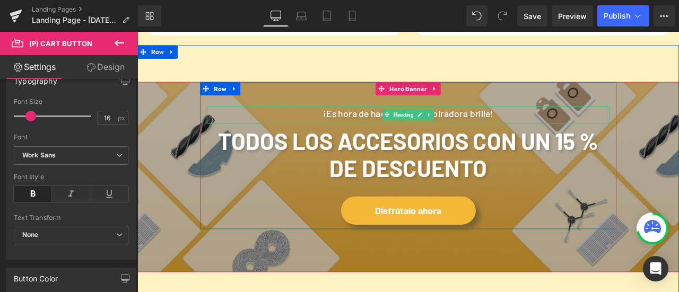
click at [529, 131] on h4 "¡Es hora de hacer que tu aspiradora brille!" at bounding box center [459, 128] width 478 height 17
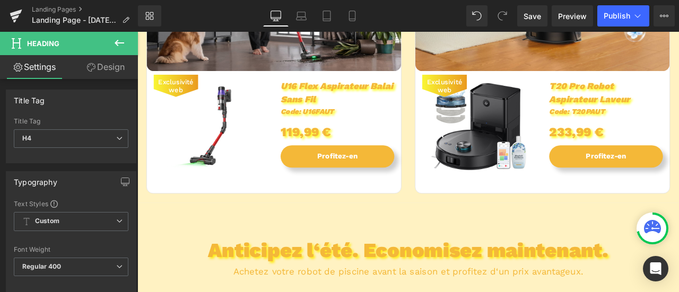
scroll to position [856, 0]
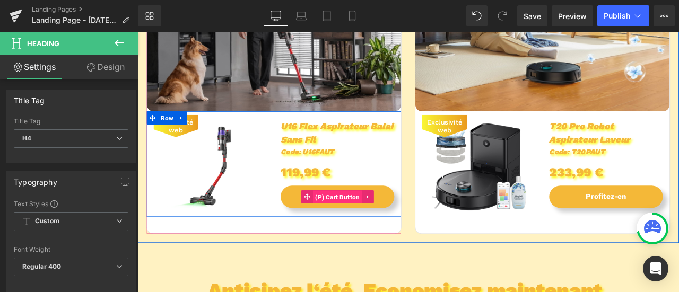
click at [384, 227] on span "(P) Cart Button" at bounding box center [374, 228] width 58 height 16
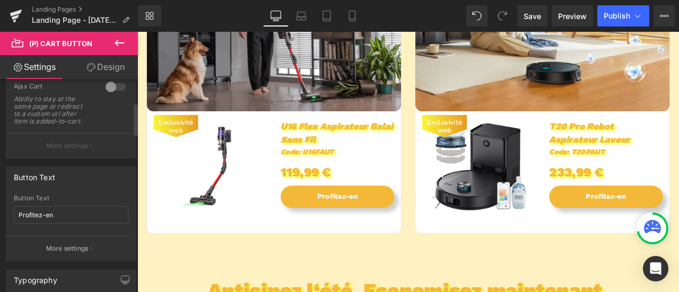
scroll to position [159, 0]
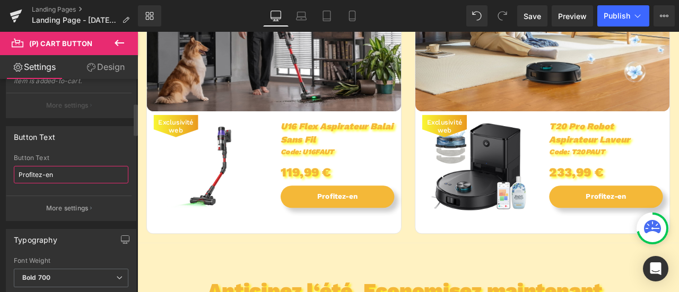
click at [11, 174] on div "Profitez-en Button Text Profitez-en More settings" at bounding box center [70, 187] width 129 height 66
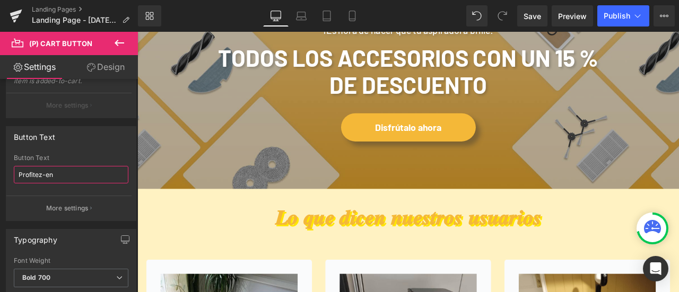
scroll to position [1546, 0]
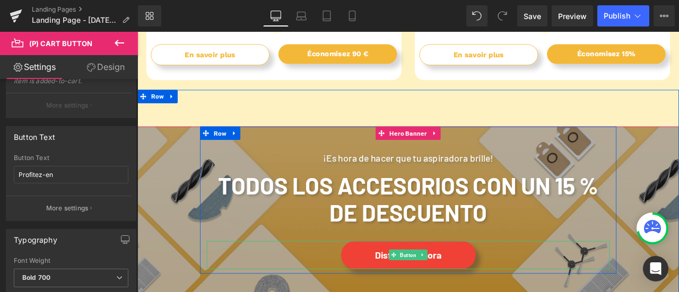
click at [460, 292] on span "Button" at bounding box center [458, 297] width 23 height 13
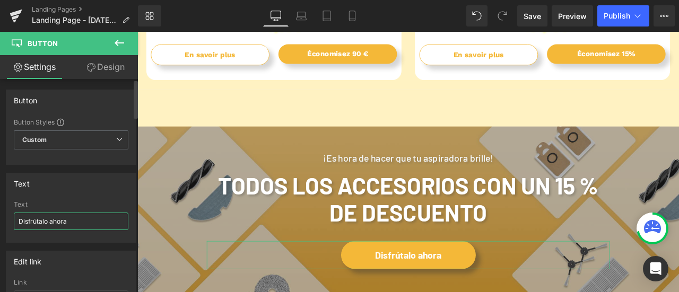
drag, startPoint x: 76, startPoint y: 218, endPoint x: 0, endPoint y: 223, distance: 76.1
click at [0, 223] on div "Text Disfrútalo ahora Text Disfrútalo ahora" at bounding box center [71, 204] width 143 height 78
paste input "Profitez-en"
type input "Profitez-en"
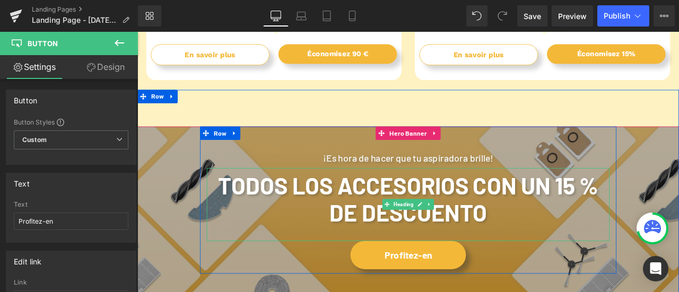
click at [444, 210] on b "Todos los accesorios con un 15 % de descuento" at bounding box center [458, 230] width 451 height 65
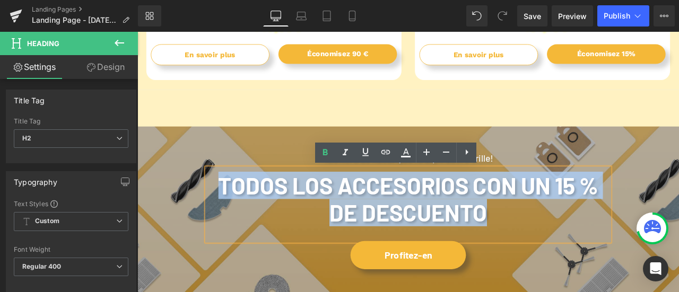
drag, startPoint x: 574, startPoint y: 243, endPoint x: 221, endPoint y: 220, distance: 353.6
click at [221, 220] on h2 "Todos los accesorios con un 15 % de descuento" at bounding box center [459, 230] width 478 height 65
copy b "Todos los accesorios con un 15 % de descuento"
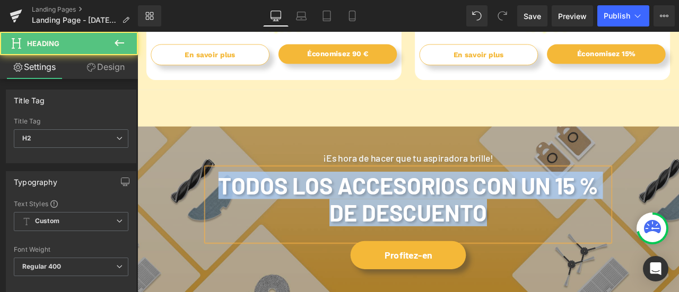
click at [566, 247] on b "Todos los accesorios con un 15 % de descuento" at bounding box center [458, 230] width 451 height 65
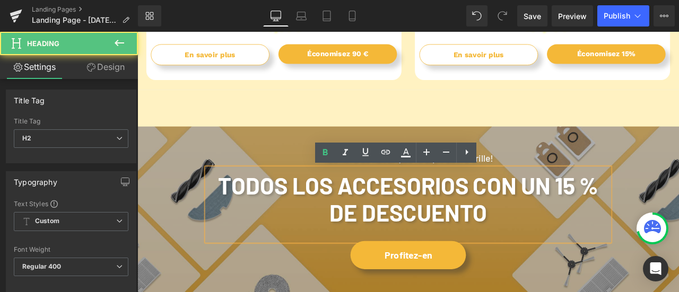
paste div
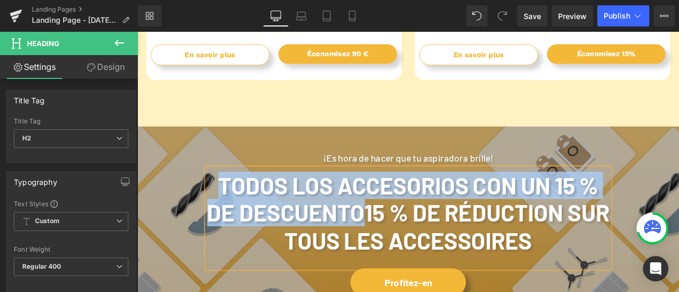
drag, startPoint x: 517, startPoint y: 250, endPoint x: 221, endPoint y: 218, distance: 297.9
click at [221, 218] on b "Todos los accesorios con un 15 % de descuento15 % de réduction sur tous les acc…" at bounding box center [458, 246] width 477 height 97
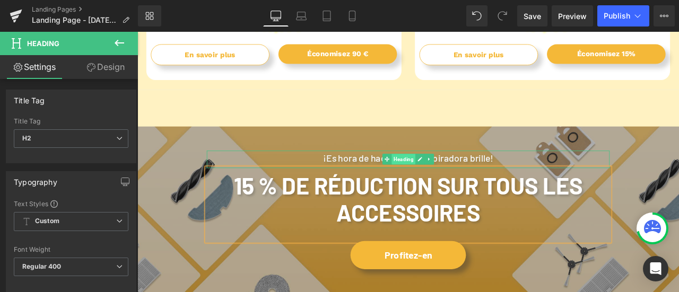
click at [445, 183] on span "Heading" at bounding box center [453, 183] width 28 height 13
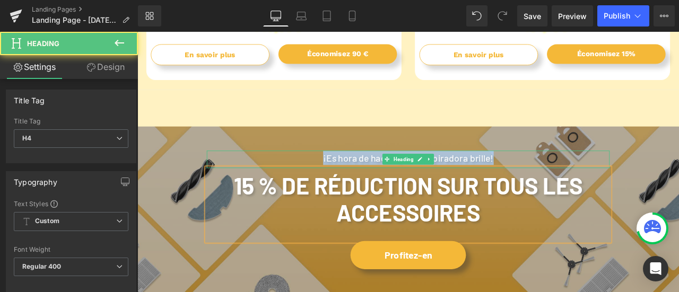
drag, startPoint x: 565, startPoint y: 180, endPoint x: 339, endPoint y: 178, distance: 226.6
click at [339, 178] on h4 "¡Es hora de hacer que tu aspiradora brille!" at bounding box center [459, 181] width 478 height 17
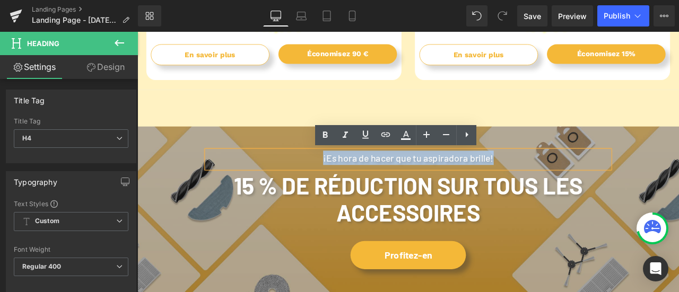
copy h4 "¡Es hora de hacer que tu aspiradora brille!"
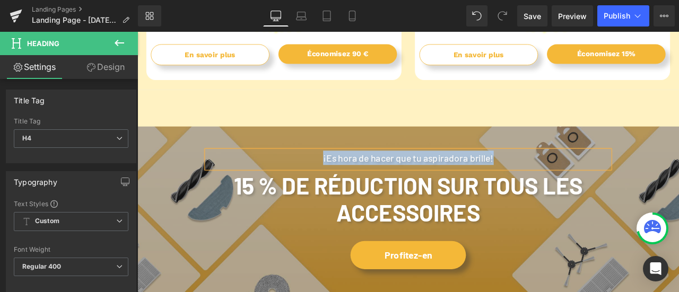
click at [574, 184] on h4 "¡Es hora de hacer que tu aspiradora brille!" at bounding box center [459, 181] width 478 height 17
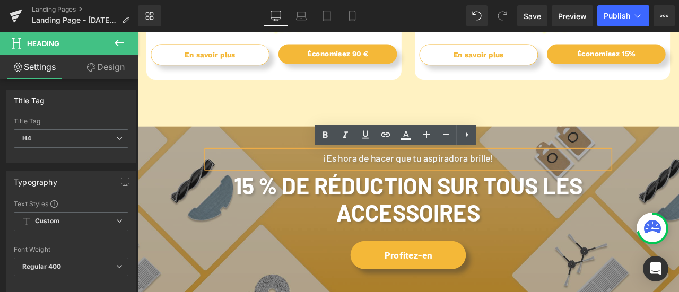
paste div
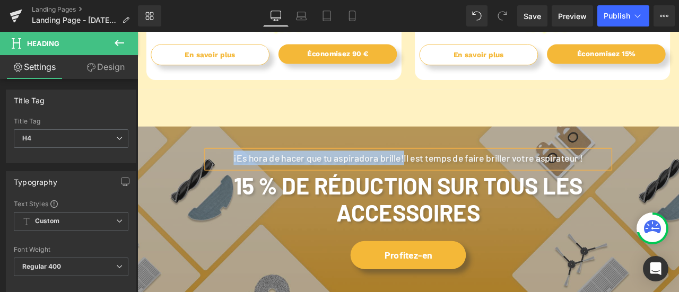
drag, startPoint x: 448, startPoint y: 183, endPoint x: 225, endPoint y: 178, distance: 223.5
click at [225, 178] on h4 "¡Es hora de hacer que tu aspiradora brille!Il est temps de faire briller votre …" at bounding box center [459, 181] width 478 height 17
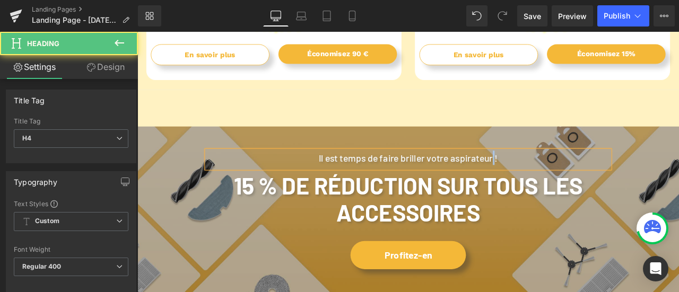
click at [564, 183] on h4 "Il est temps de faire briller votre aspirateur !" at bounding box center [459, 181] width 478 height 17
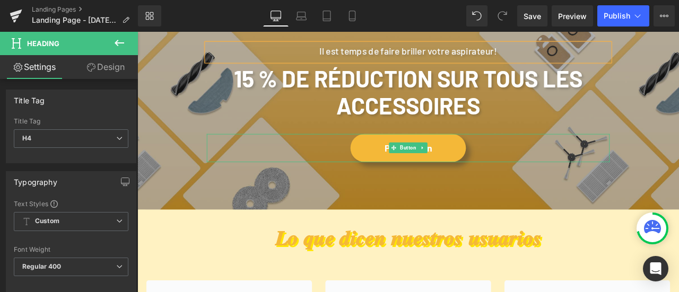
scroll to position [1812, 0]
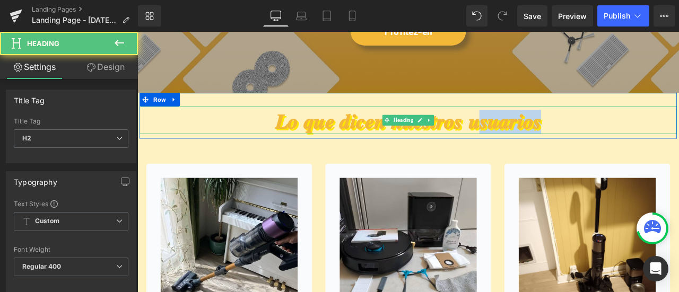
drag, startPoint x: 647, startPoint y: 138, endPoint x: 552, endPoint y: 143, distance: 95.6
click at [552, 143] on h2 "𝑳𝒐 𝒒𝒖𝒆 𝒅𝒊𝒄𝒆𝒏 𝒏𝒖𝒆𝒔𝒕𝒓𝒐𝒔 𝒖𝒔𝒖𝒂𝒓𝒊𝒐𝒔" at bounding box center [458, 139] width 637 height 29
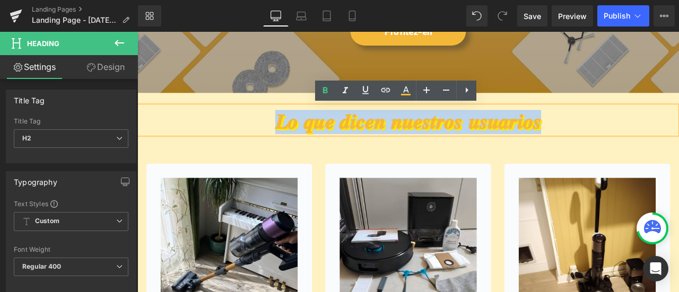
drag, startPoint x: 266, startPoint y: 139, endPoint x: 655, endPoint y: 136, distance: 389.5
click at [655, 136] on h2 "𝑳𝒐 𝒒𝒖𝒆 𝒅𝒊𝒄𝒆𝒏 𝒏𝒖𝒆𝒔𝒕𝒓𝒐𝒔 𝒖𝒔𝒖𝒂𝒓𝒊𝒐𝒔" at bounding box center [458, 139] width 637 height 29
copy b "𝑳𝒐 𝒒𝒖𝒆 𝒅𝒊𝒄𝒆𝒏 𝒏𝒖𝒆𝒔𝒕𝒓𝒐𝒔 𝒖𝒔𝒖𝒂𝒓𝒊𝒐𝒔"
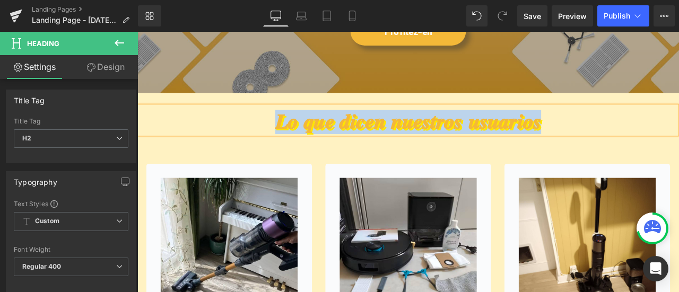
click at [661, 141] on h2 "𝑳𝒐 𝒒𝒖𝒆 𝒅𝒊𝒄𝒆𝒏 𝒏𝒖𝒆𝒔𝒕𝒓𝒐𝒔 𝒖𝒔𝒖𝒂𝒓𝒊𝒐𝒔" at bounding box center [458, 139] width 637 height 29
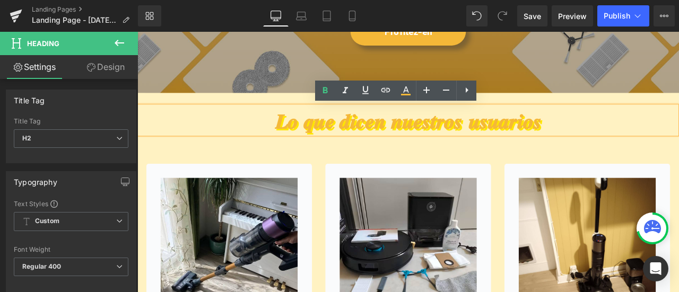
paste div
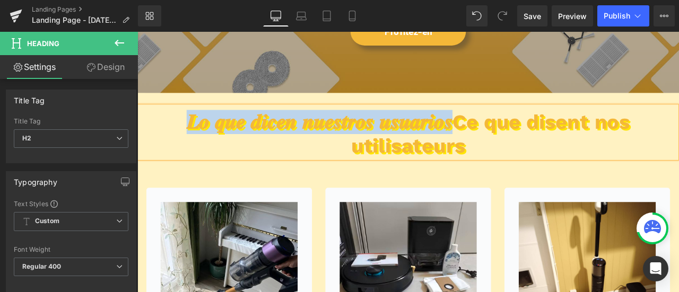
drag, startPoint x: 542, startPoint y: 134, endPoint x: 151, endPoint y: 132, distance: 391.1
click at [151, 132] on h2 "𝑳𝒐 𝒒𝒖𝒆 𝒅𝒊𝒄𝒆𝒏 𝒏𝒖𝒆𝒔𝒕𝒓𝒐𝒔 𝒖𝒔𝒖𝒂𝒓𝒊𝒐𝒔Ce que disent nos utilisateurs" at bounding box center [458, 153] width 637 height 57
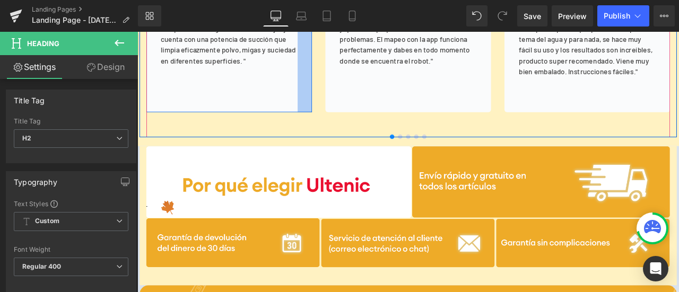
scroll to position [2289, 0]
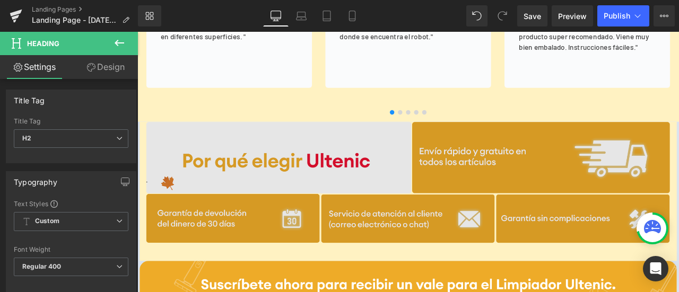
click at [333, 180] on img at bounding box center [458, 211] width 621 height 144
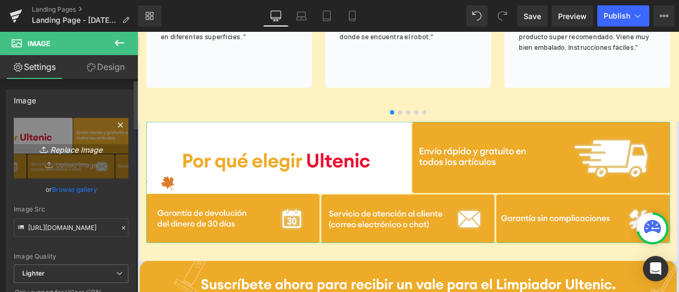
click at [70, 145] on icon "Replace Image" at bounding box center [71, 148] width 85 height 13
type input "C:\fakepath\policy PC 无框.png"
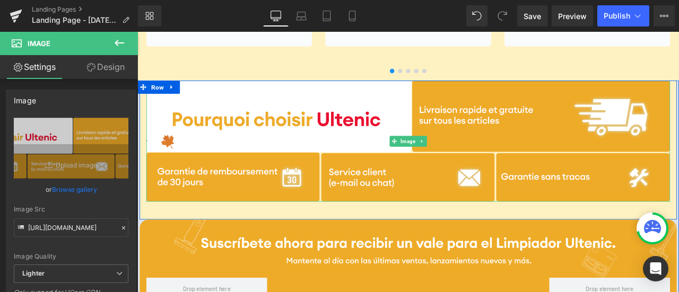
scroll to position [2395, 0]
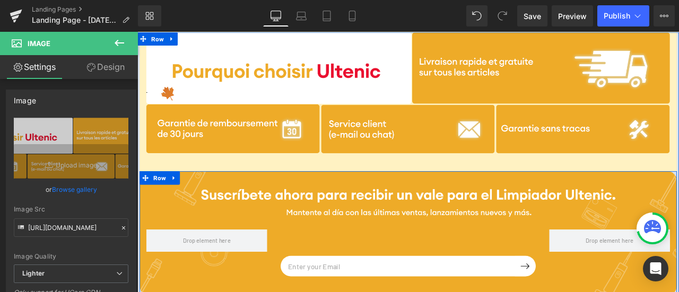
click at [367, 212] on div "Email Field Submit Button Row Newsletter Row" at bounding box center [458, 270] width 637 height 147
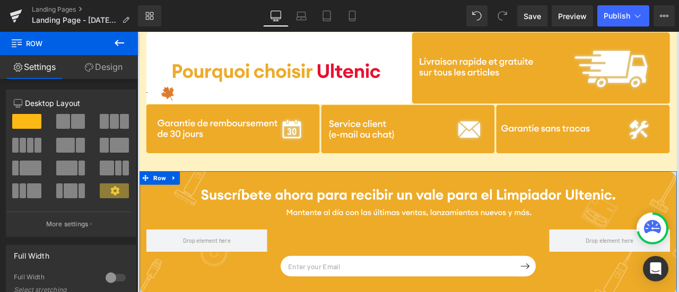
click at [120, 60] on link "Design" at bounding box center [103, 67] width 69 height 24
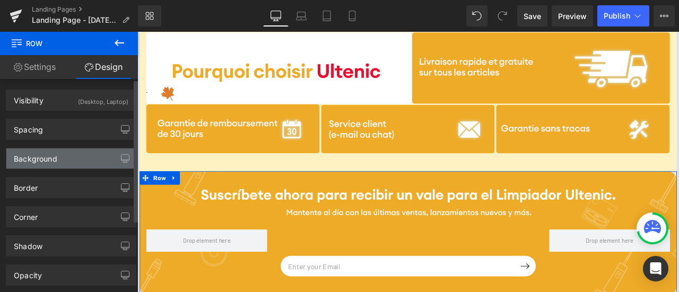
click at [89, 157] on div "Background" at bounding box center [70, 159] width 129 height 20
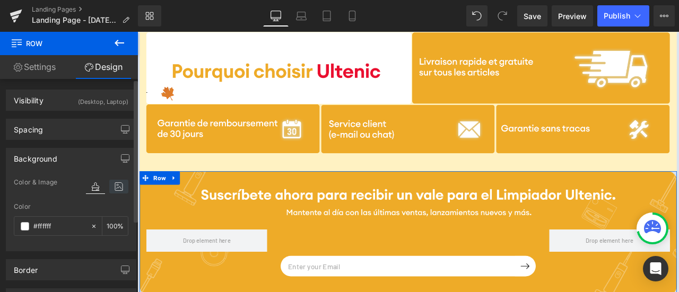
click at [114, 188] on icon at bounding box center [118, 187] width 19 height 14
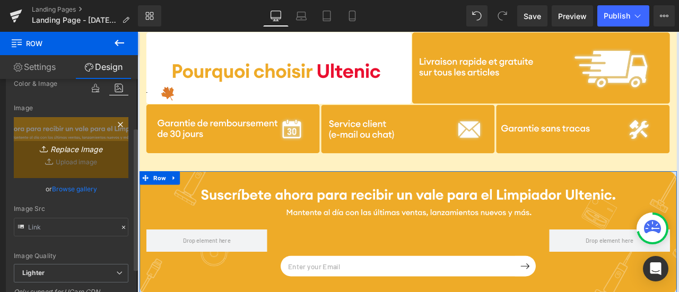
scroll to position [106, 0]
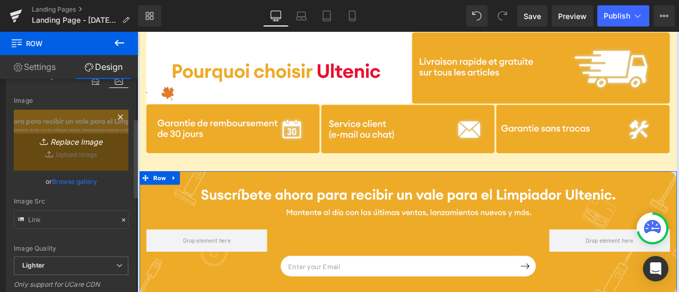
click at [77, 127] on link "Replace Image" at bounding box center [71, 140] width 115 height 61
type input "C:\fakepath\subscribe PC.png"
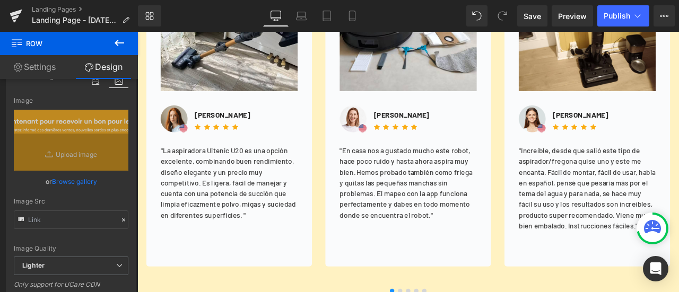
scroll to position [1918, 0]
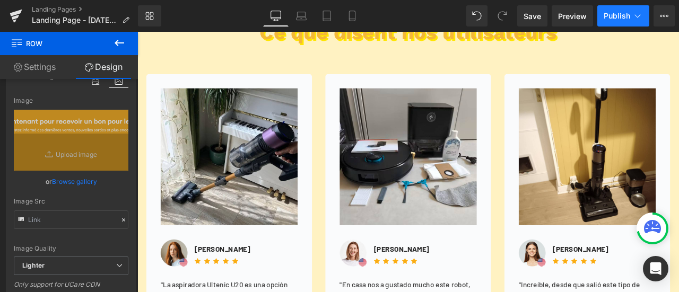
click at [622, 18] on span "Publish" at bounding box center [617, 16] width 27 height 8
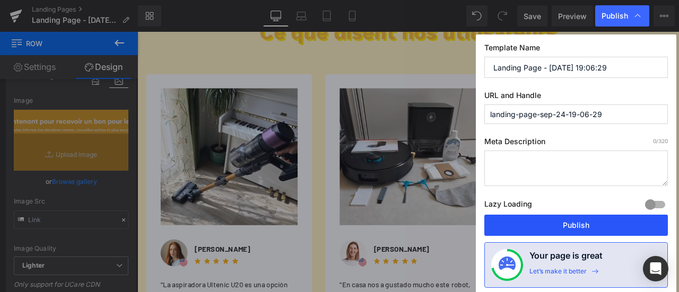
click at [570, 229] on button "Publish" at bounding box center [576, 225] width 184 height 21
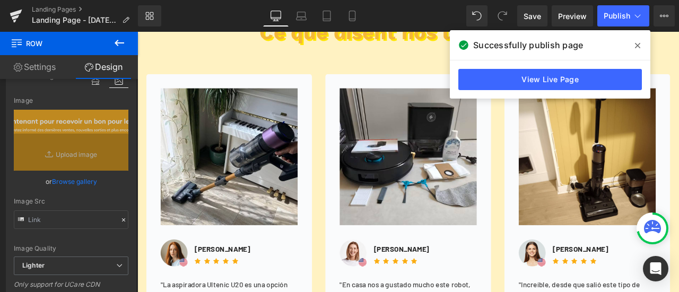
drag, startPoint x: 639, startPoint y: 46, endPoint x: 364, endPoint y: 40, distance: 275.5
click at [639, 46] on icon at bounding box center [637, 45] width 5 height 8
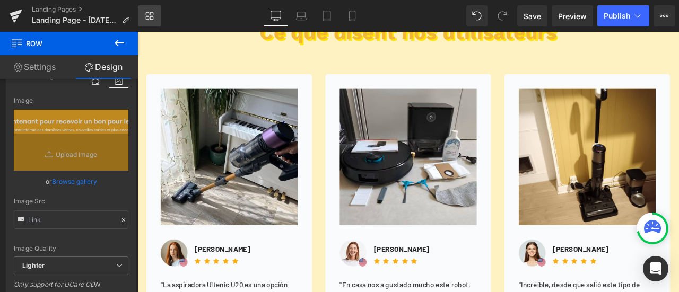
click at [153, 15] on icon at bounding box center [152, 14] width 4 height 4
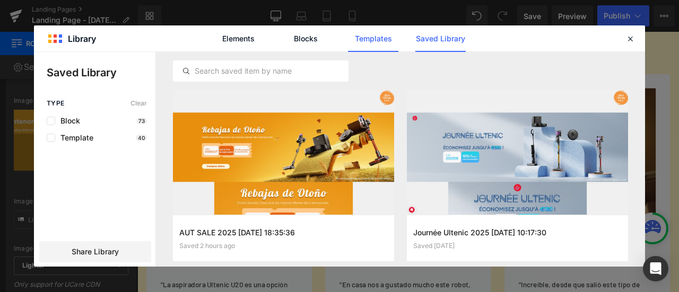
click at [362, 38] on link "Templates" at bounding box center [373, 38] width 50 height 27
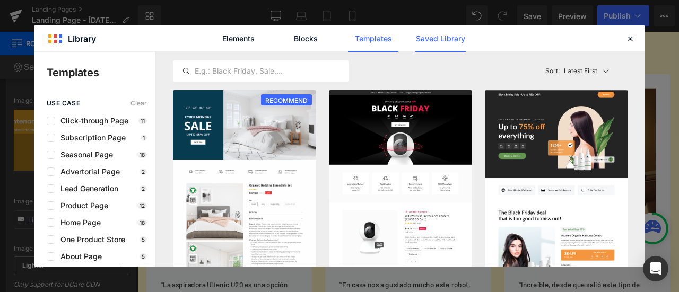
click at [447, 38] on link "Saved Library" at bounding box center [441, 38] width 50 height 27
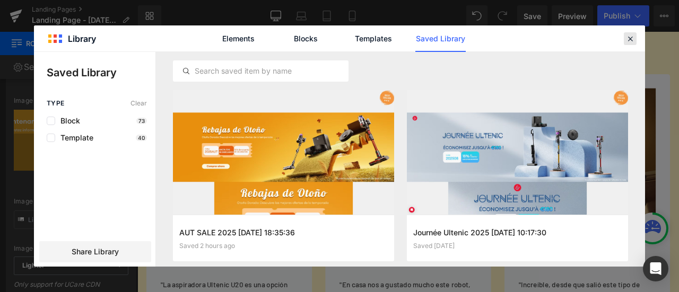
click at [631, 40] on icon at bounding box center [631, 39] width 10 height 10
